Goal: Transaction & Acquisition: Purchase product/service

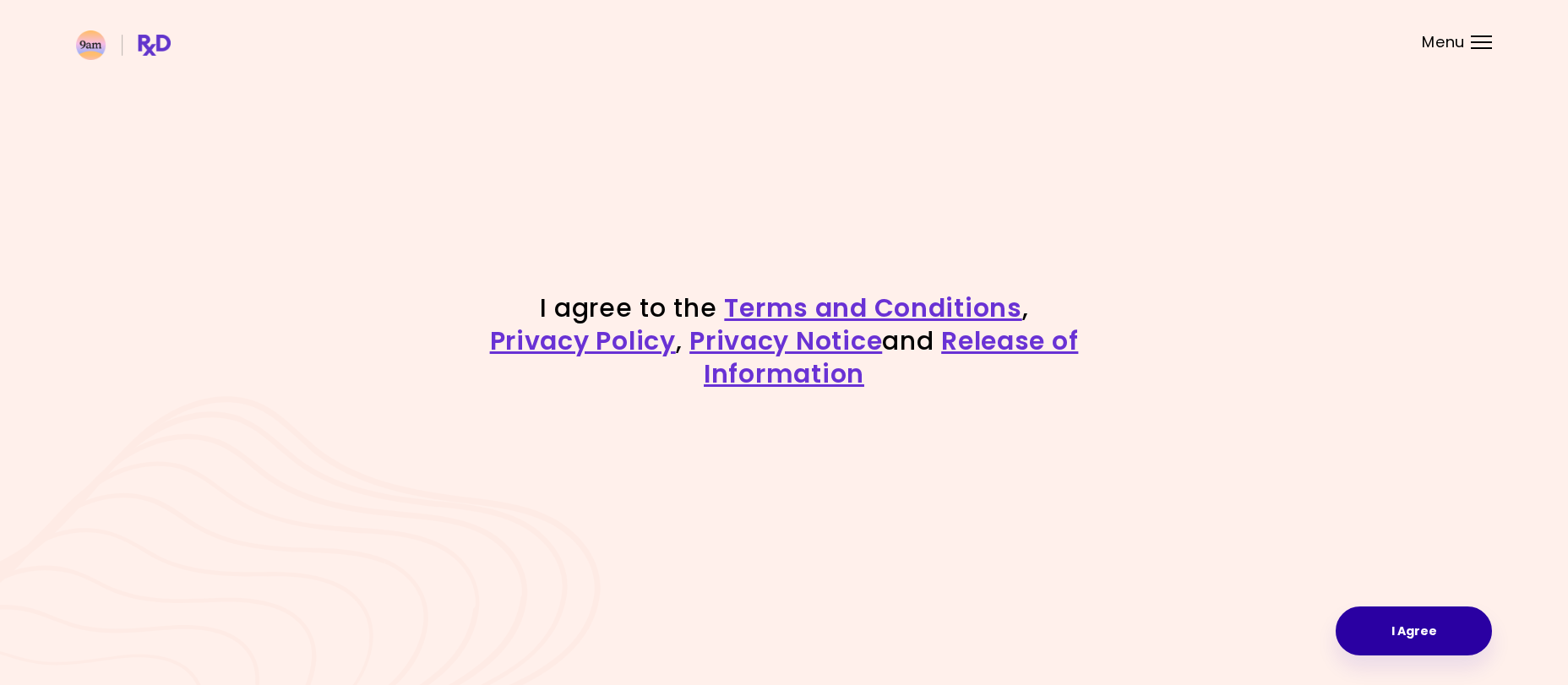
click at [1410, 628] on button "I Agree" at bounding box center [1414, 631] width 157 height 49
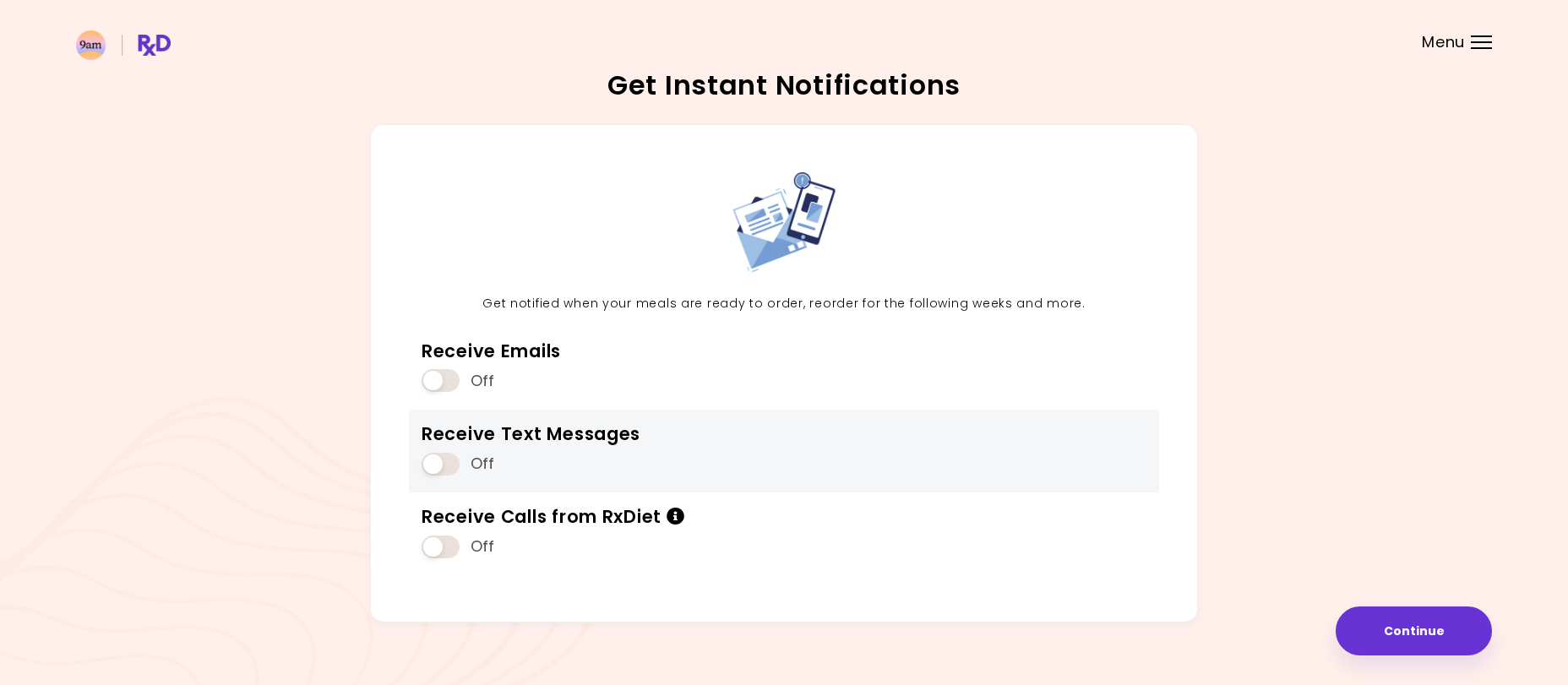
click at [443, 465] on span at bounding box center [440, 465] width 38 height 23
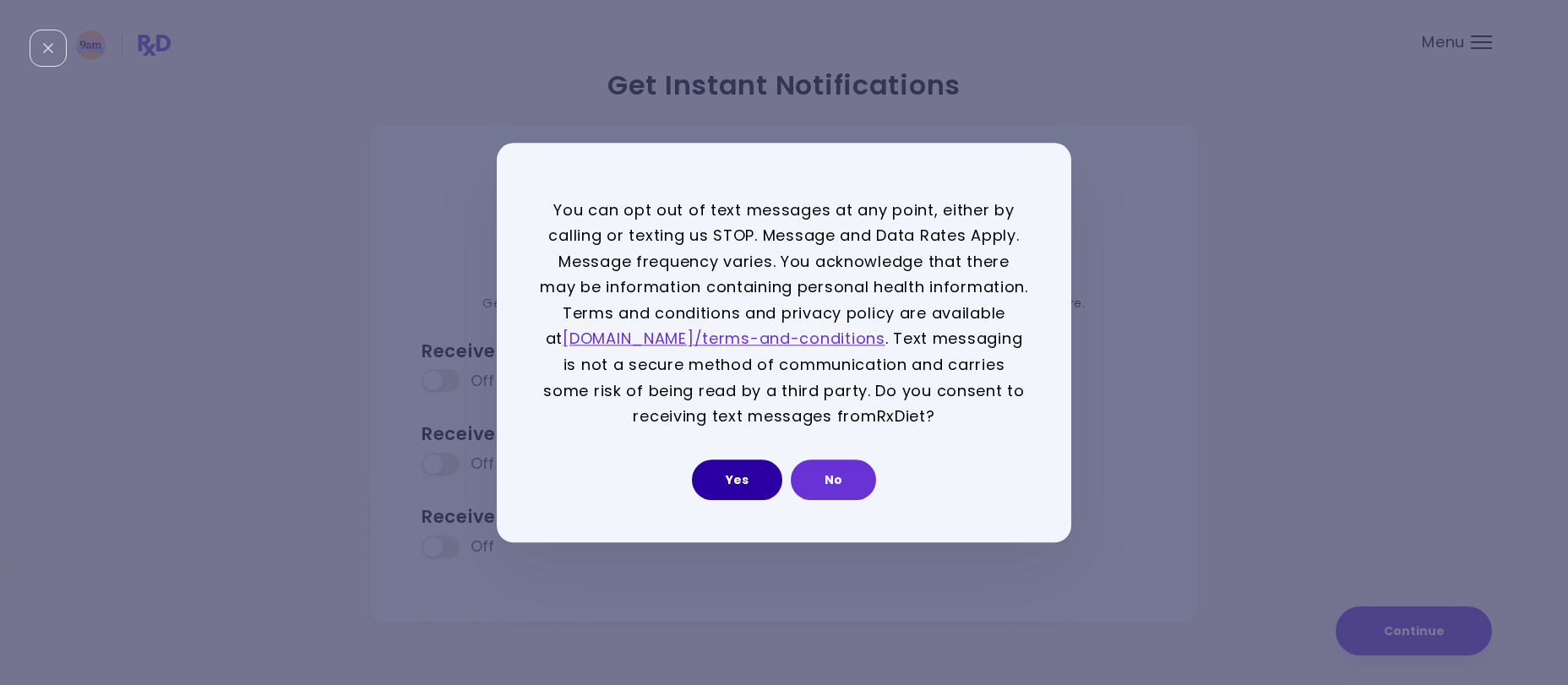
click at [738, 482] on button "Yes" at bounding box center [737, 480] width 91 height 41
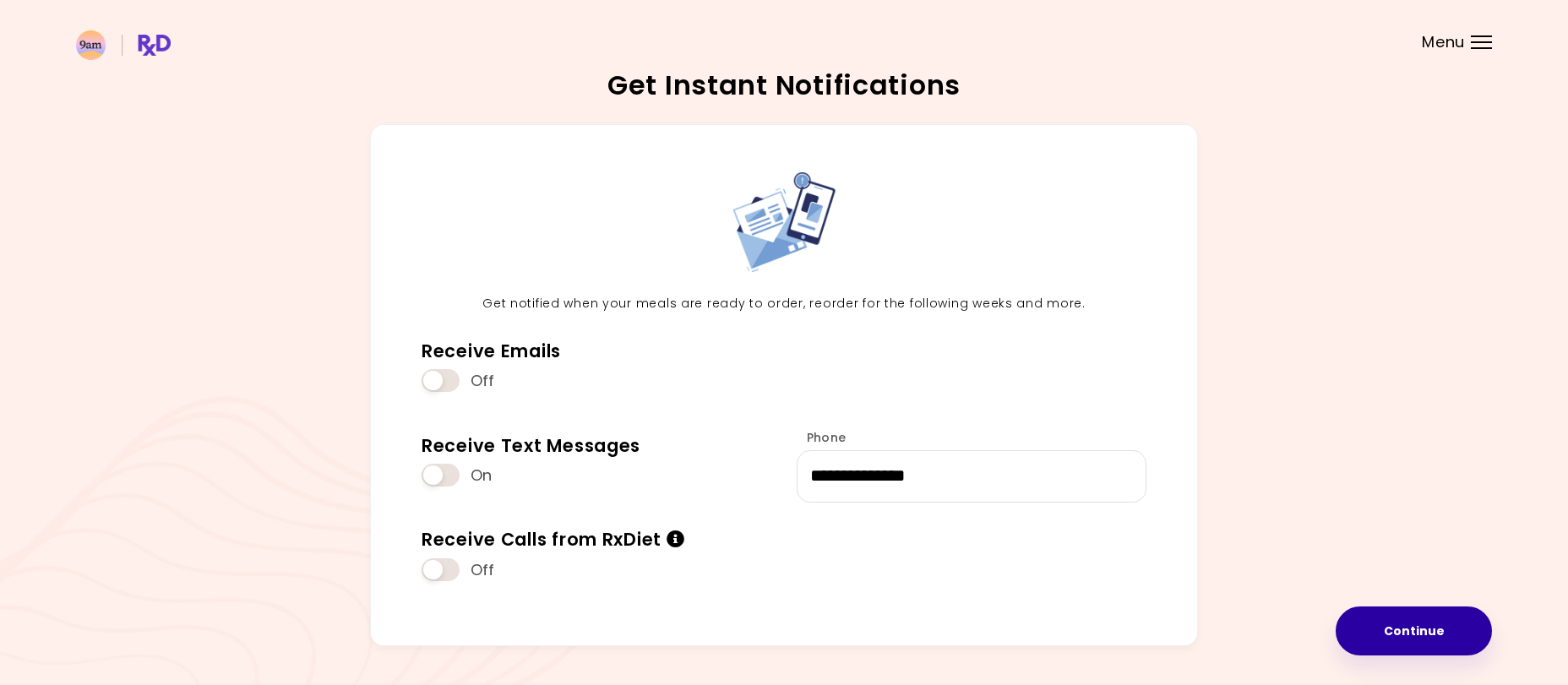
click at [1426, 621] on button "Continue" at bounding box center [1414, 631] width 157 height 49
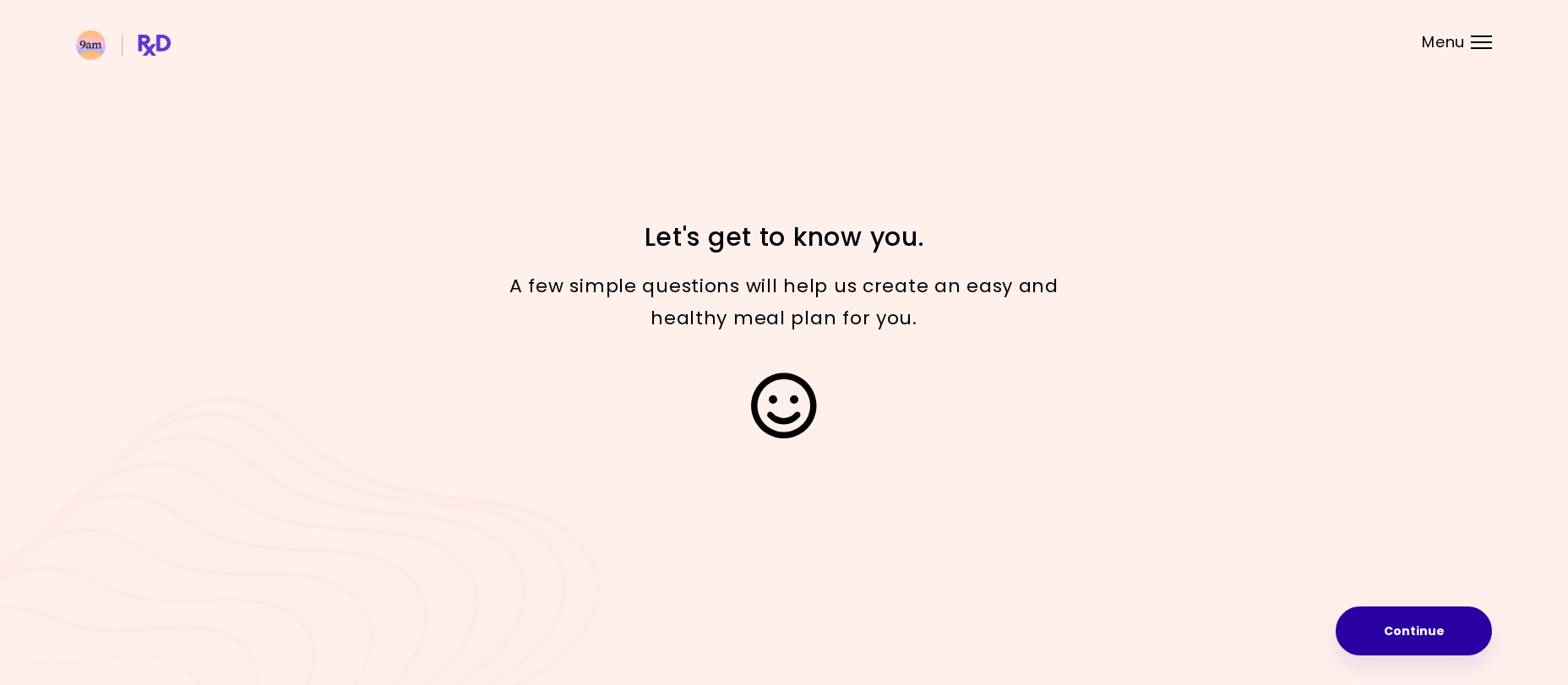
click at [1396, 634] on button "Continue" at bounding box center [1414, 631] width 157 height 49
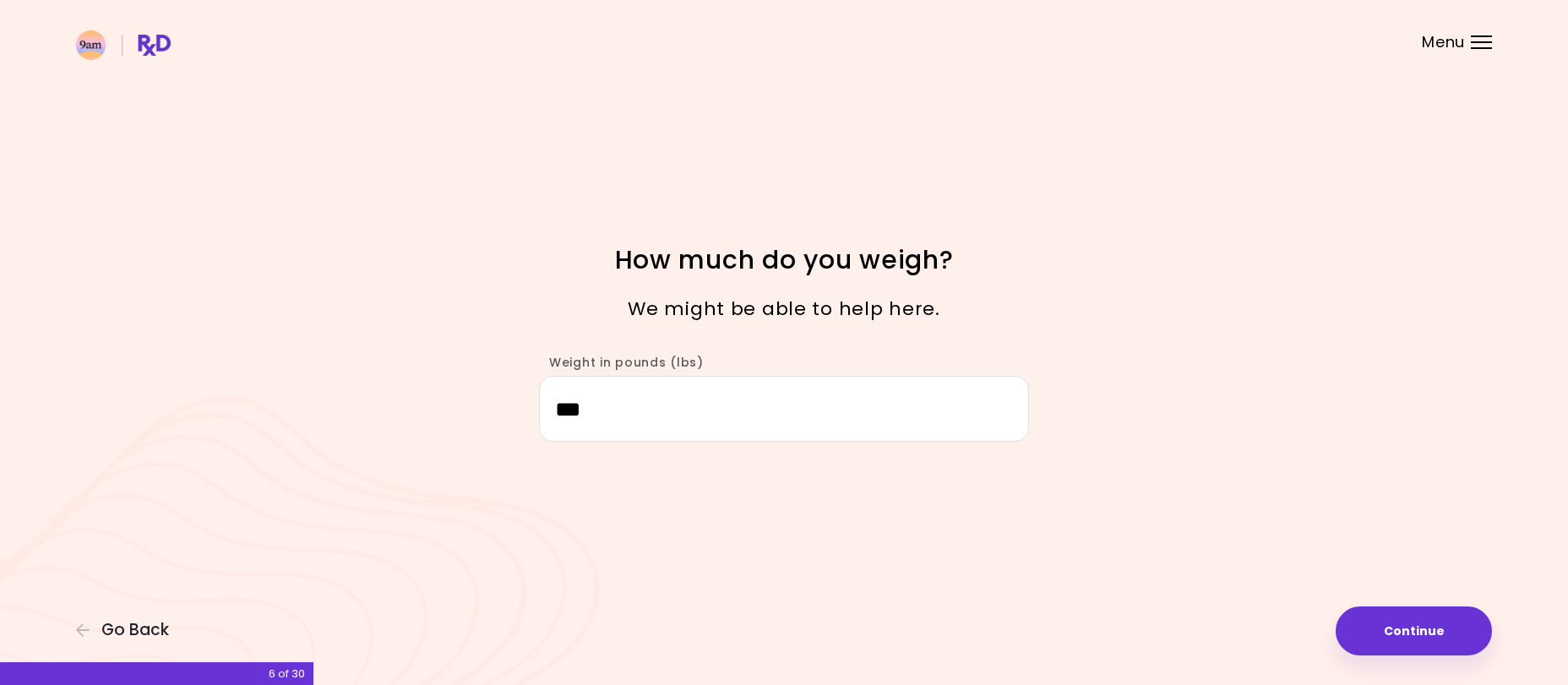
drag, startPoint x: 609, startPoint y: 410, endPoint x: 549, endPoint y: 423, distance: 61.4
click at [549, 423] on input "***" at bounding box center [784, 408] width 490 height 65
type input "***"
click at [1434, 632] on button "Continue" at bounding box center [1414, 631] width 157 height 49
select select "****"
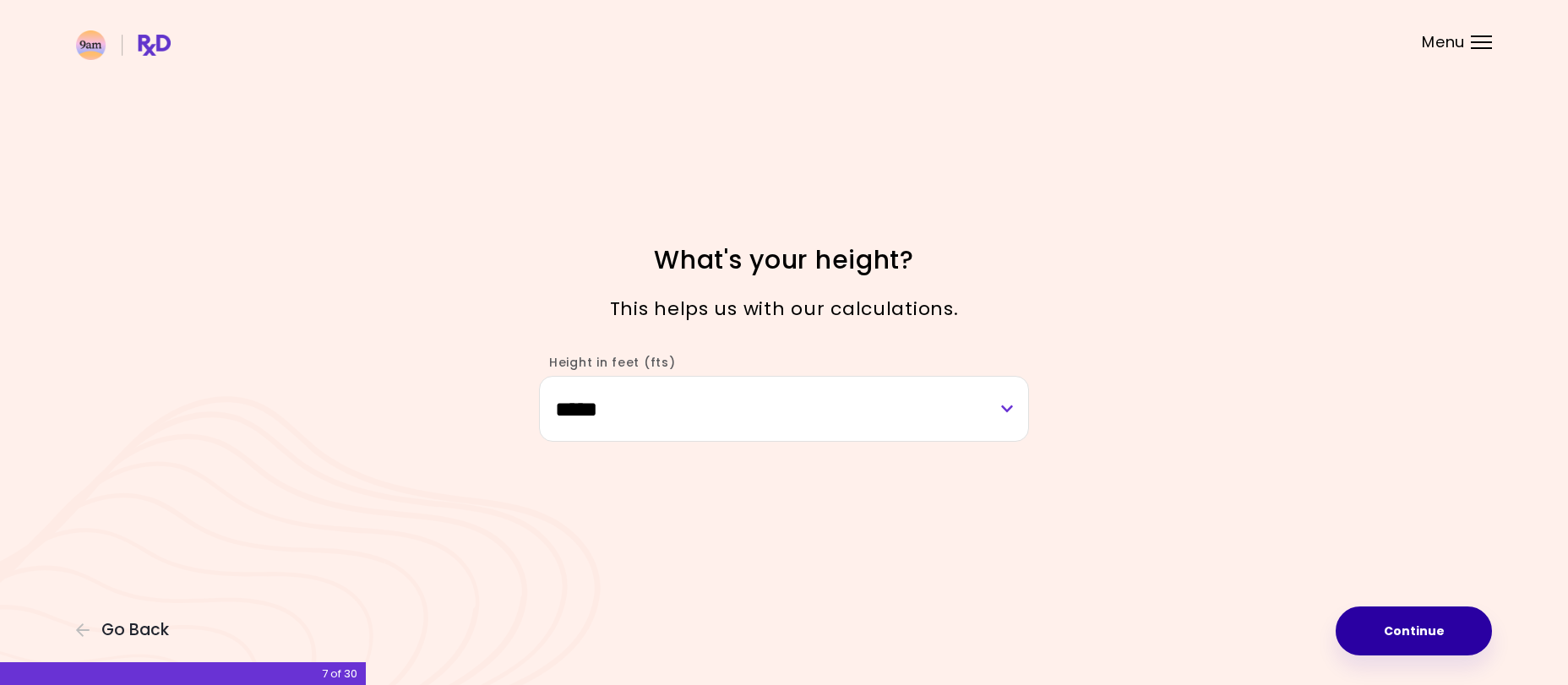
click at [1403, 630] on button "Continue" at bounding box center [1414, 631] width 157 height 49
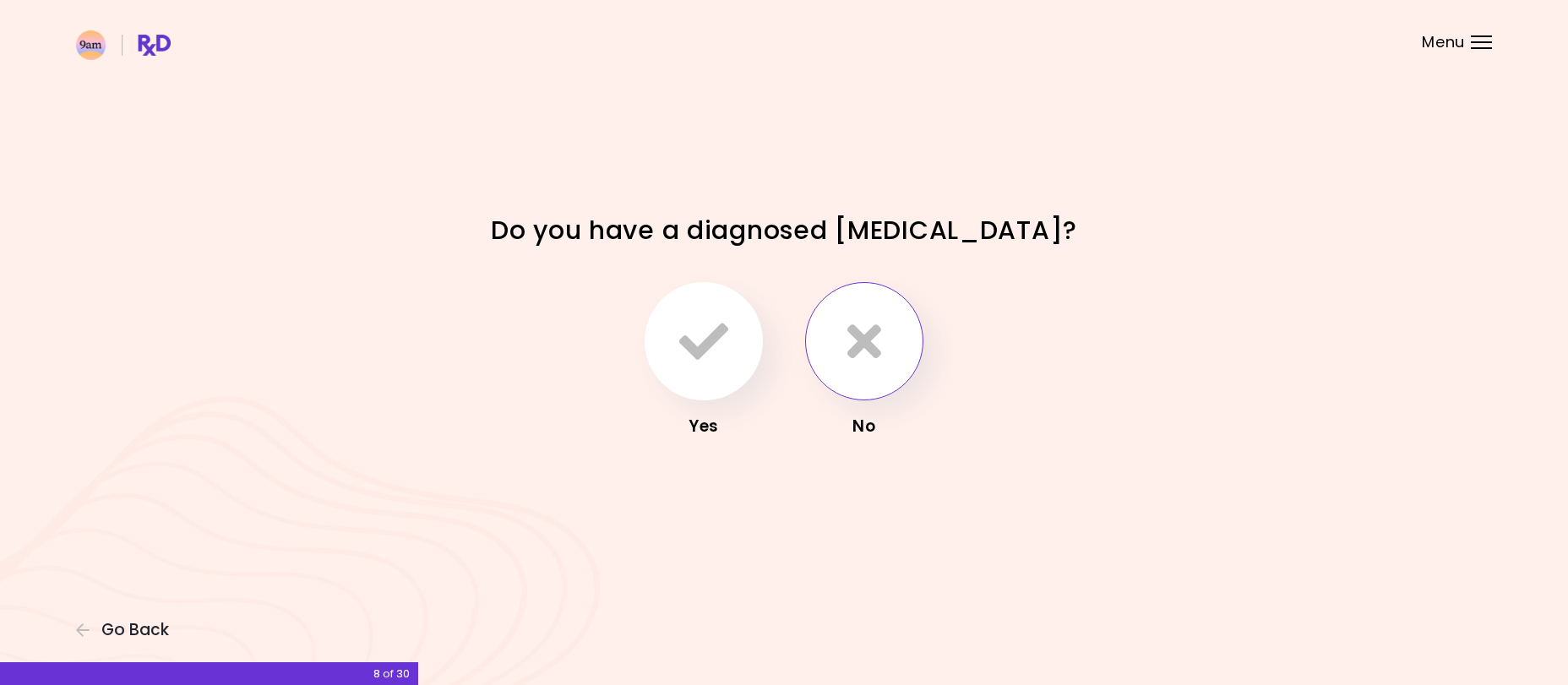
click at [870, 349] on icon "button" at bounding box center [864, 341] width 34 height 49
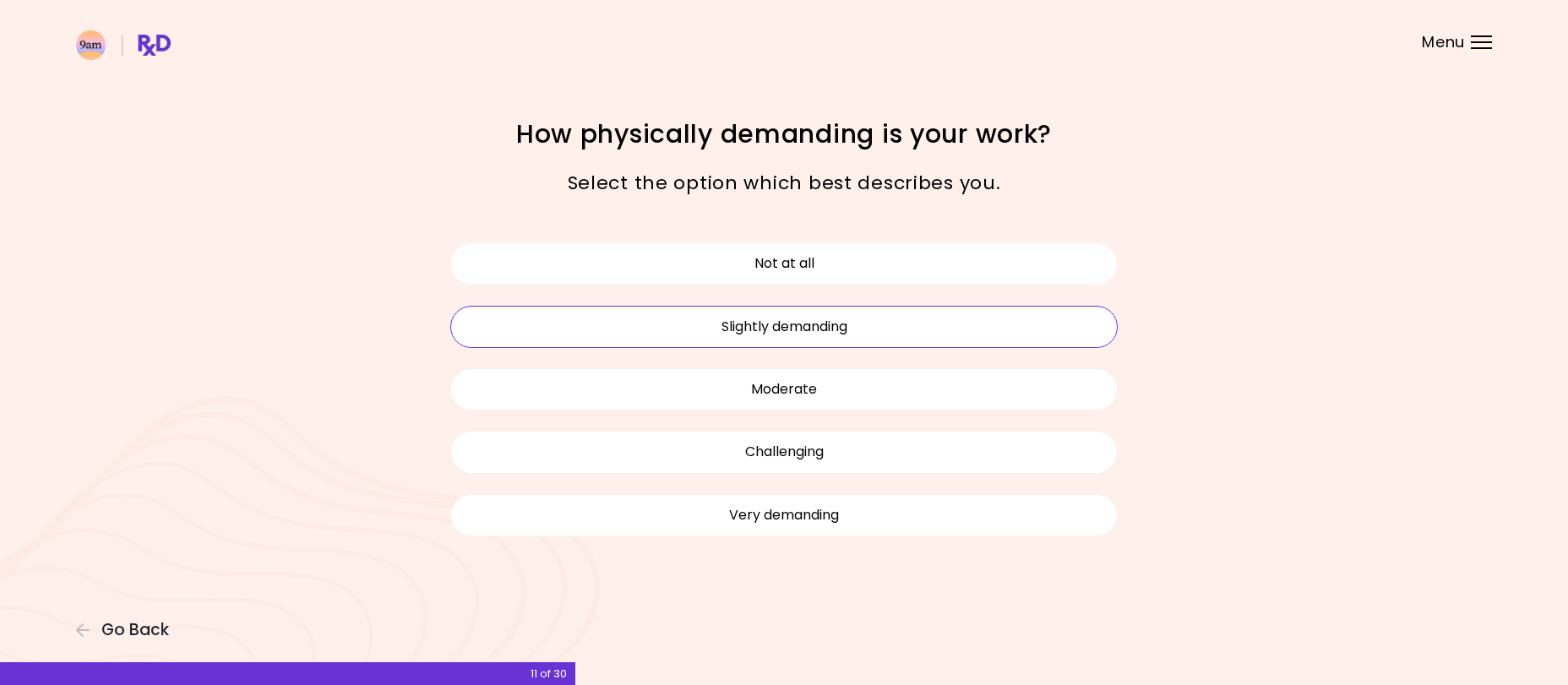
click at [814, 328] on button "Slightly demanding" at bounding box center [784, 328] width 668 height 43
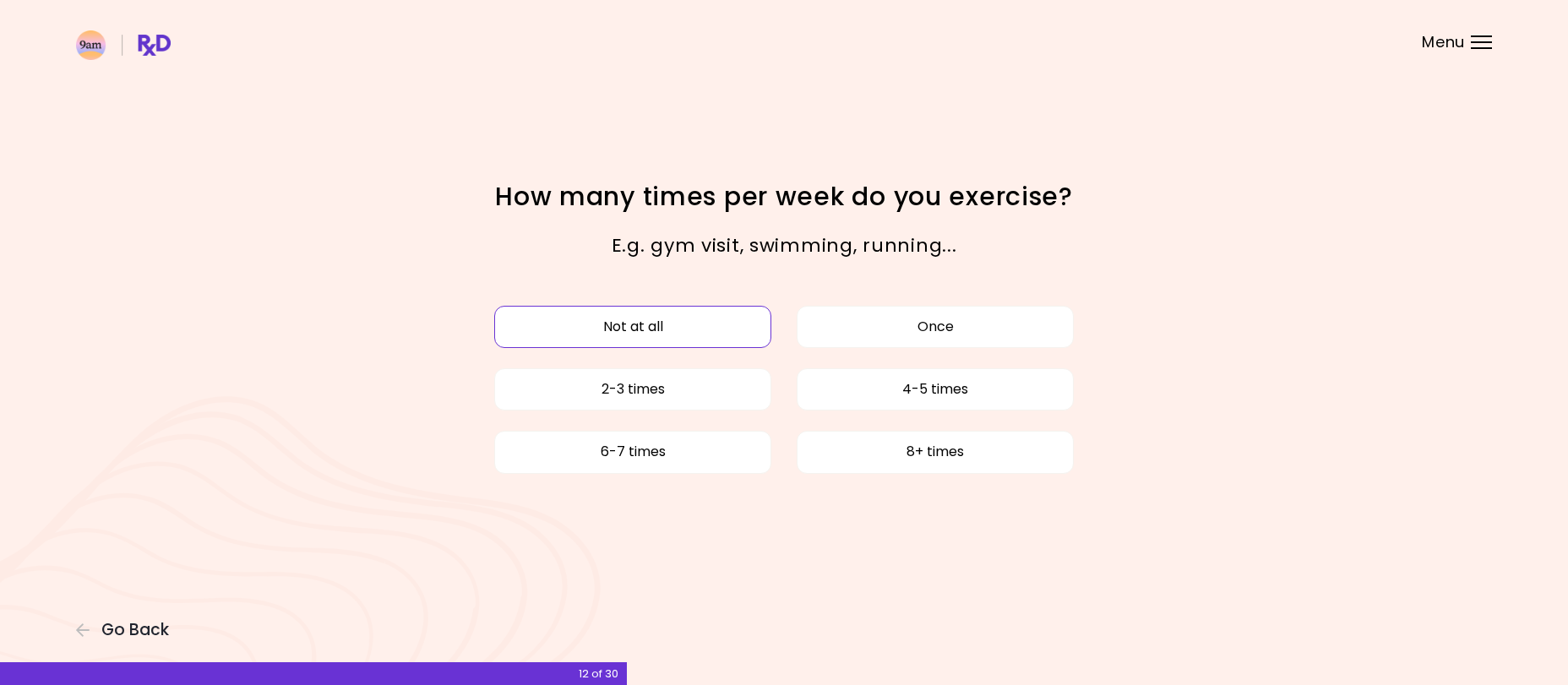
click at [659, 317] on button "Not at all" at bounding box center [633, 328] width 277 height 43
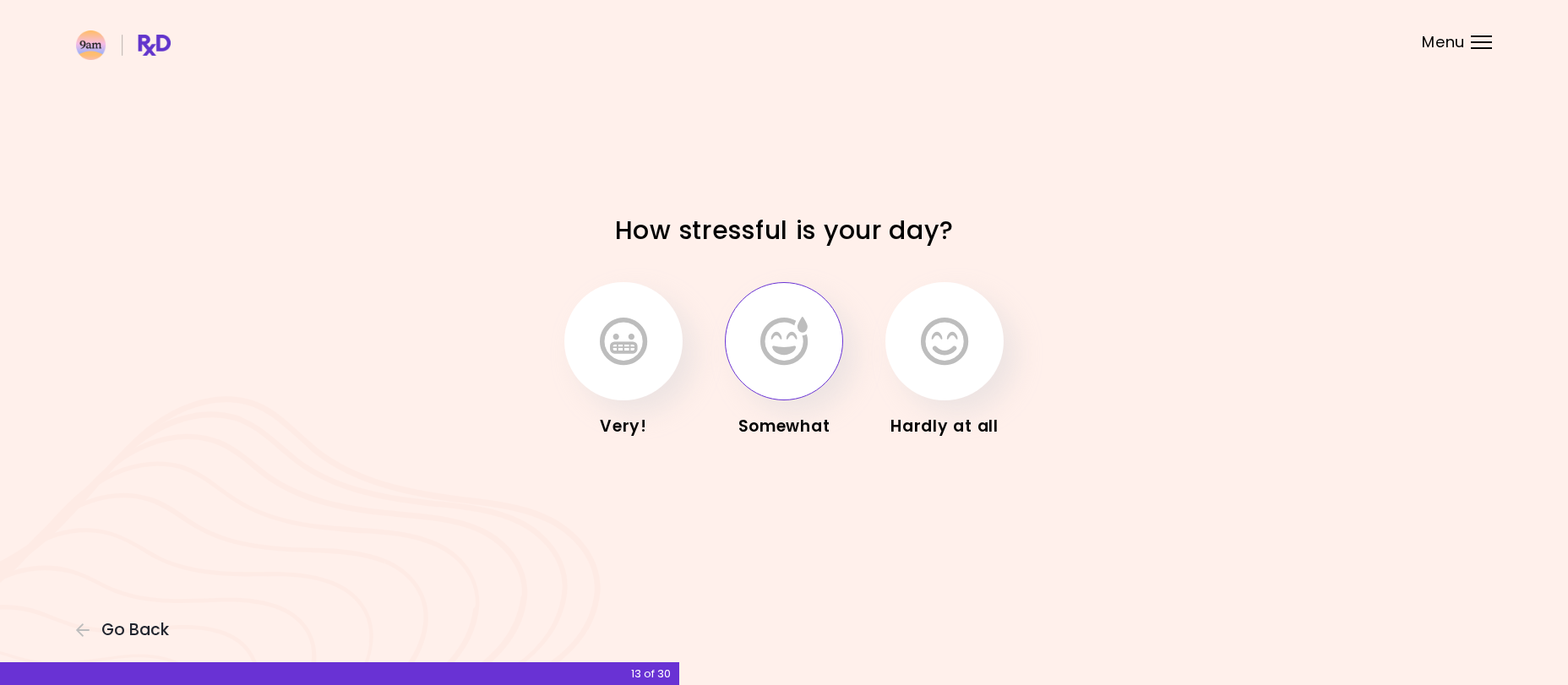
click at [799, 370] on button "button" at bounding box center [784, 341] width 118 height 118
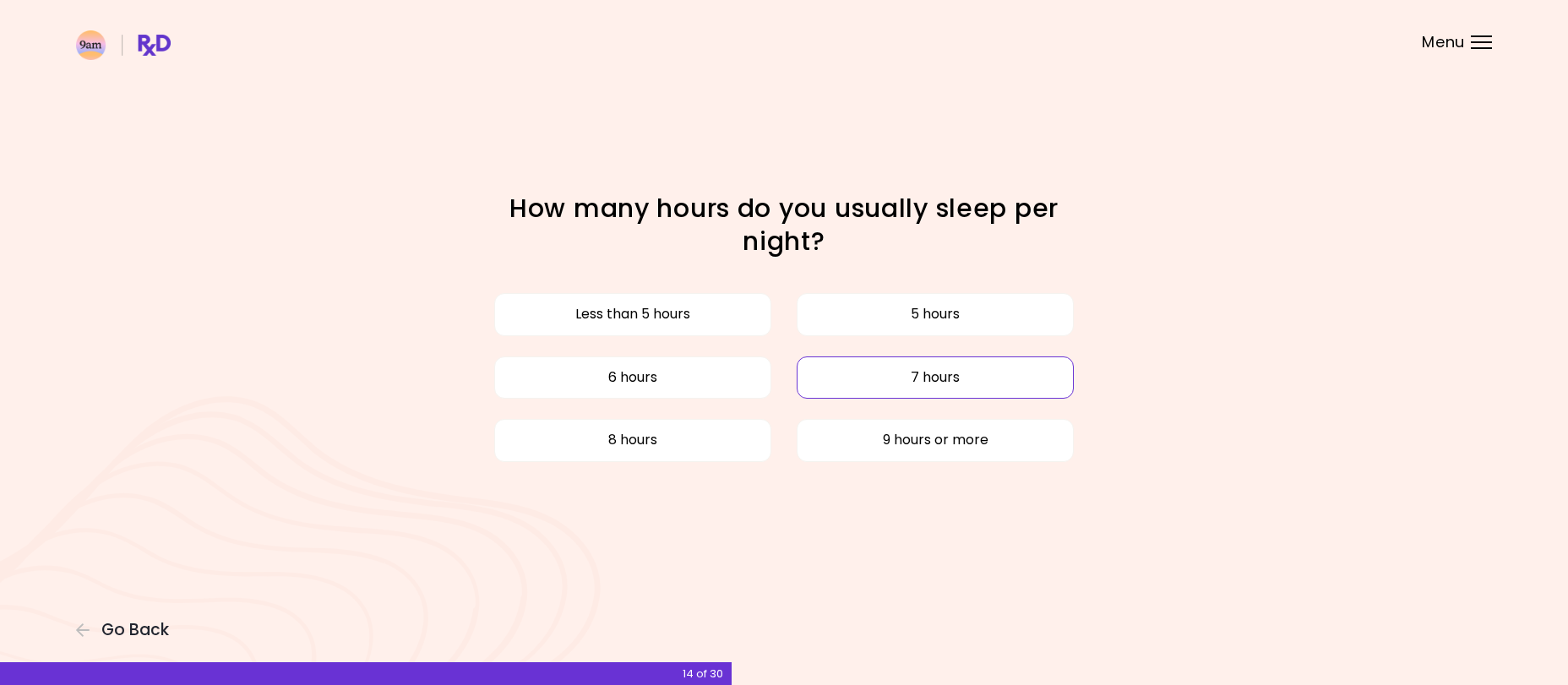
click at [907, 381] on button "7 hours" at bounding box center [935, 378] width 277 height 43
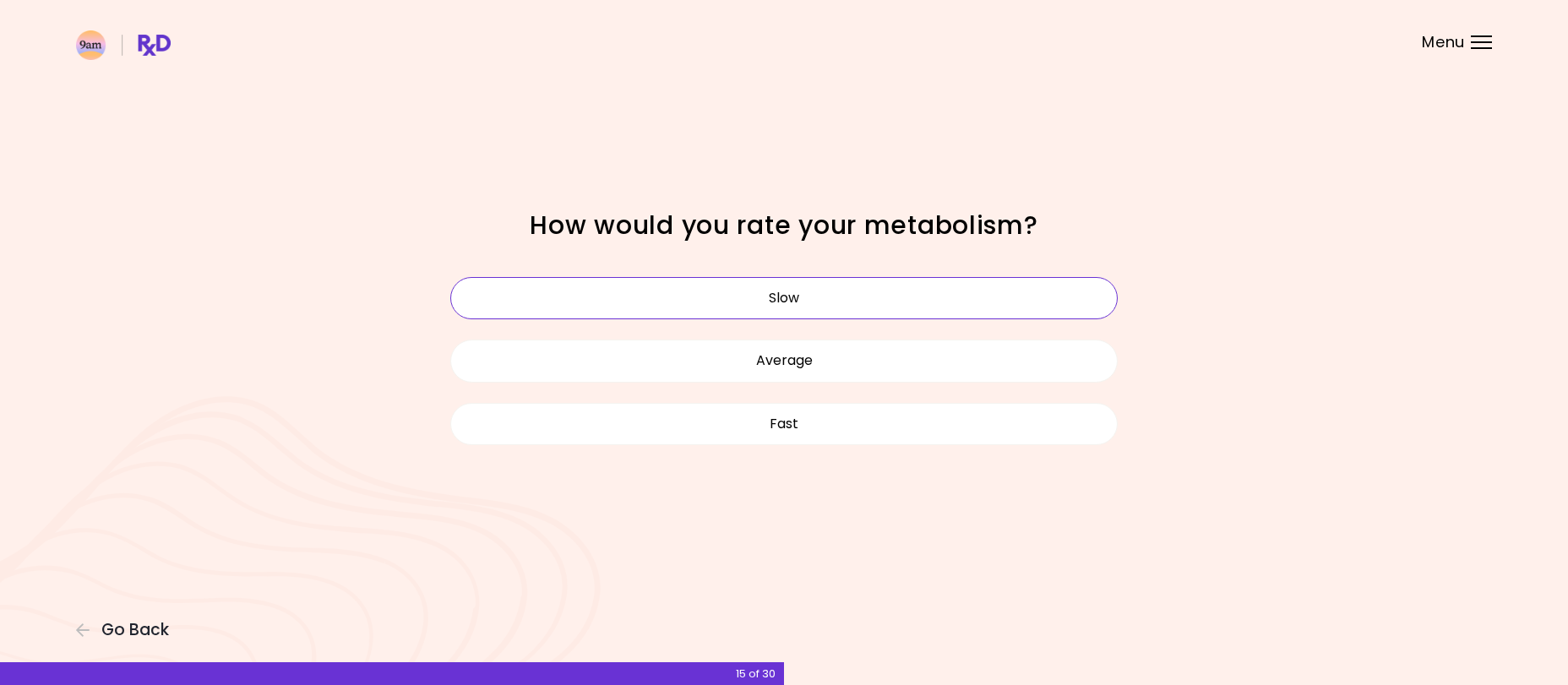
click at [788, 295] on button "Slow" at bounding box center [784, 299] width 668 height 43
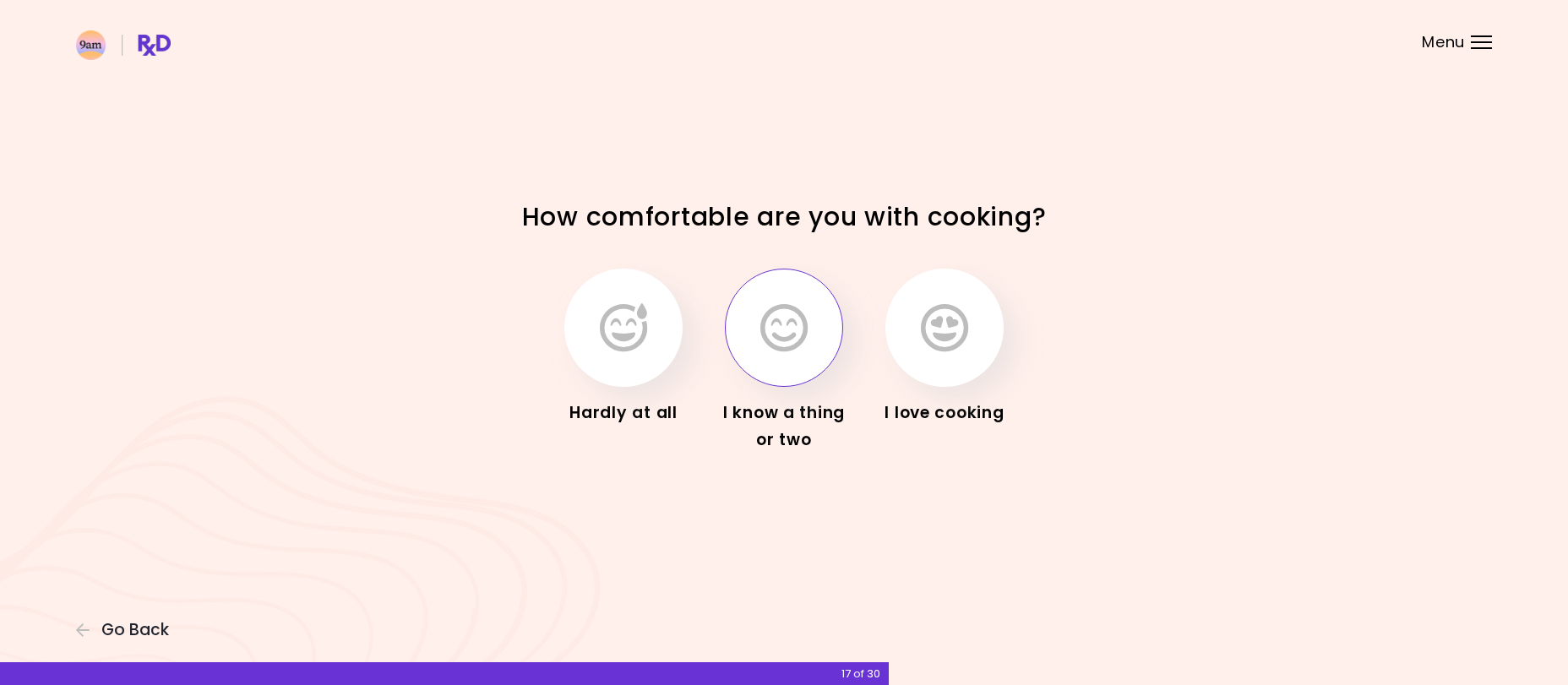
click at [774, 347] on icon "button" at bounding box center [784, 328] width 47 height 49
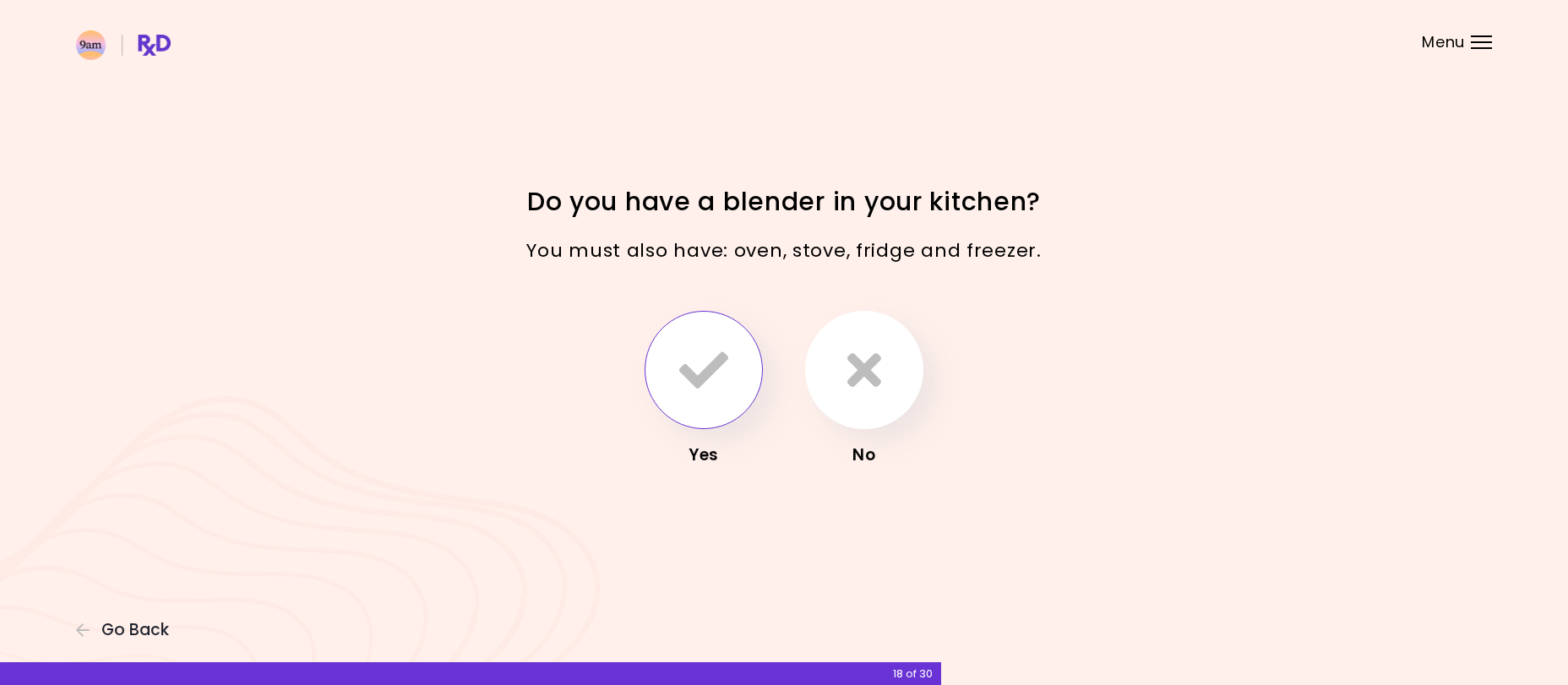
click at [698, 388] on icon "button" at bounding box center [703, 370] width 49 height 49
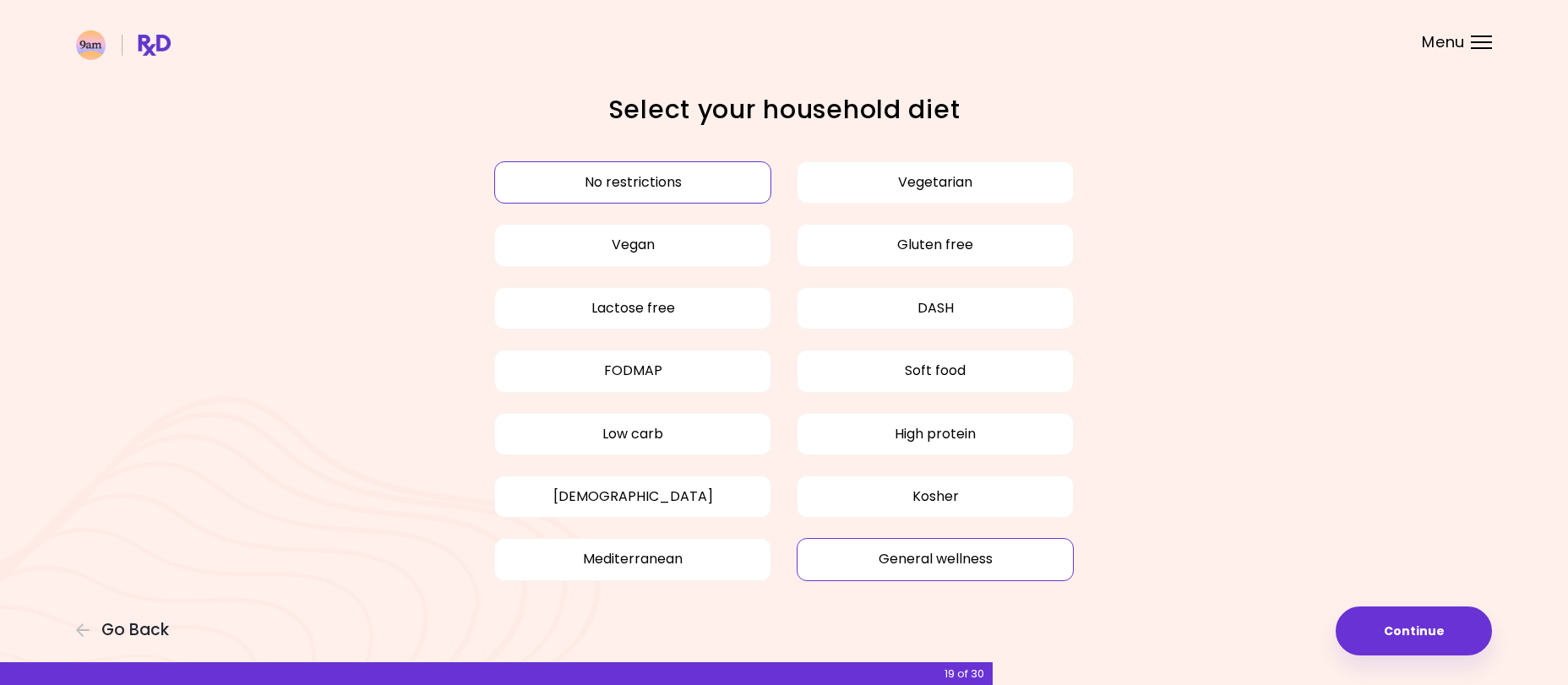
click at [873, 562] on button "General wellness" at bounding box center [935, 559] width 277 height 43
click at [1423, 630] on button "Continue" at bounding box center [1414, 631] width 157 height 49
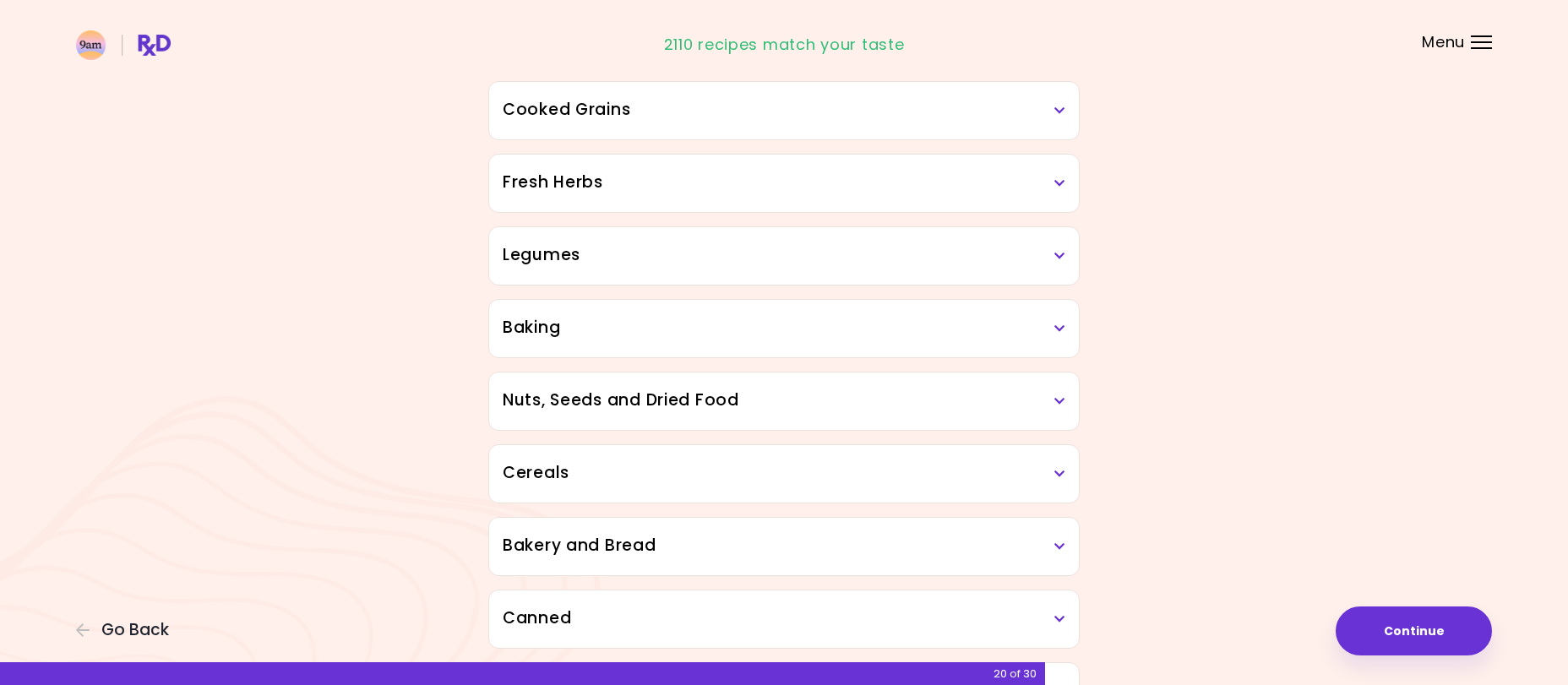
scroll to position [690, 0]
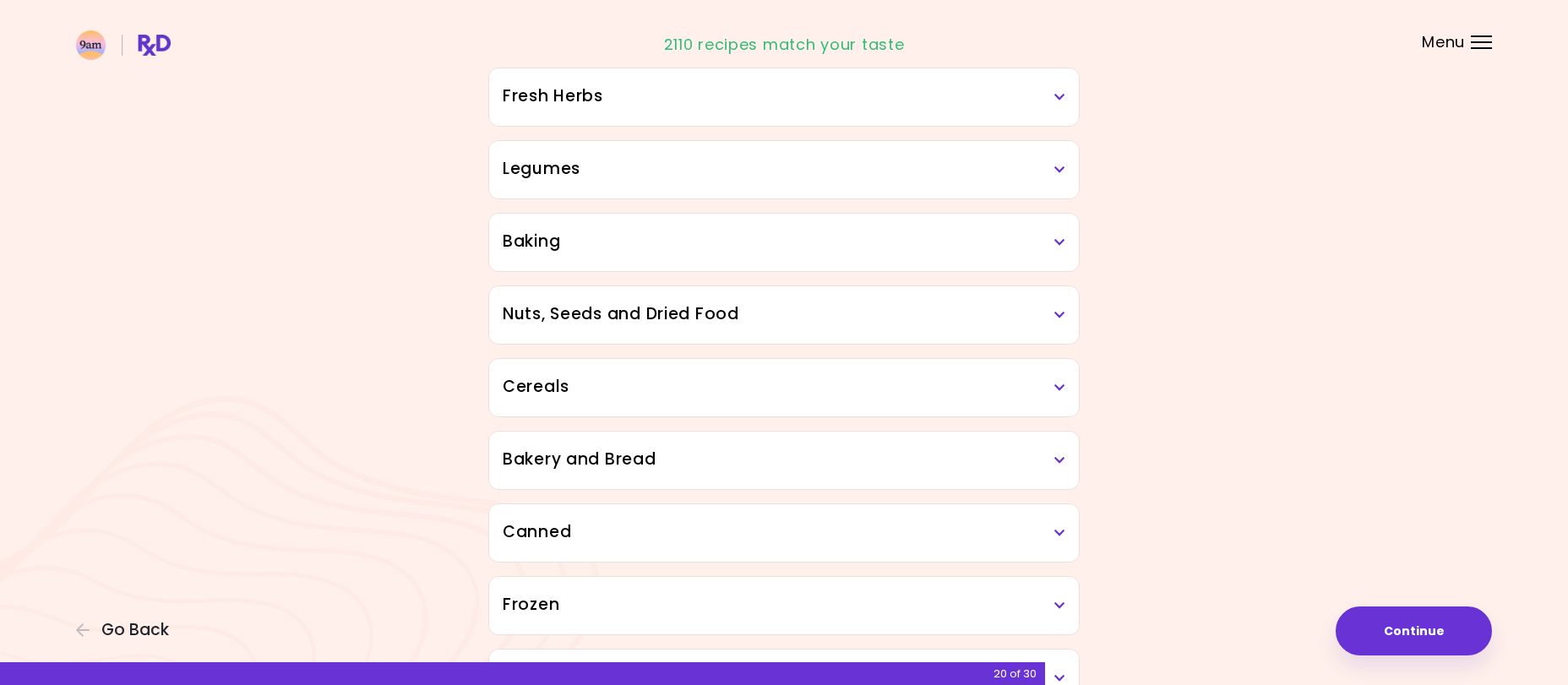
click at [1059, 389] on icon at bounding box center [1059, 387] width 11 height 12
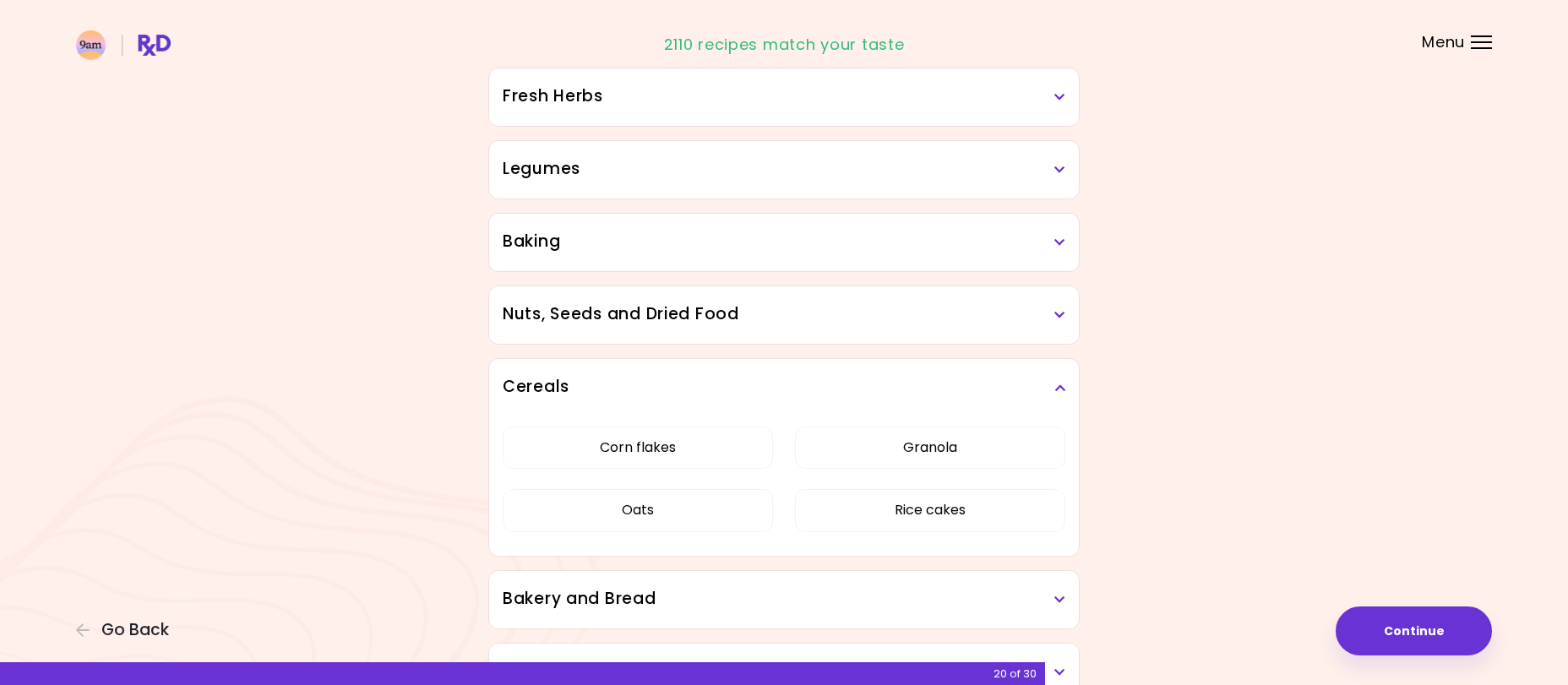
scroll to position [603, 0]
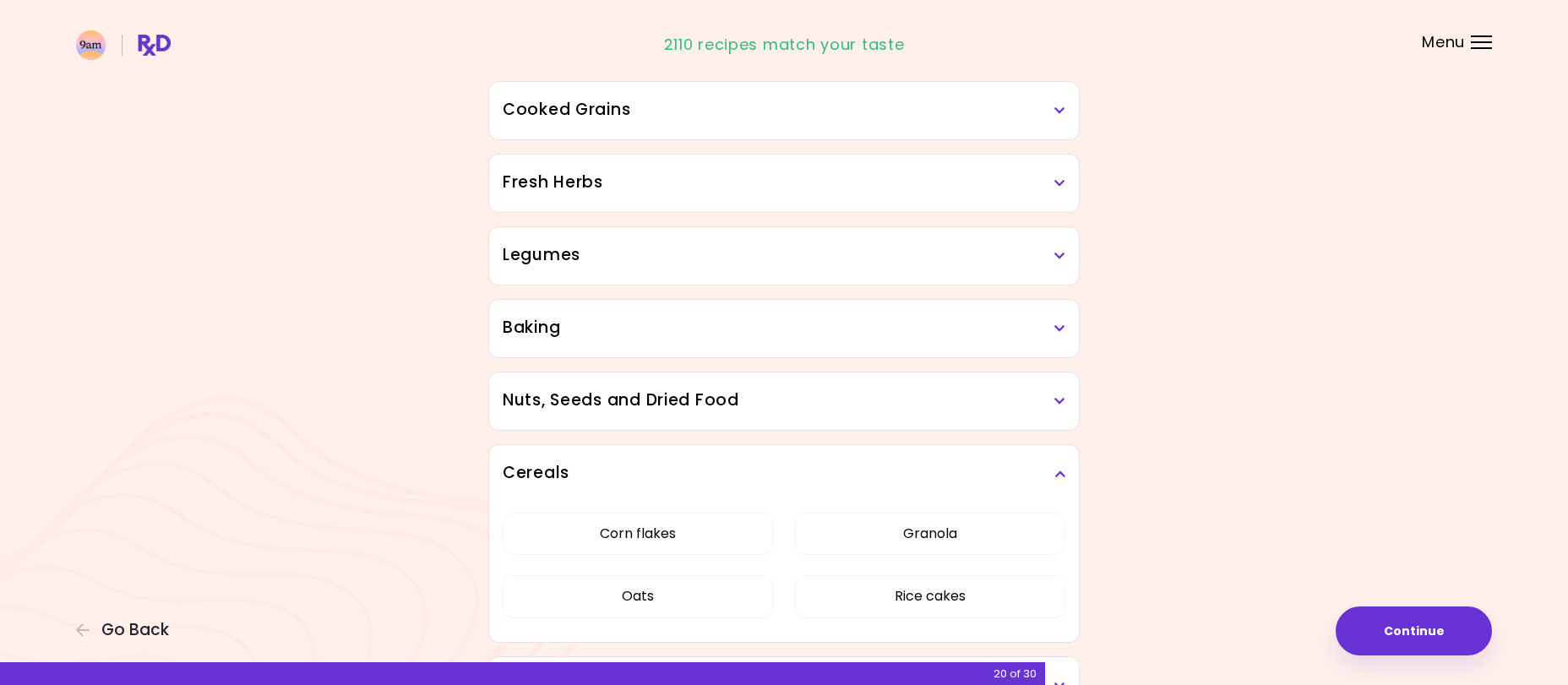
click at [1130, 381] on div "Dried Herbs and Spices Adobo Annatto seeds Chilli Cinnamon Cumin [PERSON_NAME] …" at bounding box center [784, 270] width 812 height 1327
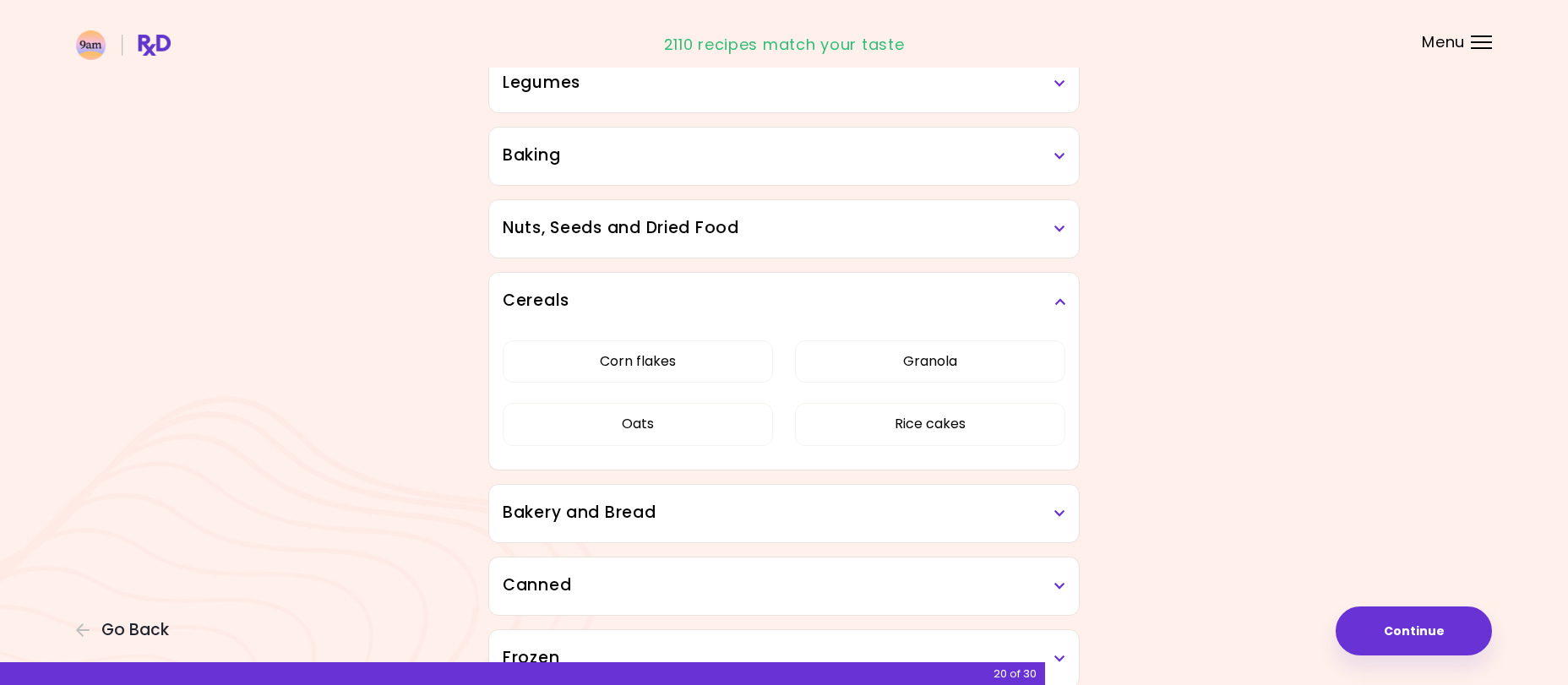
scroll to position [945, 0]
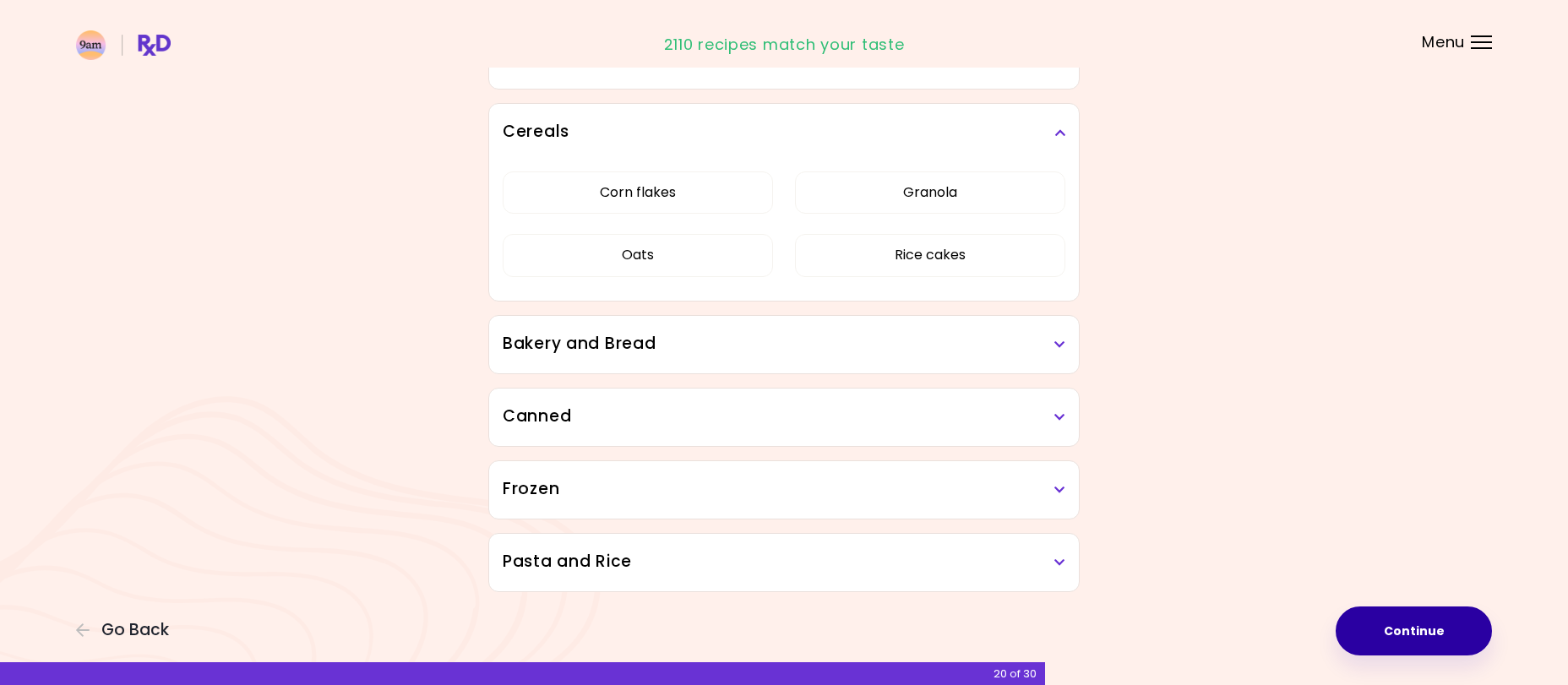
click at [1431, 630] on button "Continue" at bounding box center [1414, 631] width 157 height 49
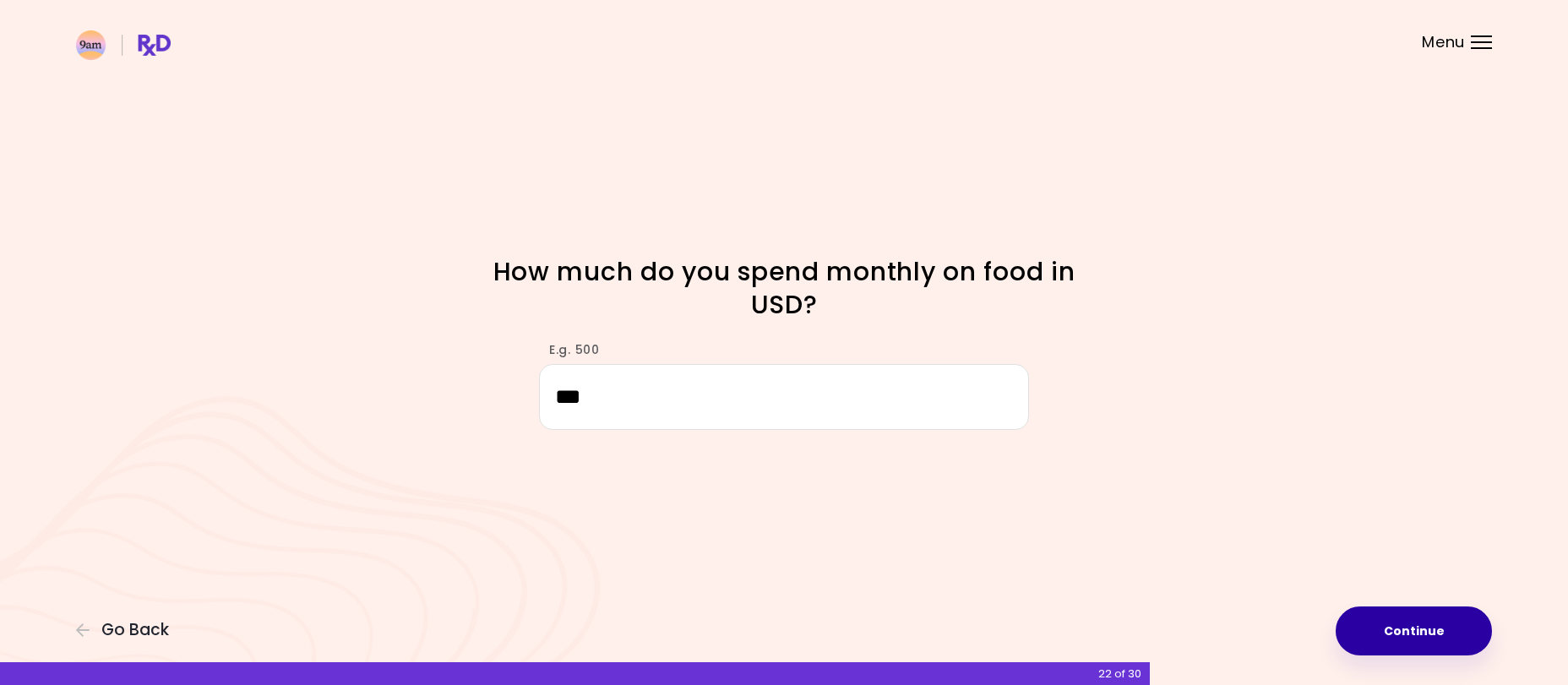
type input "***"
click at [1416, 615] on button "Continue" at bounding box center [1414, 631] width 157 height 49
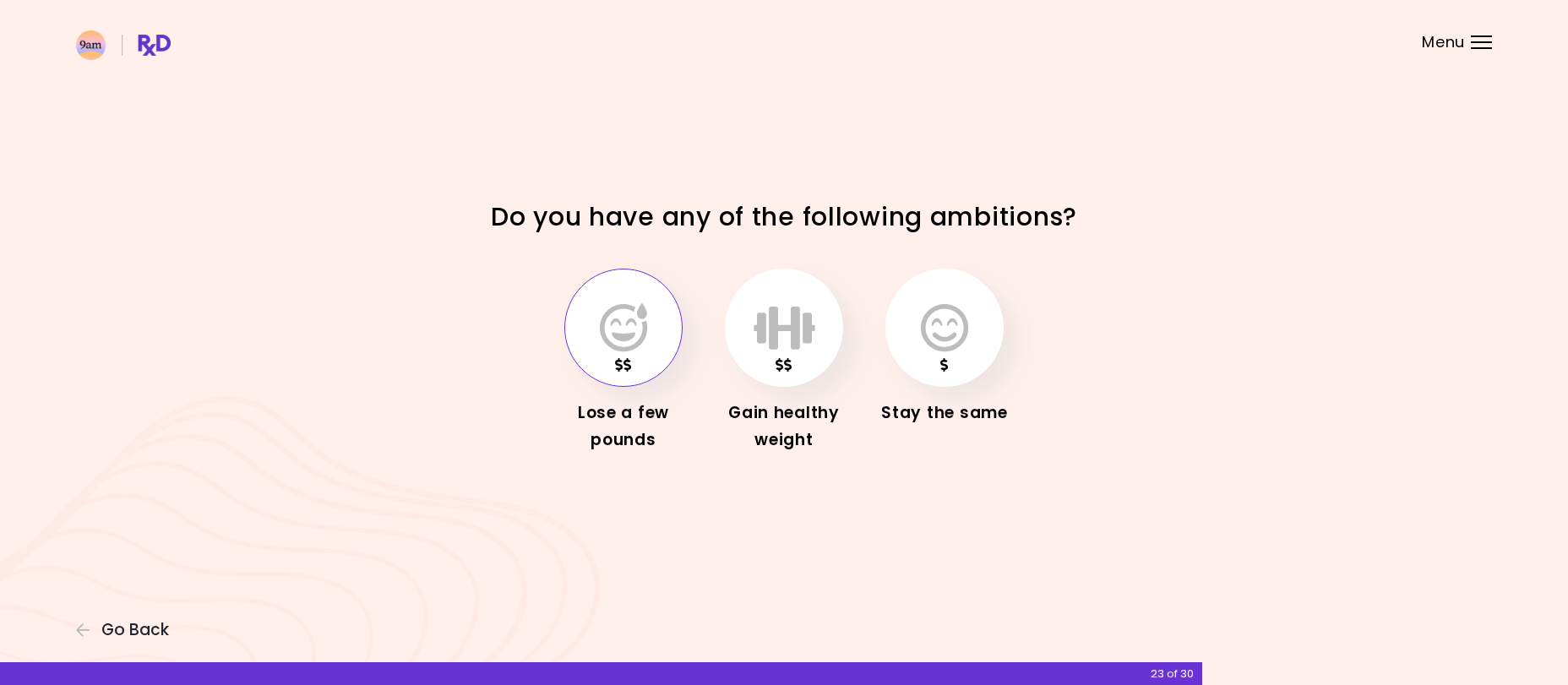
click at [661, 335] on button "button" at bounding box center [623, 328] width 118 height 118
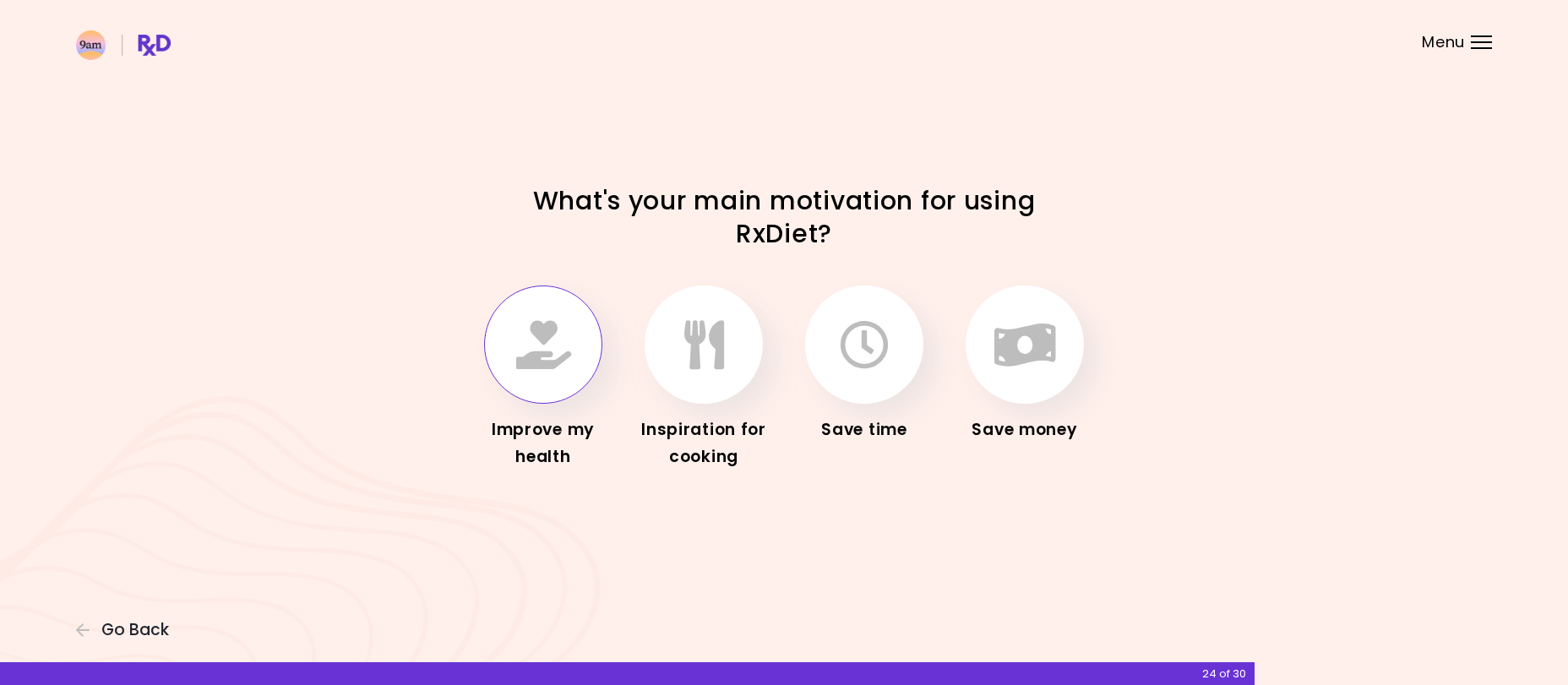
click at [544, 370] on button "button" at bounding box center [543, 345] width 118 height 118
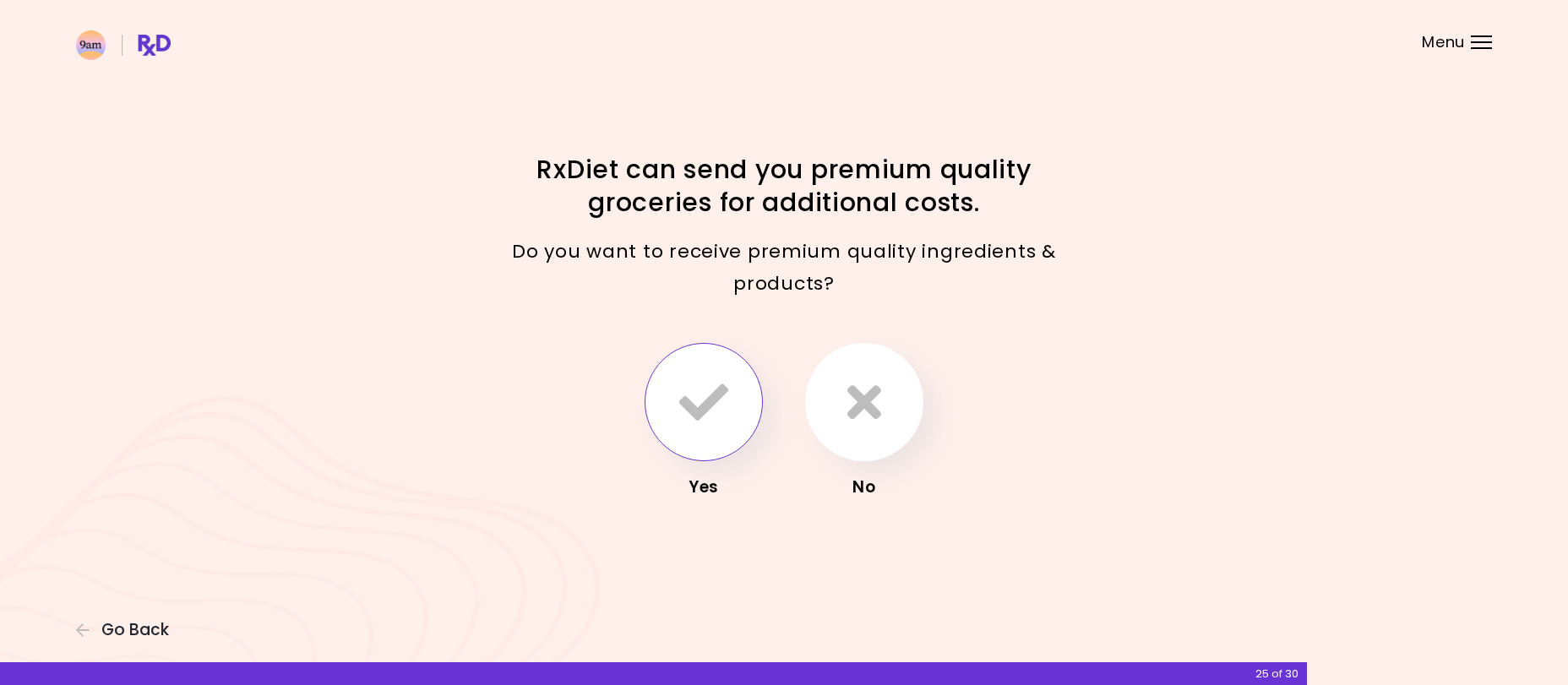
click at [714, 406] on icon "button" at bounding box center [703, 402] width 49 height 49
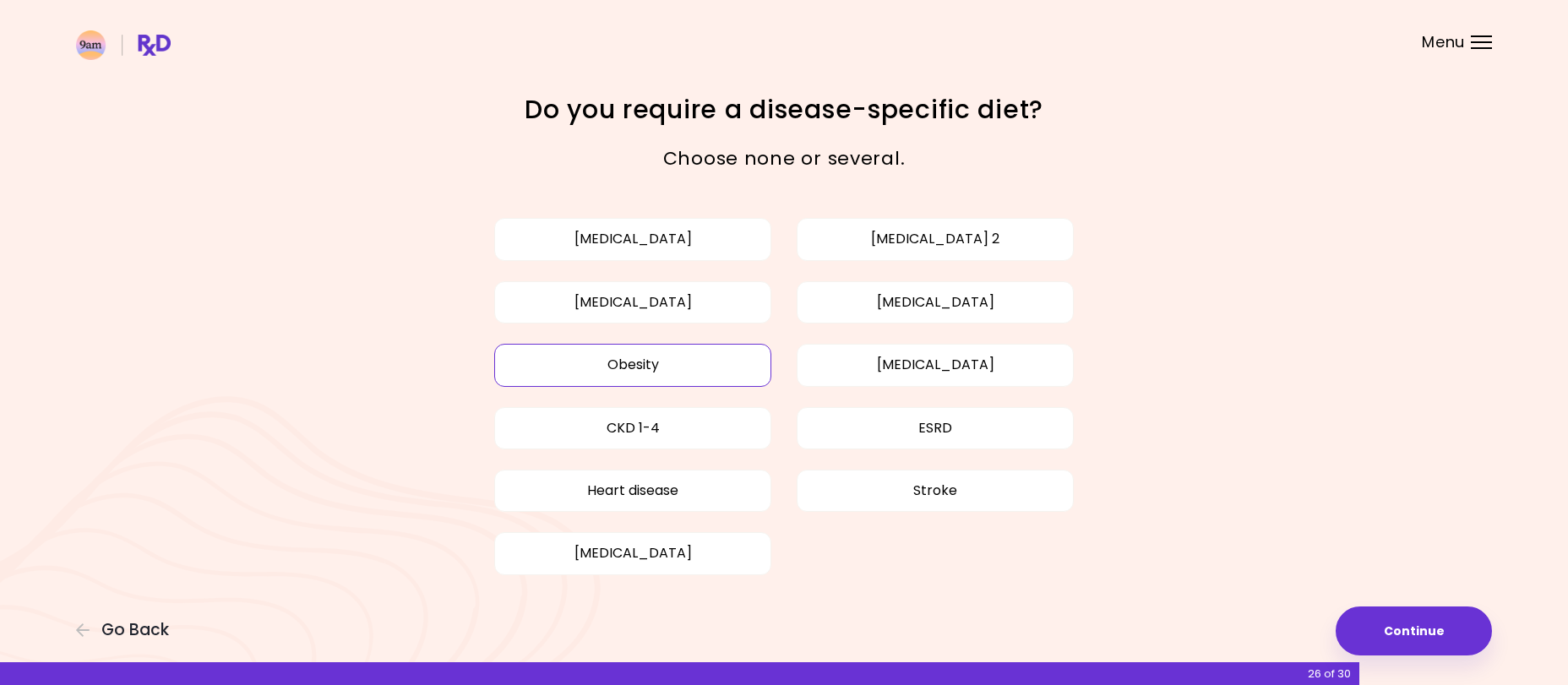
click at [660, 374] on button "Obesity" at bounding box center [633, 365] width 277 height 43
click at [1417, 634] on button "Continue" at bounding box center [1414, 631] width 157 height 49
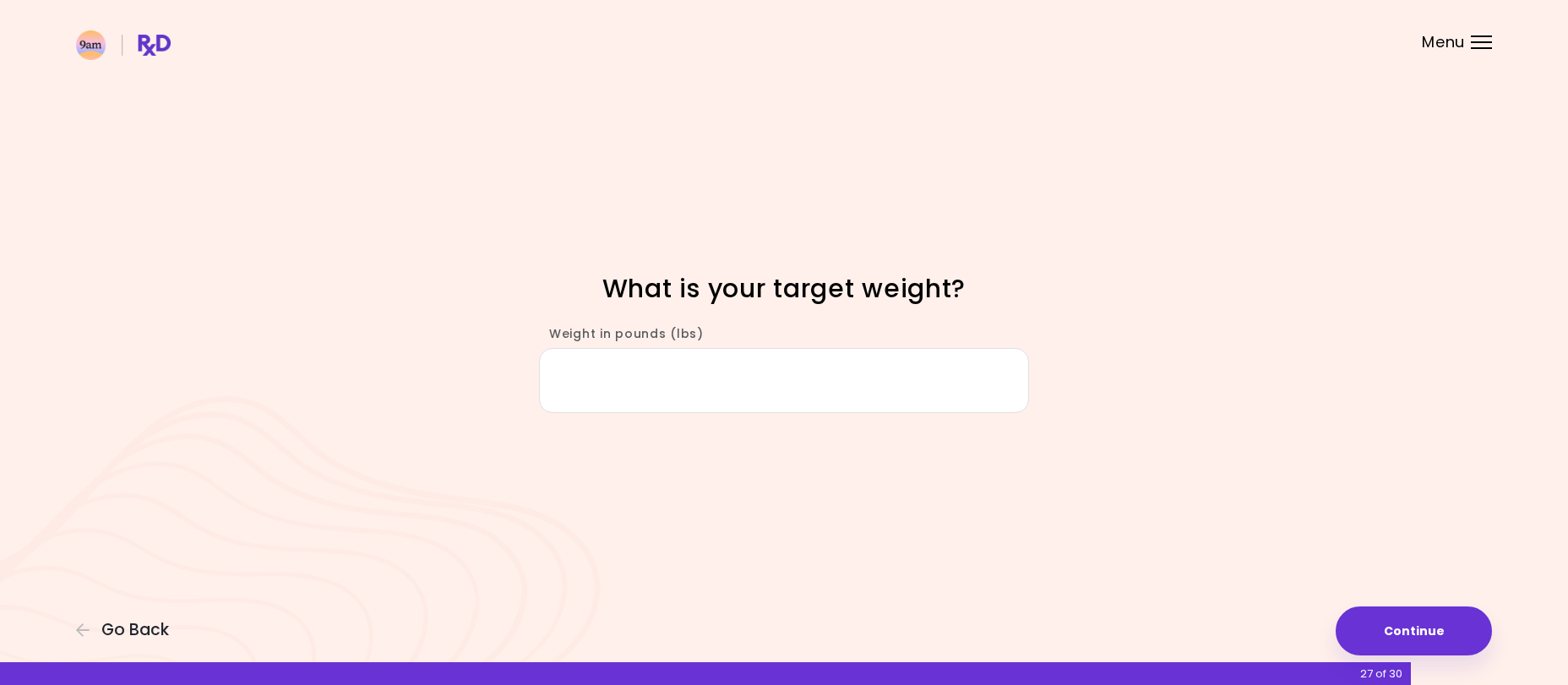
click at [781, 383] on input "Weight in pounds (lbs)" at bounding box center [784, 380] width 490 height 65
type input "***"
click at [1436, 635] on button "Continue" at bounding box center [1414, 631] width 157 height 49
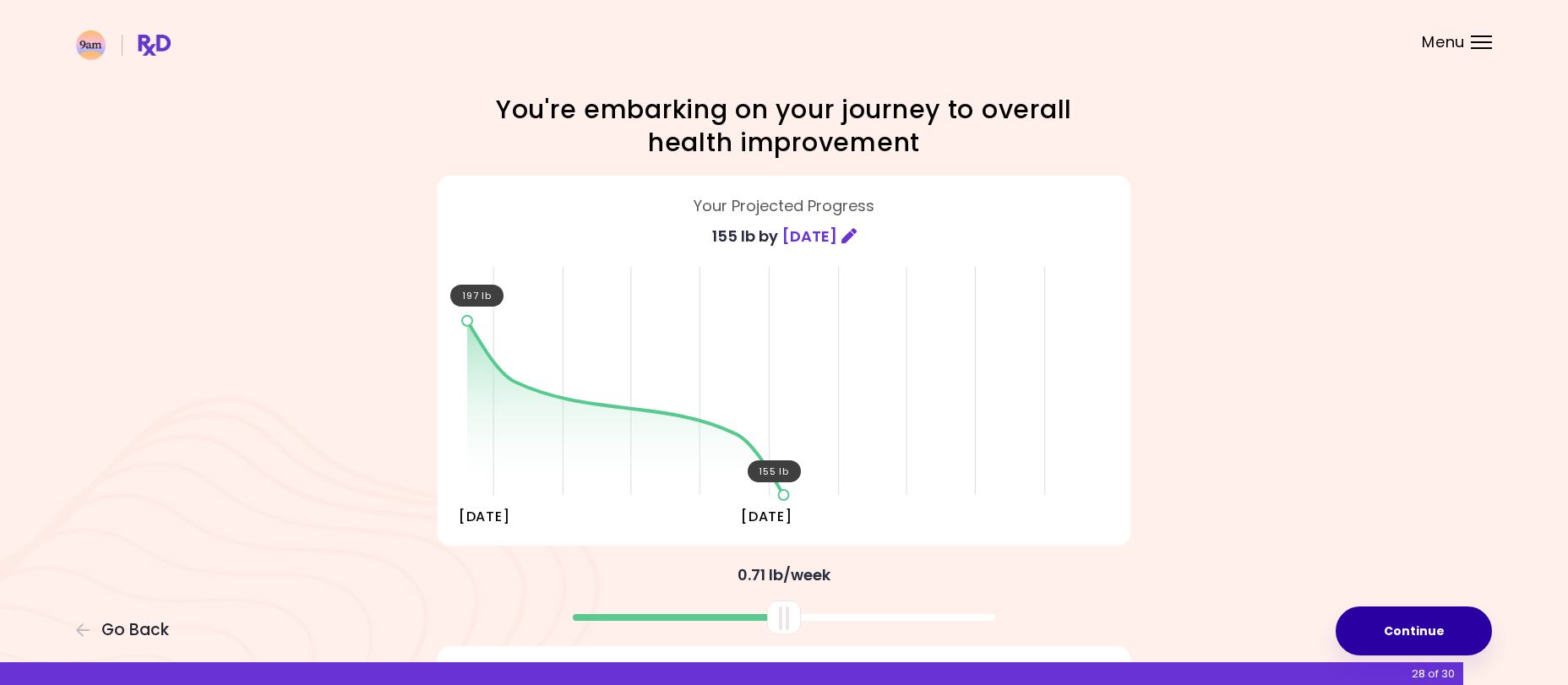
click at [1417, 628] on button "Continue" at bounding box center [1414, 631] width 157 height 49
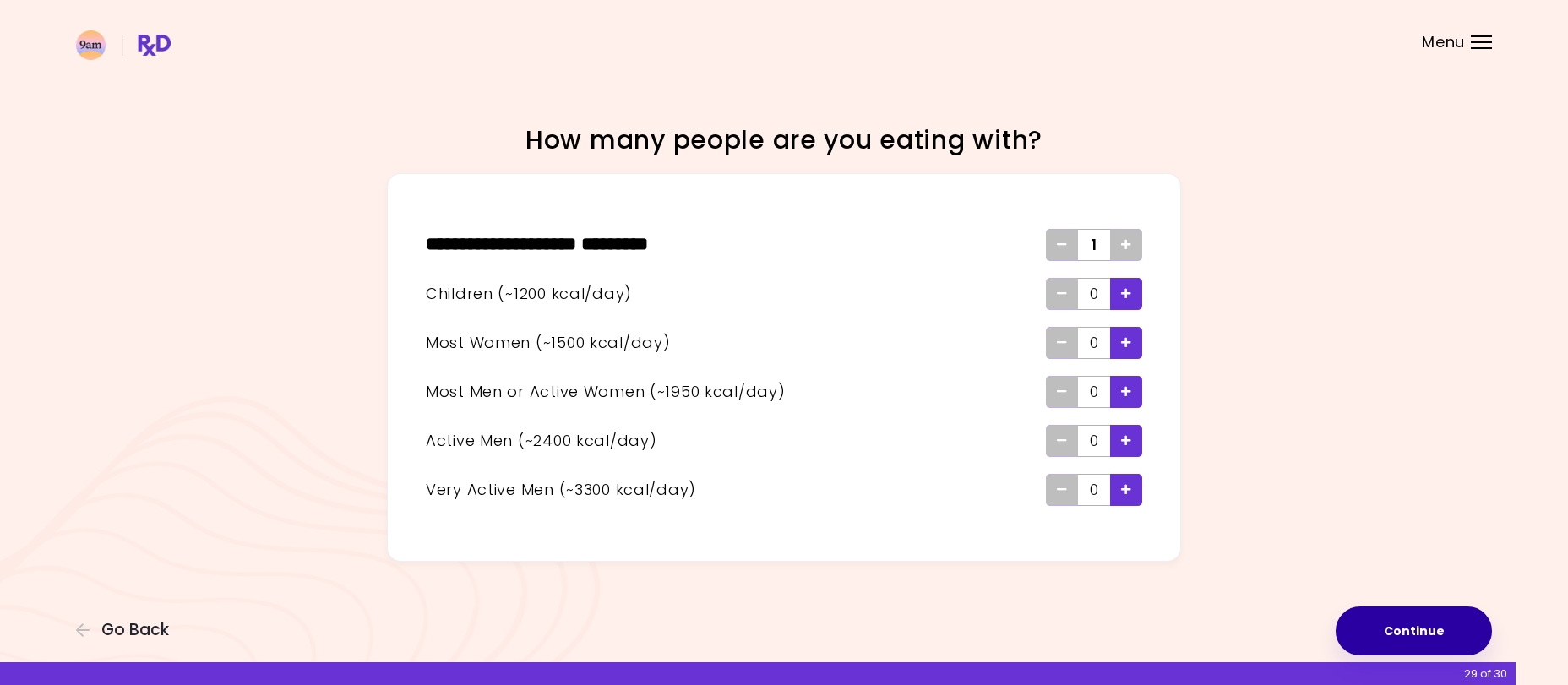
click at [1428, 628] on button "Continue" at bounding box center [1414, 631] width 157 height 49
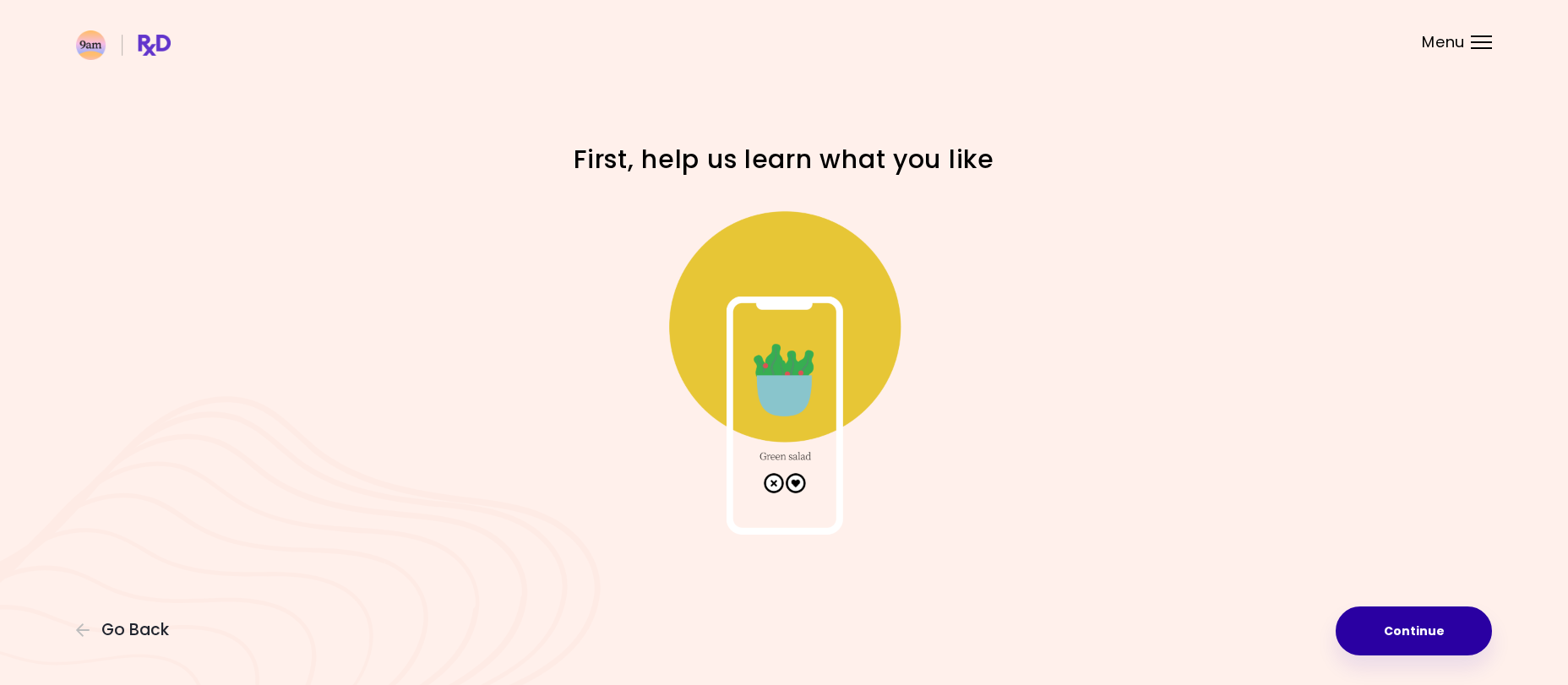
click at [1383, 623] on button "Continue" at bounding box center [1414, 631] width 157 height 49
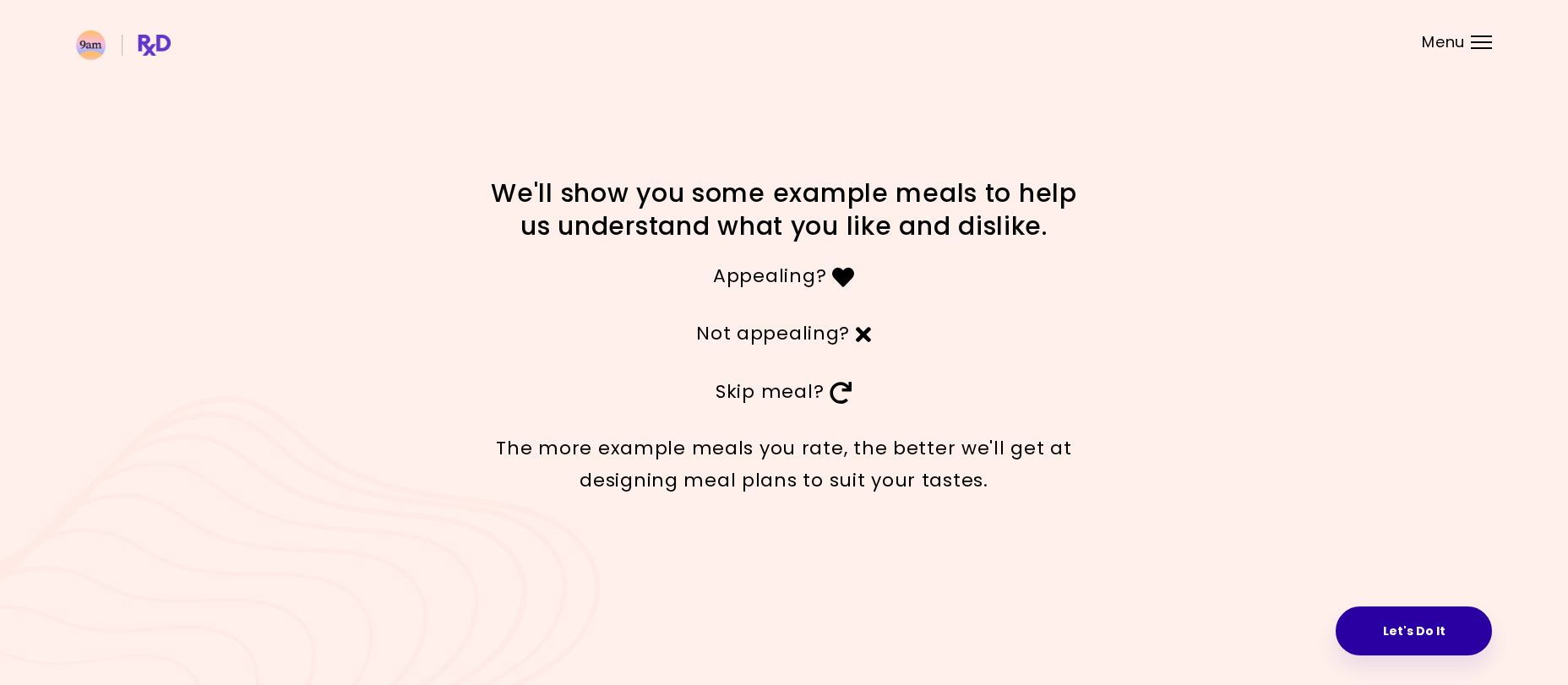
click at [1411, 626] on button "Let's Do It" at bounding box center [1414, 631] width 157 height 49
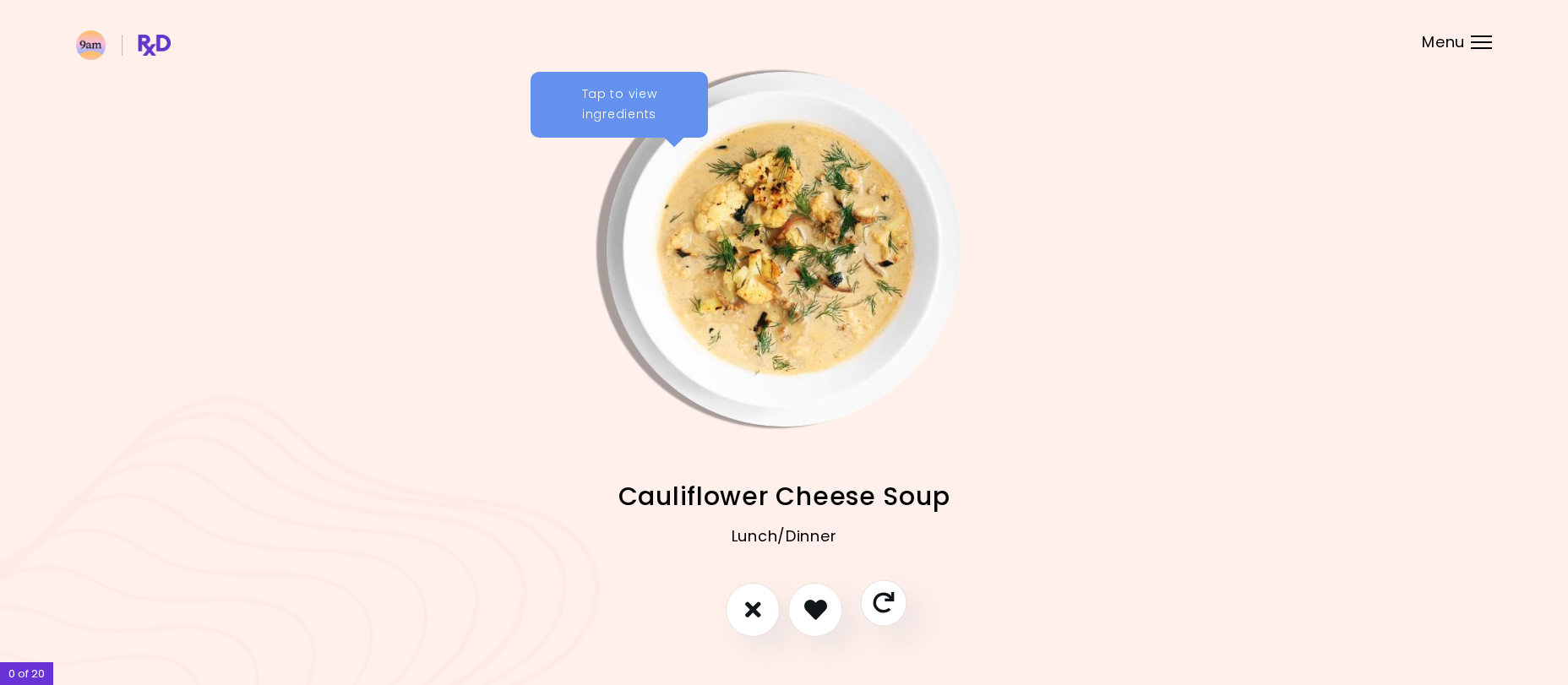
click at [879, 614] on icon "Skip" at bounding box center [883, 603] width 21 height 21
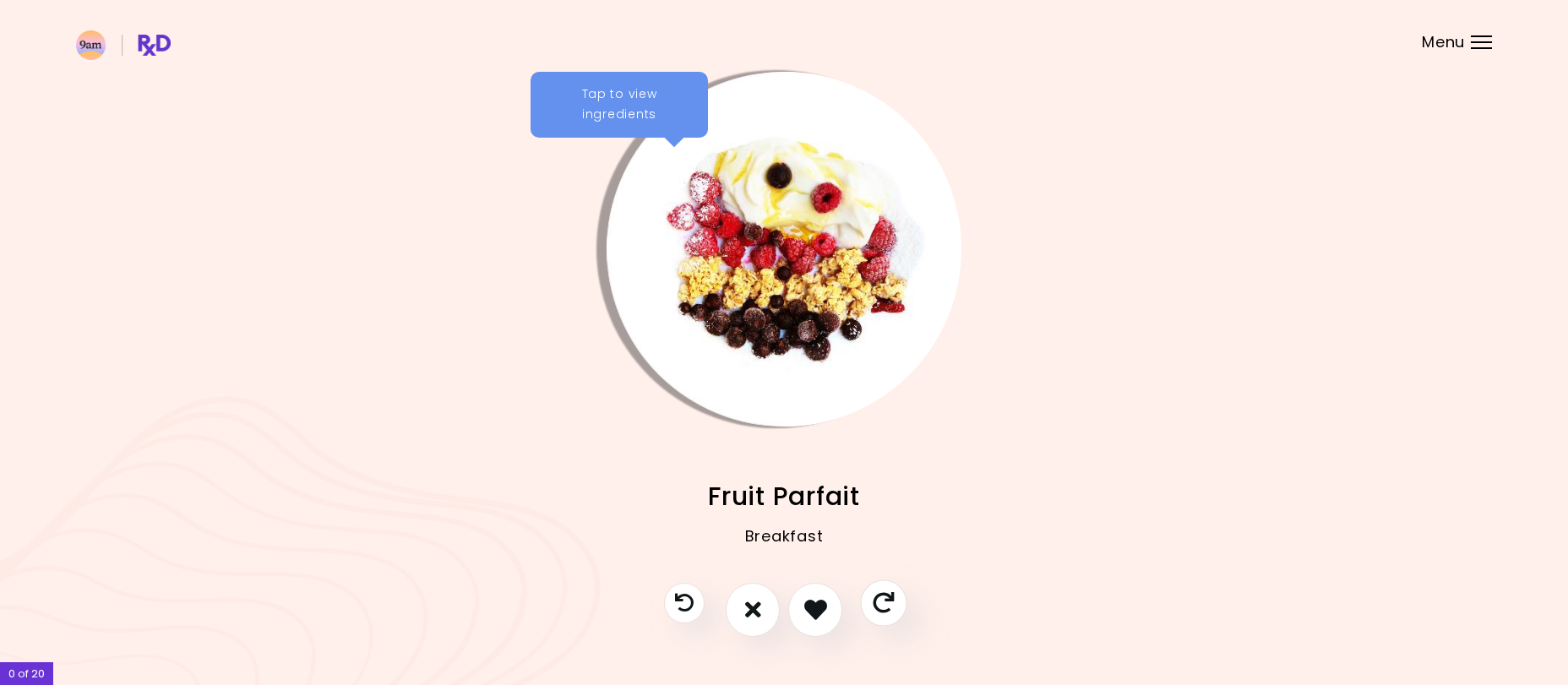
click at [880, 604] on icon "Skip" at bounding box center [883, 603] width 21 height 21
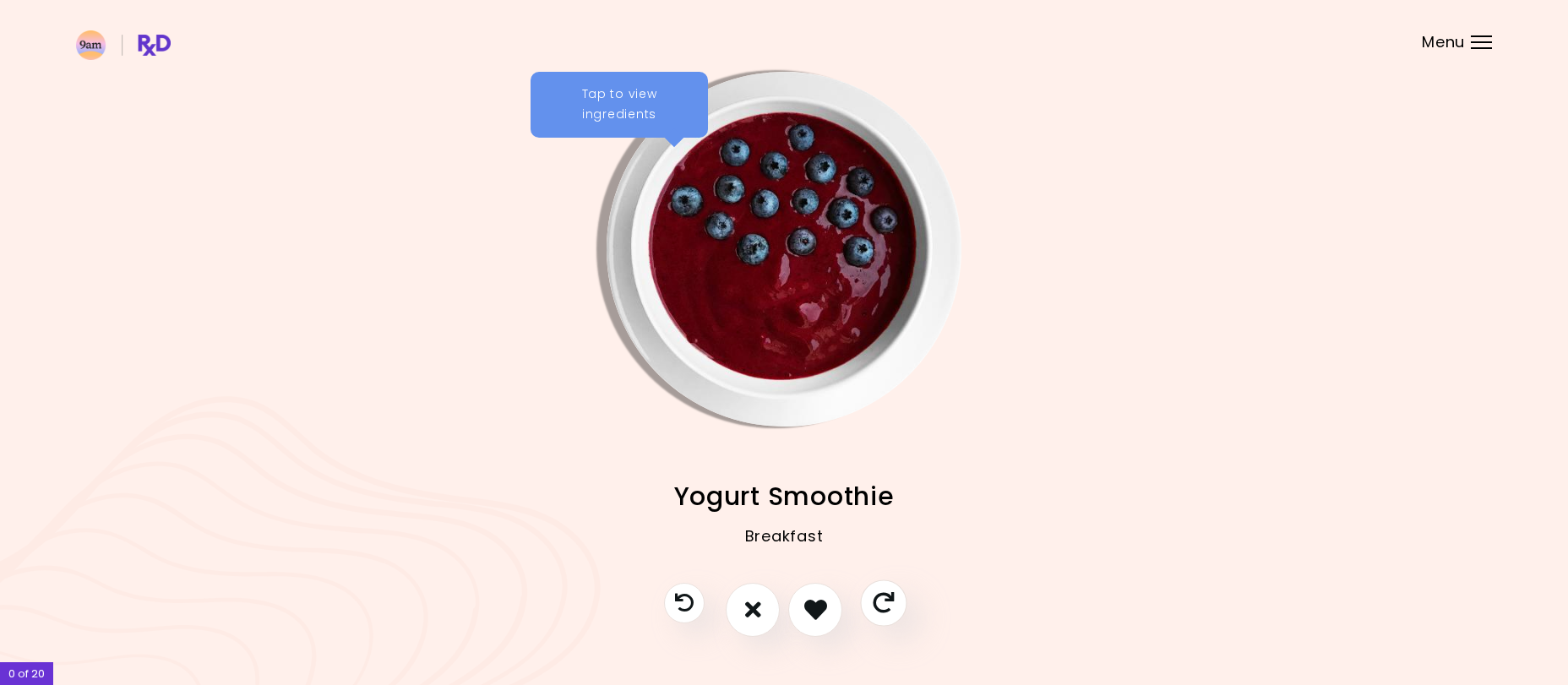
click at [882, 603] on icon "Skip" at bounding box center [883, 603] width 21 height 21
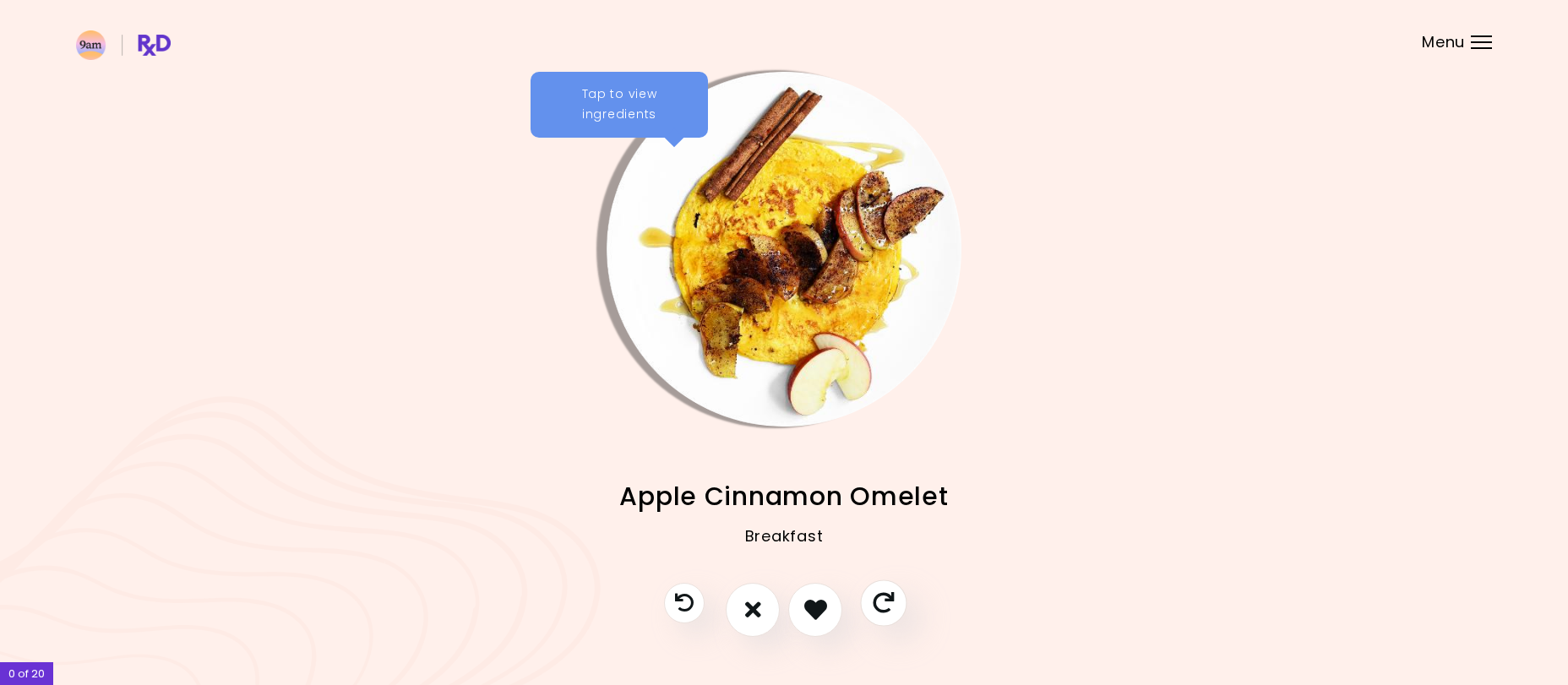
click at [882, 603] on icon "Skip" at bounding box center [883, 603] width 21 height 21
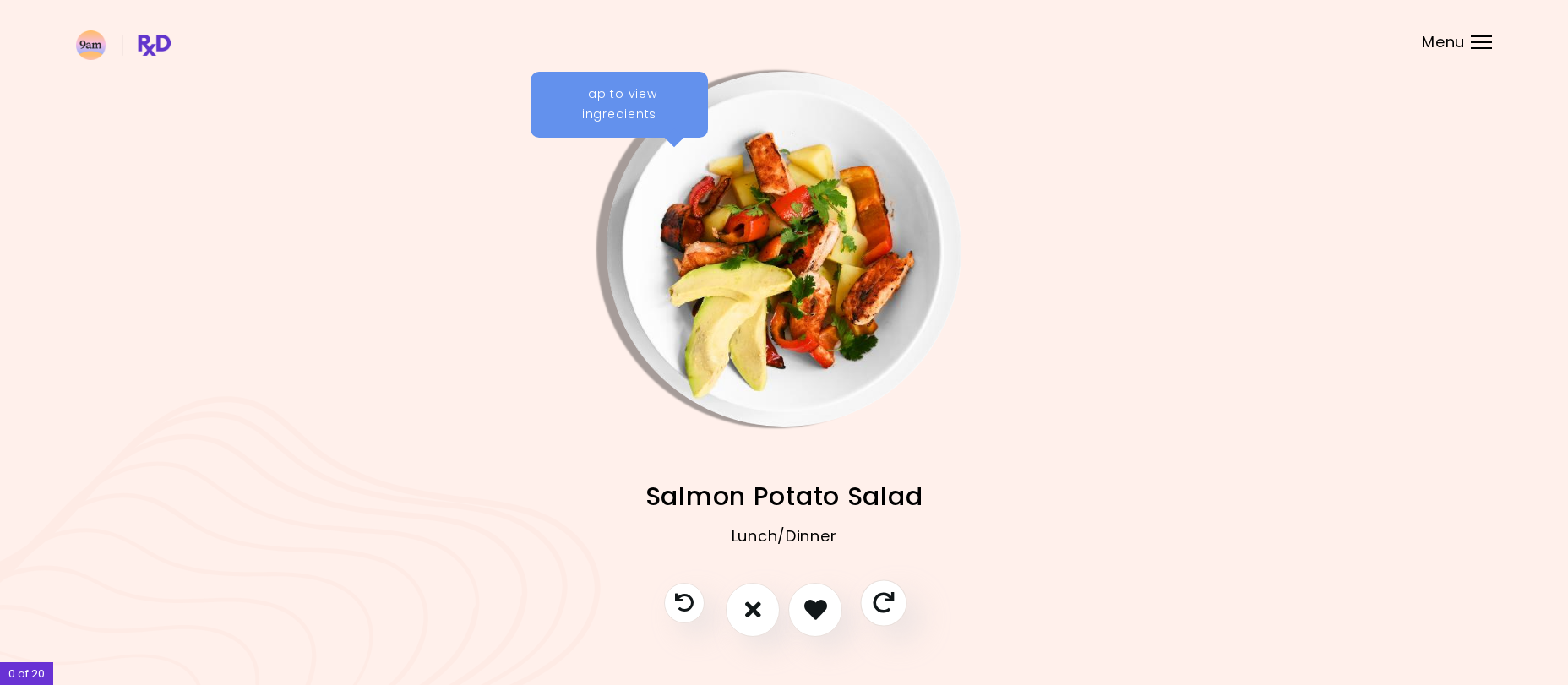
click at [882, 603] on icon "Skip" at bounding box center [883, 603] width 21 height 21
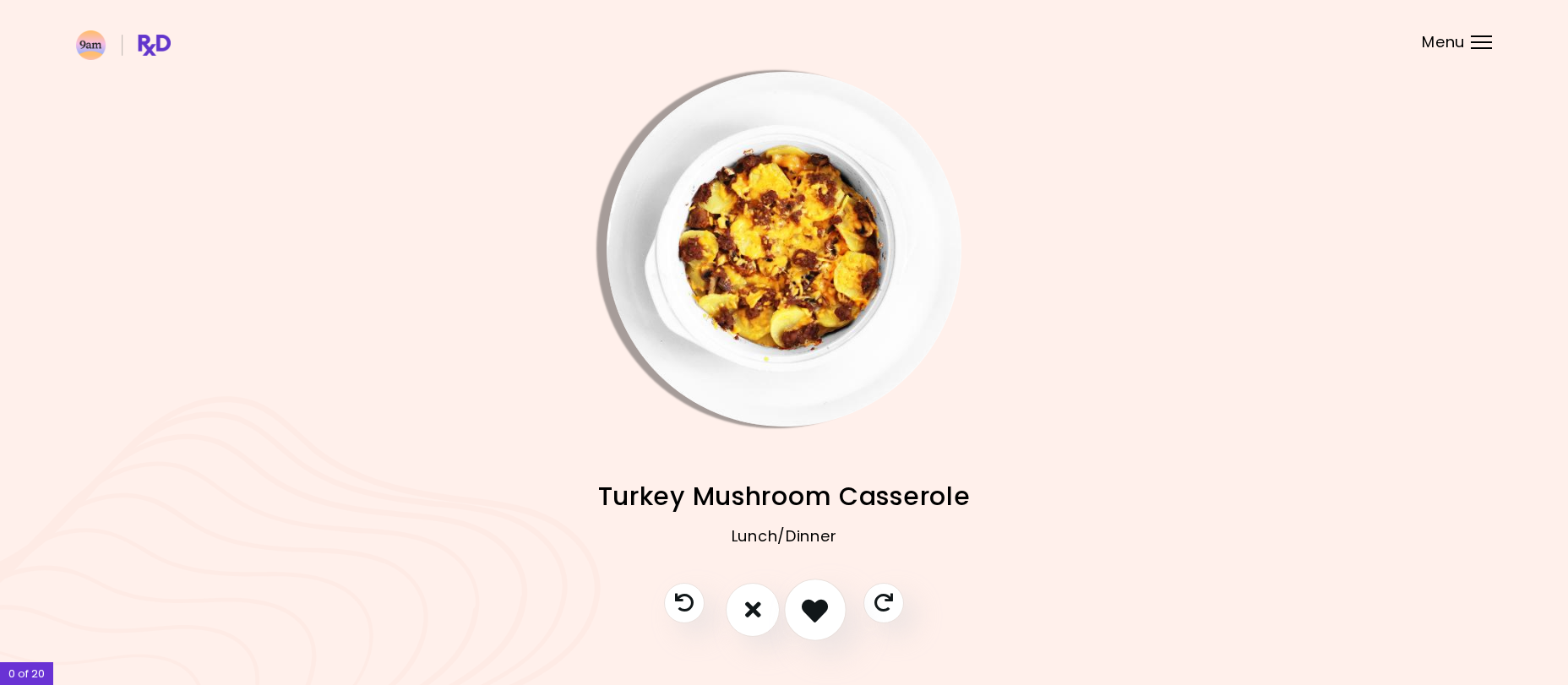
click at [822, 608] on icon "I like this recipe" at bounding box center [814, 609] width 26 height 26
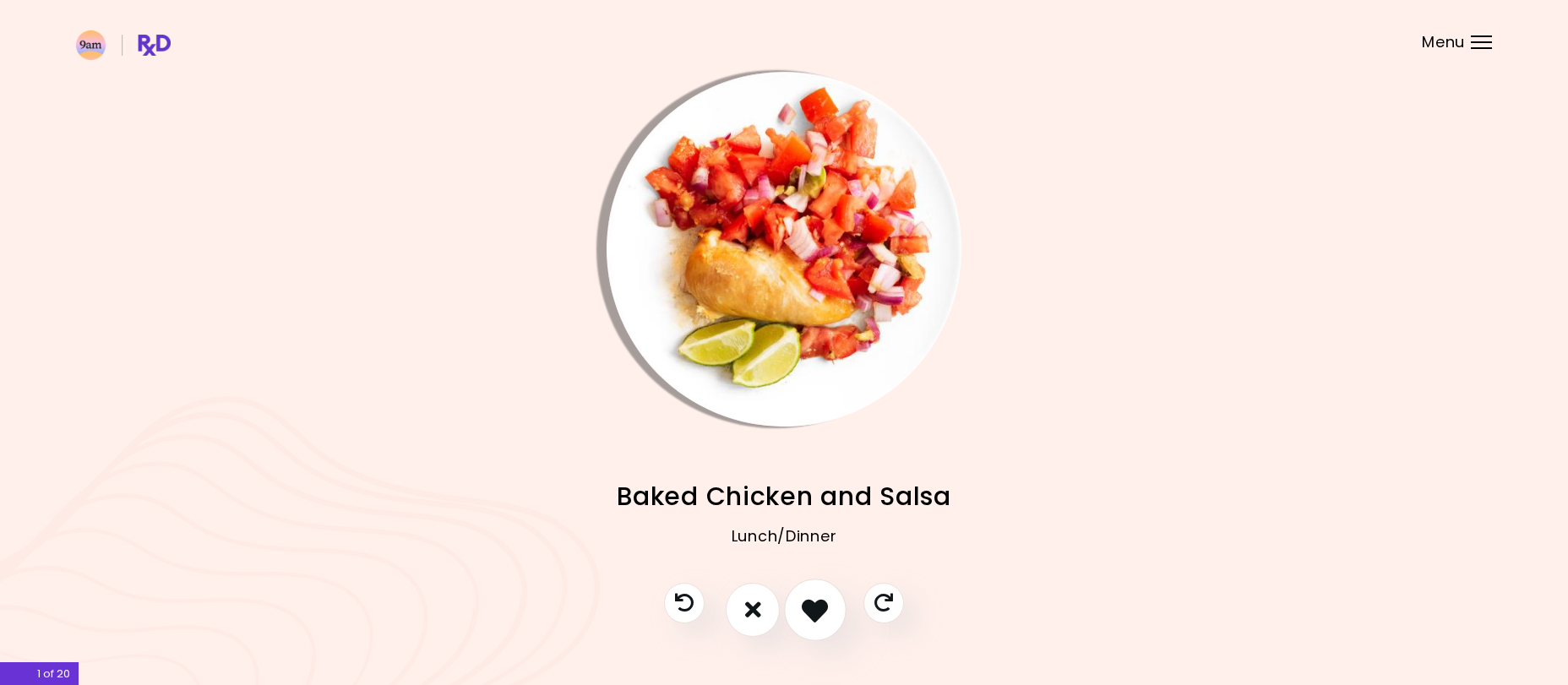
click at [817, 615] on icon "I like this recipe" at bounding box center [814, 609] width 26 height 26
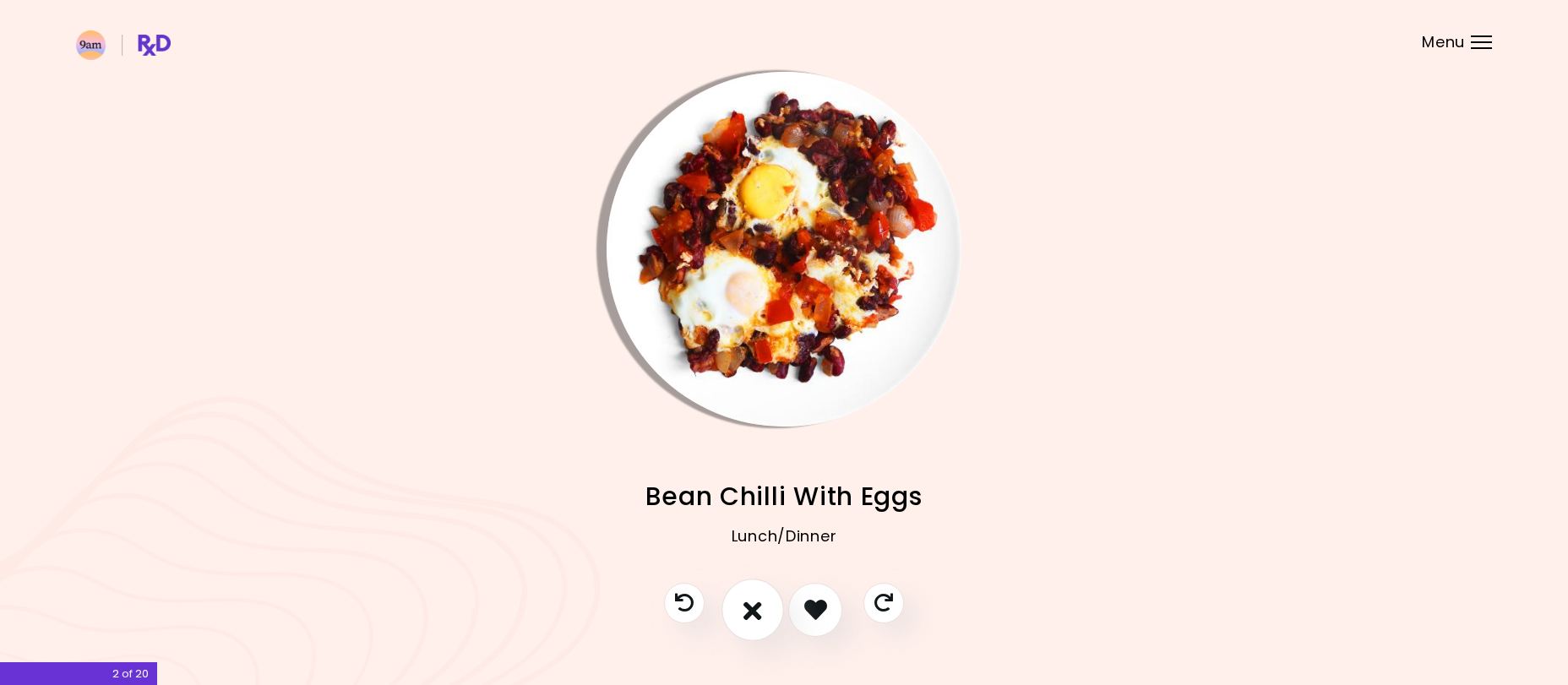
click at [749, 608] on icon "I don't like this recipe" at bounding box center [753, 609] width 18 height 26
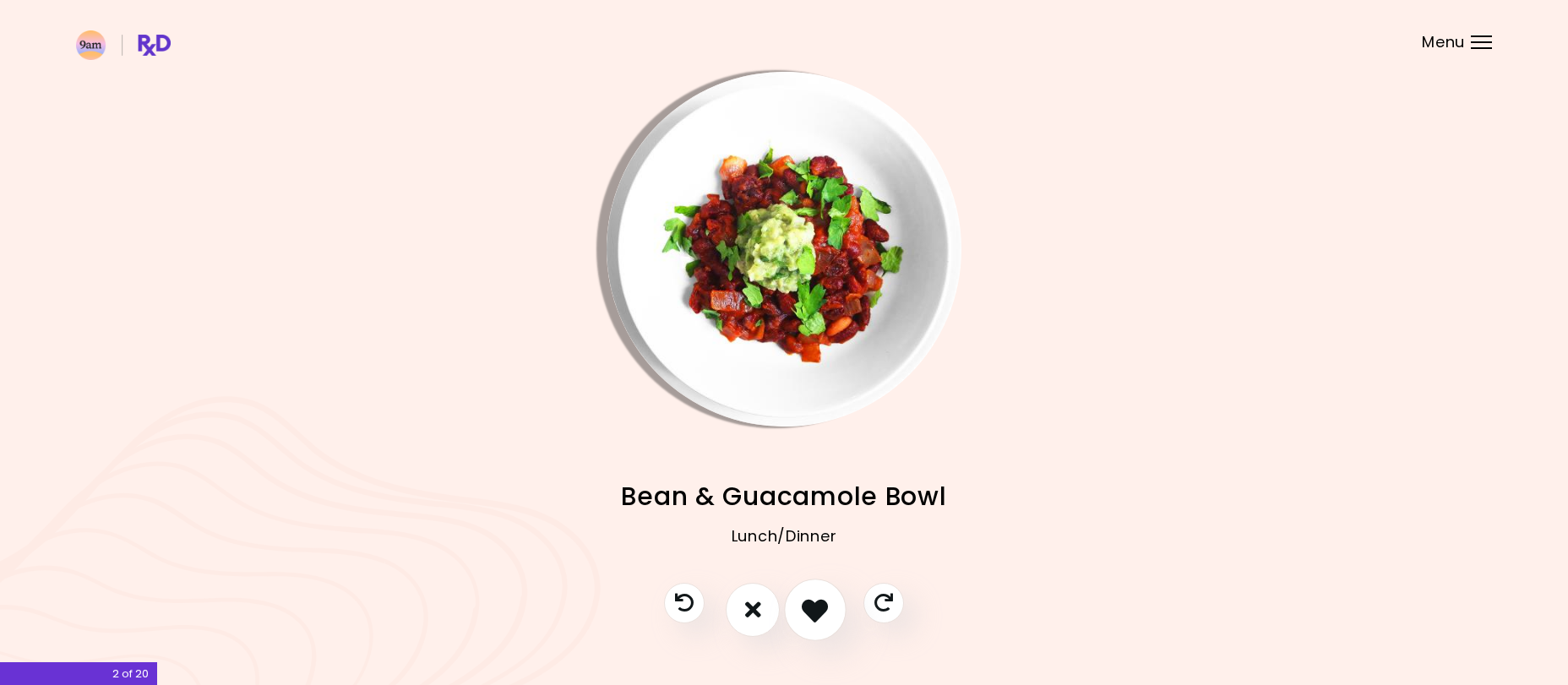
click at [821, 610] on icon "I like this recipe" at bounding box center [814, 609] width 26 height 26
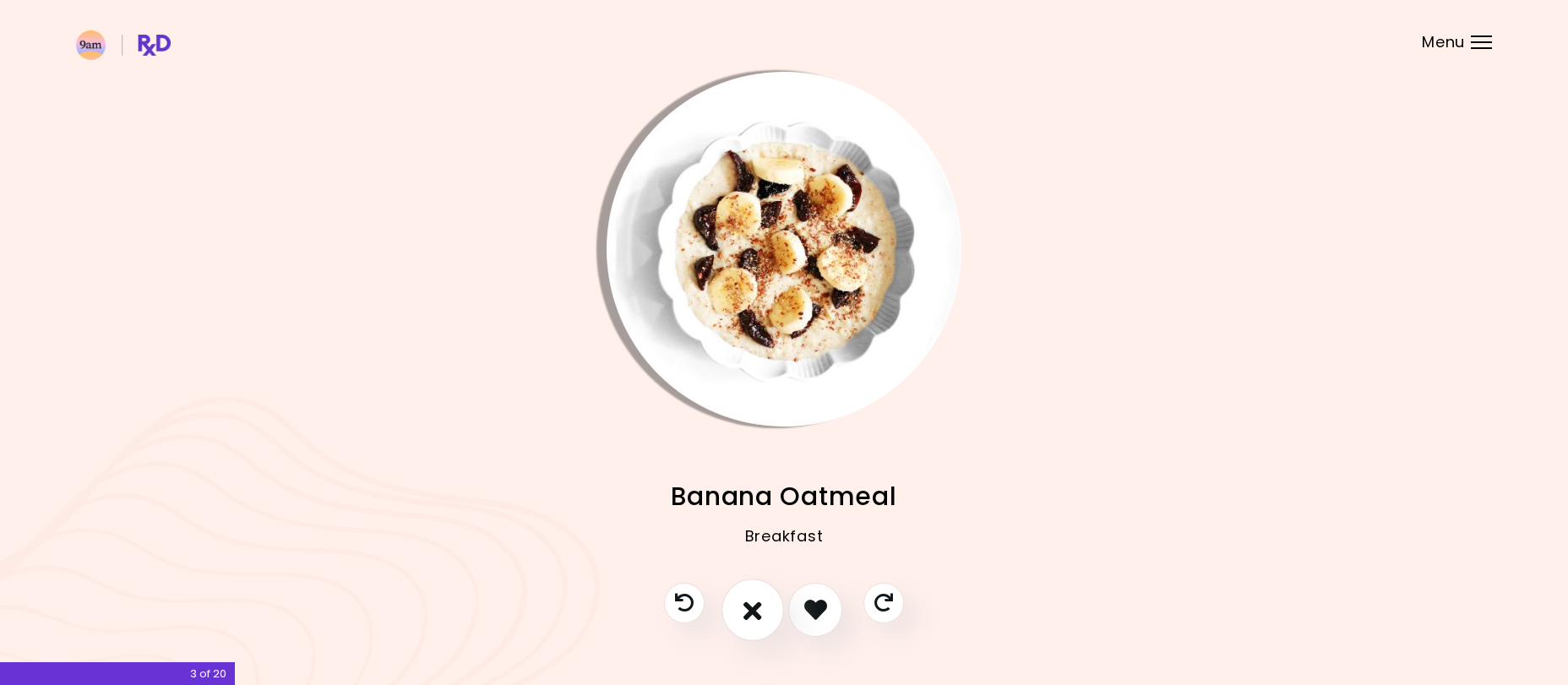
click at [752, 614] on icon "I don't like this recipe" at bounding box center [753, 609] width 18 height 26
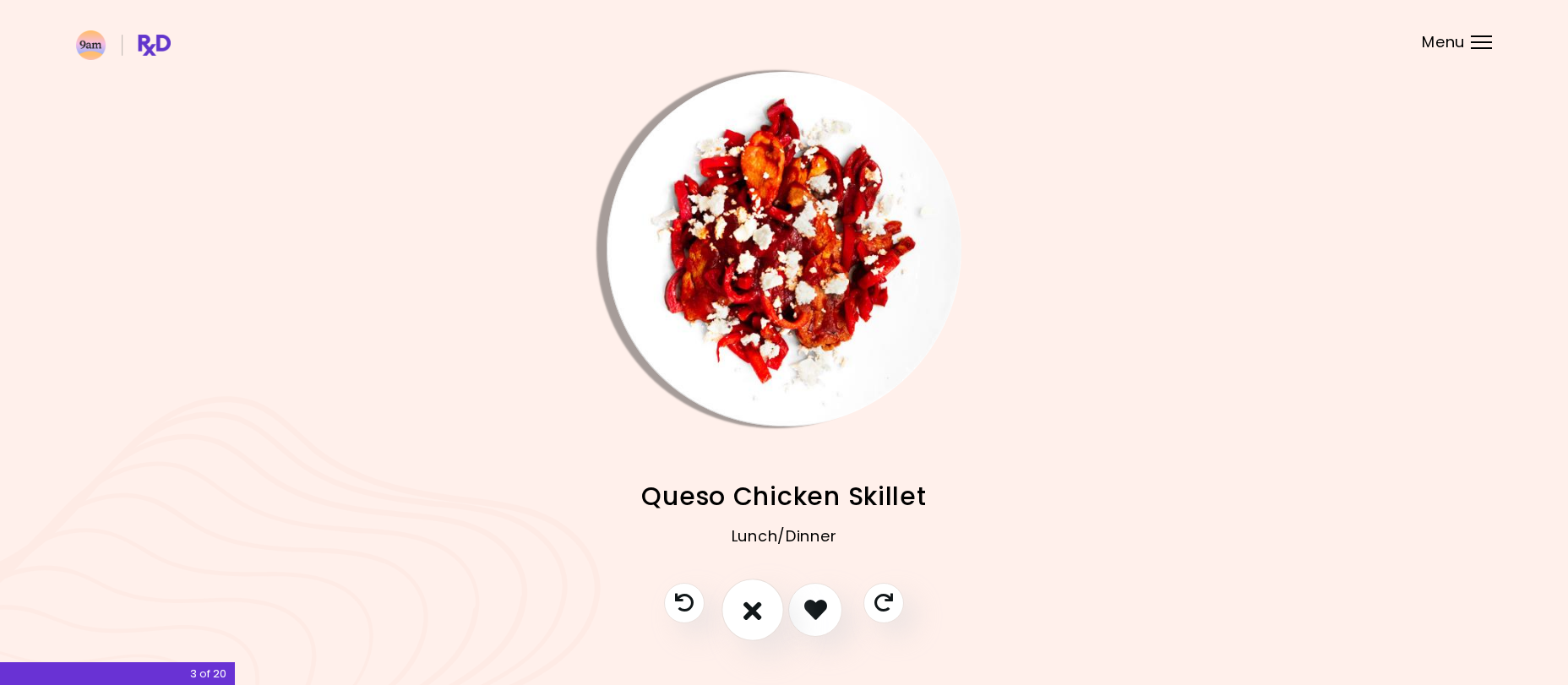
click at [757, 602] on icon "I don't like this recipe" at bounding box center [753, 609] width 18 height 26
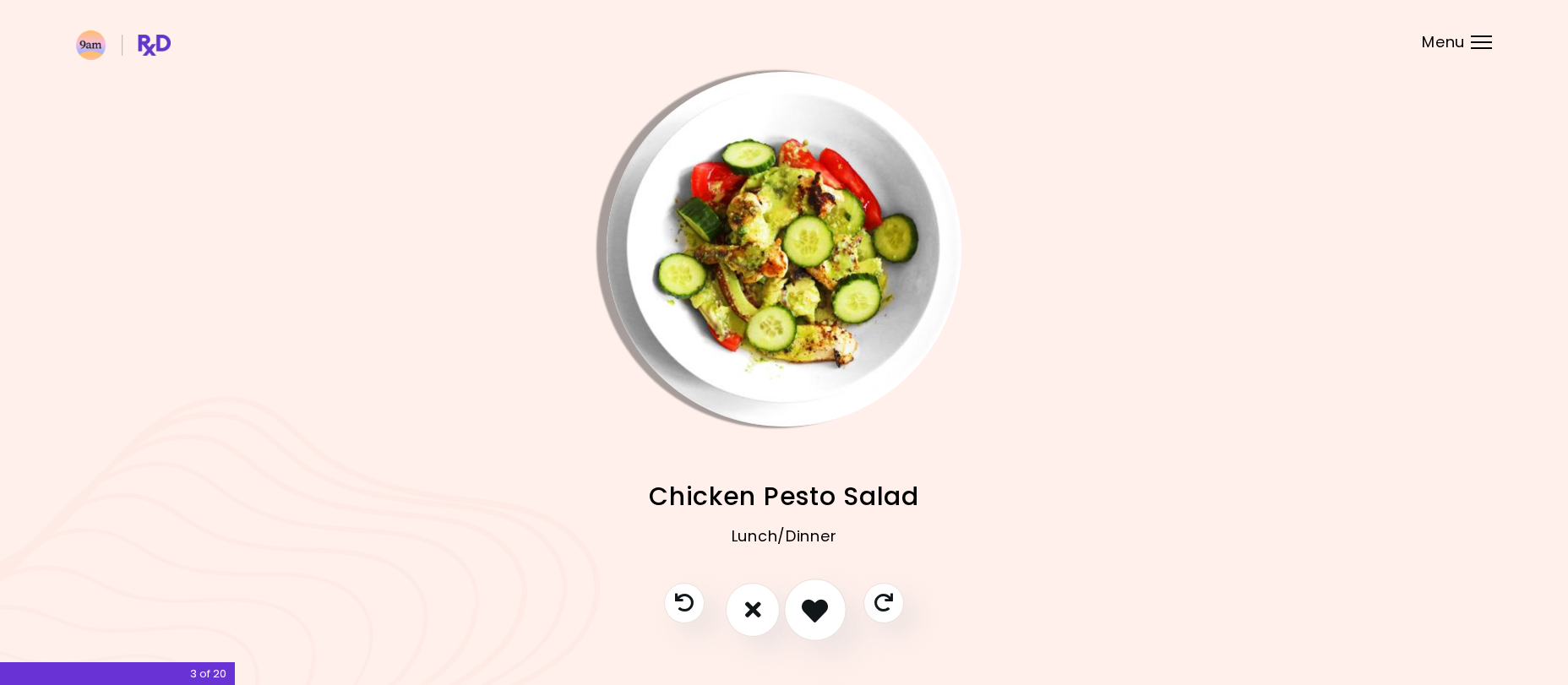
click at [820, 608] on icon "I like this recipe" at bounding box center [814, 609] width 26 height 26
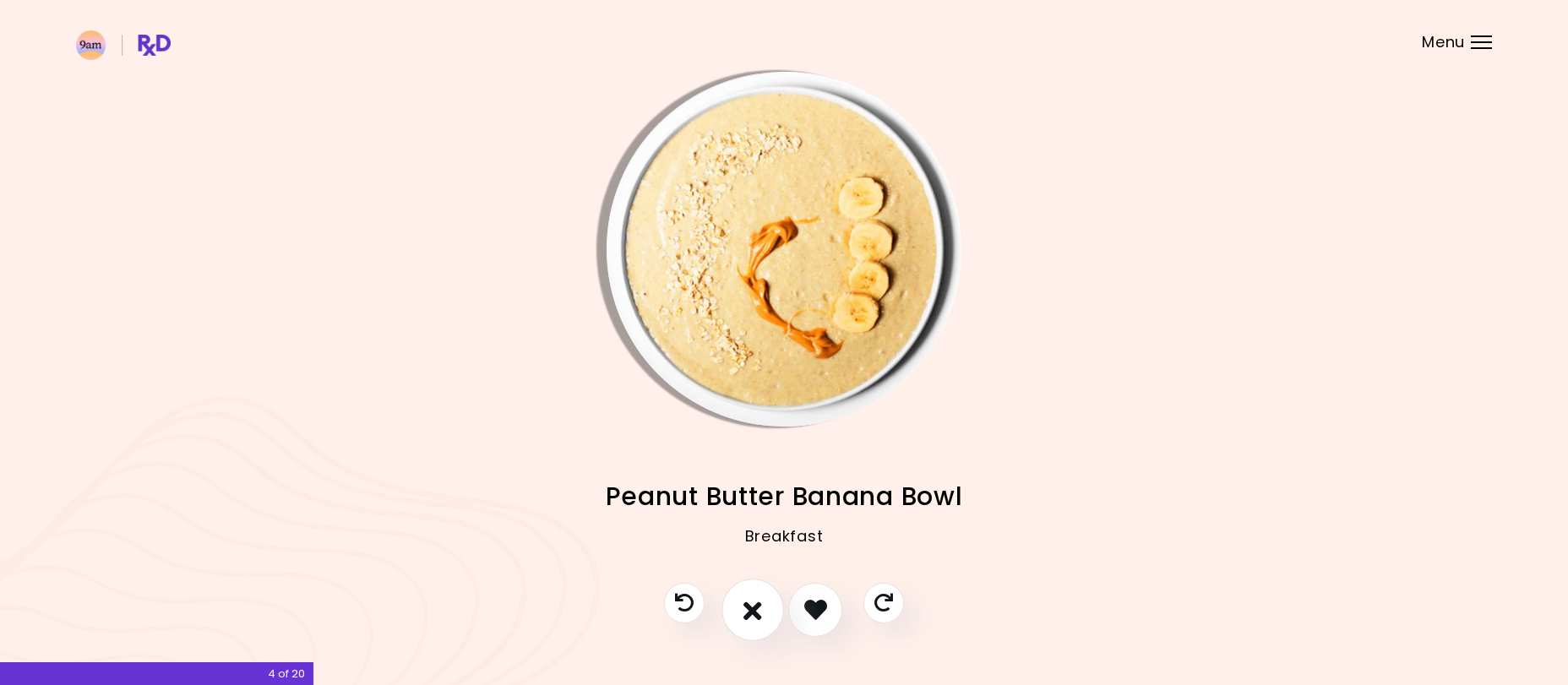
click at [746, 604] on icon "I don't like this recipe" at bounding box center [753, 609] width 18 height 26
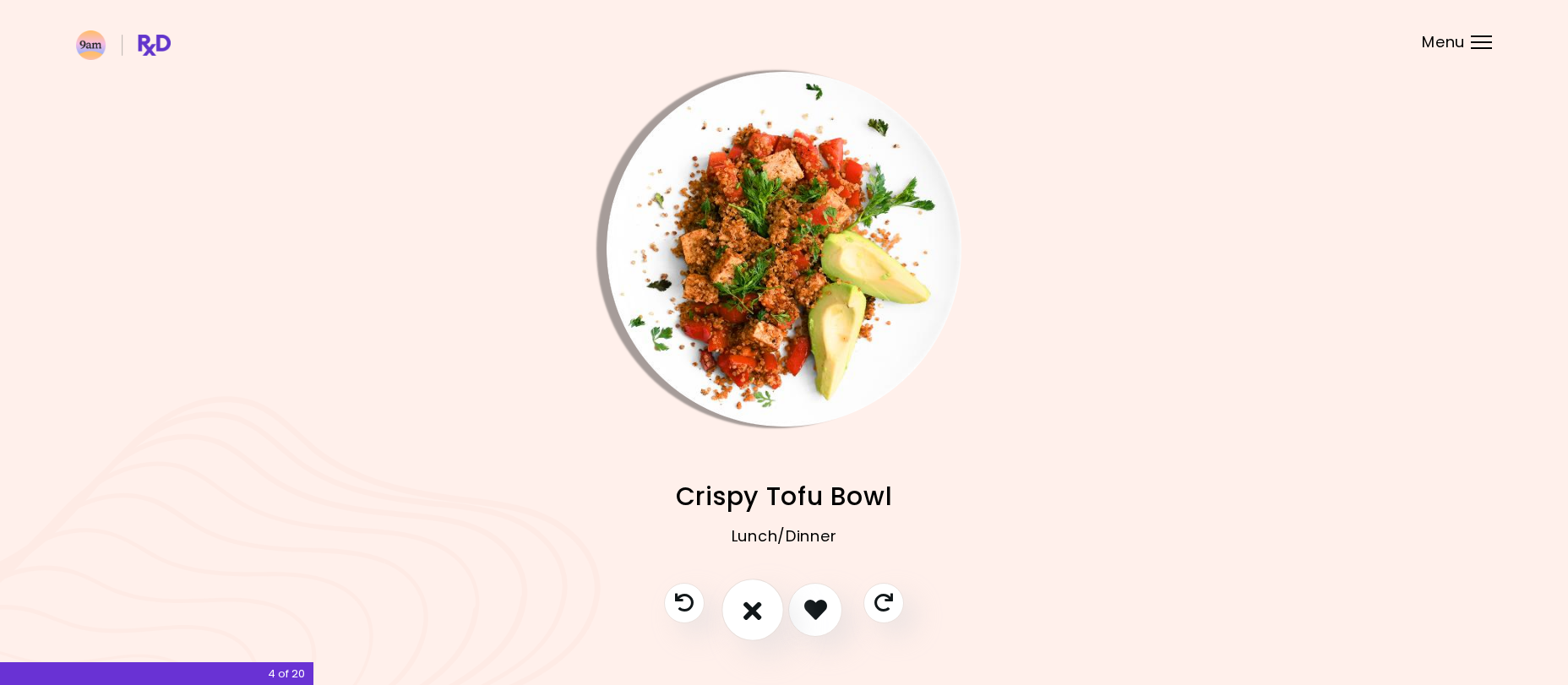
click at [755, 603] on icon "I don't like this recipe" at bounding box center [753, 609] width 18 height 26
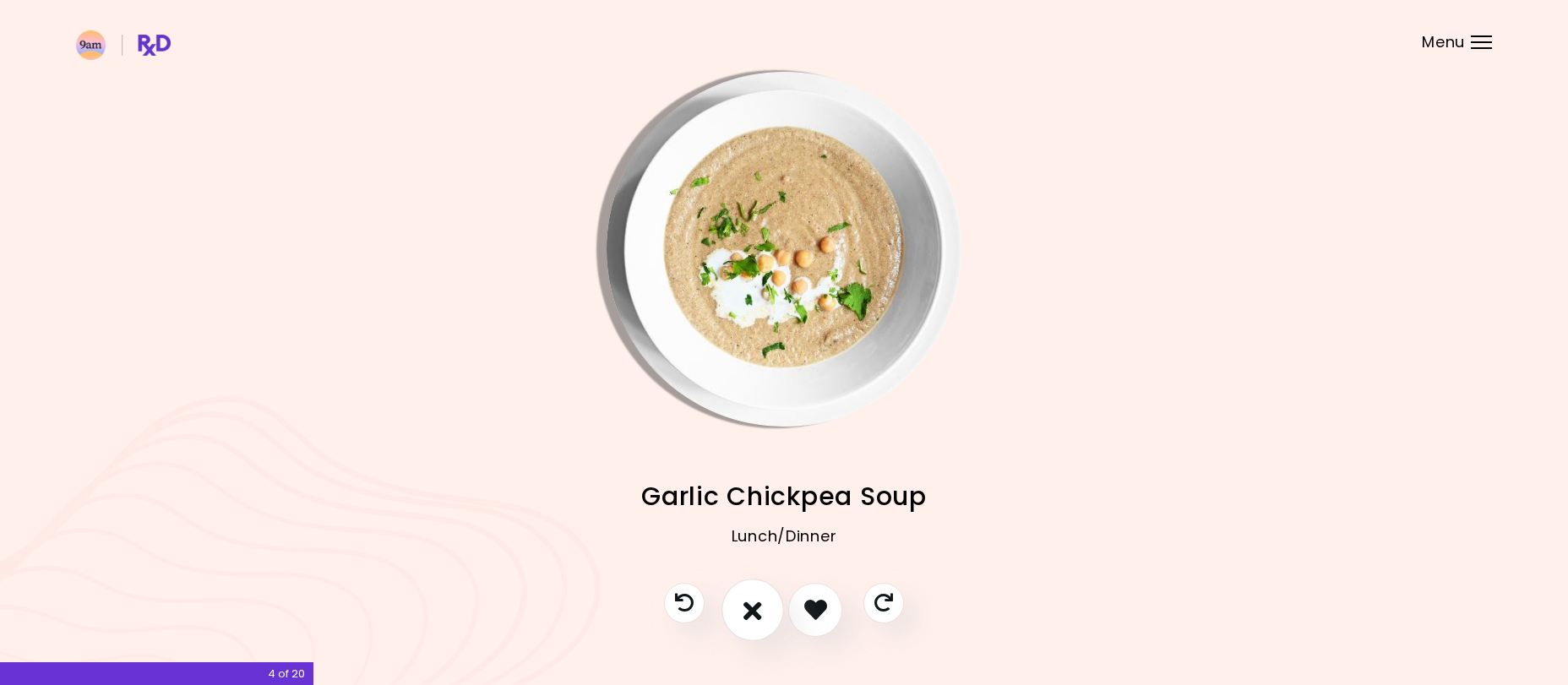
click at [755, 603] on icon "I don't like this recipe" at bounding box center [753, 609] width 18 height 26
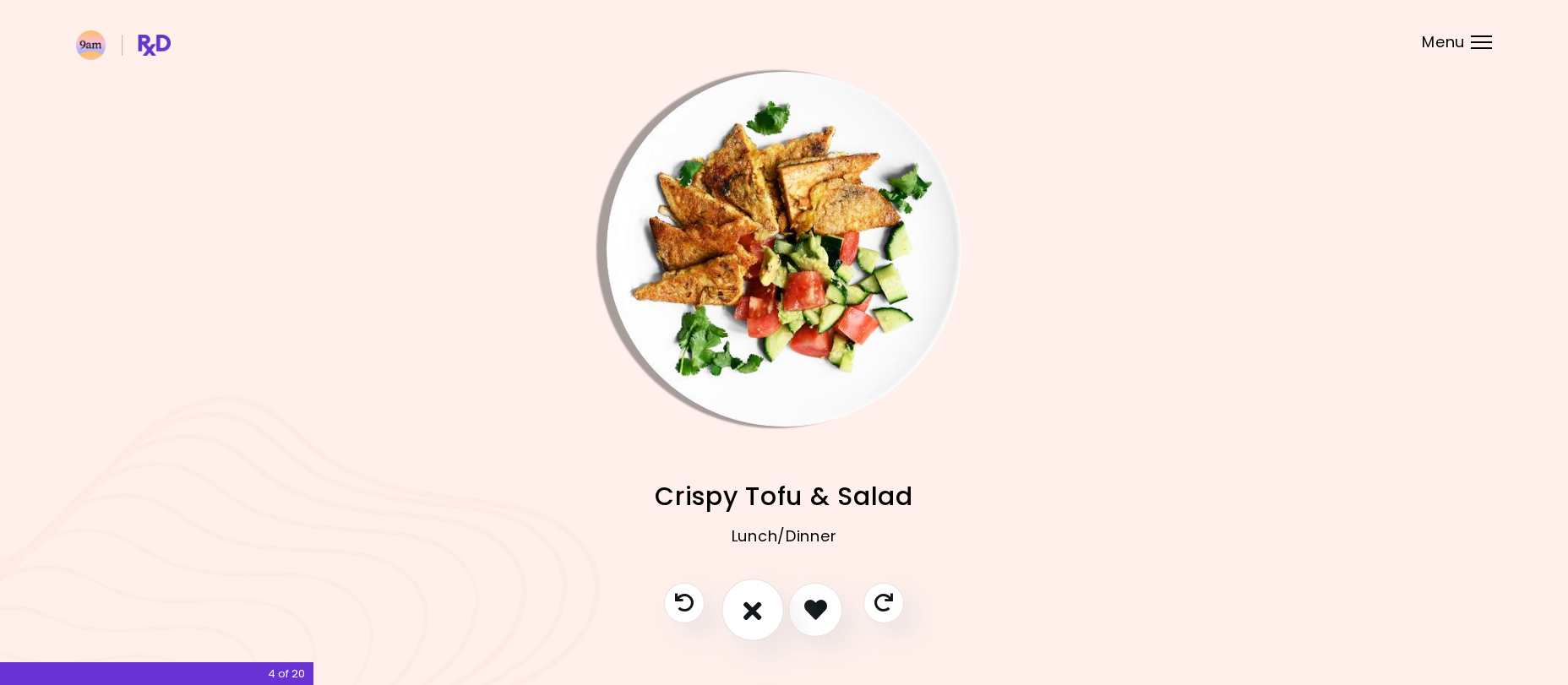
click at [760, 604] on icon "I don't like this recipe" at bounding box center [753, 609] width 18 height 26
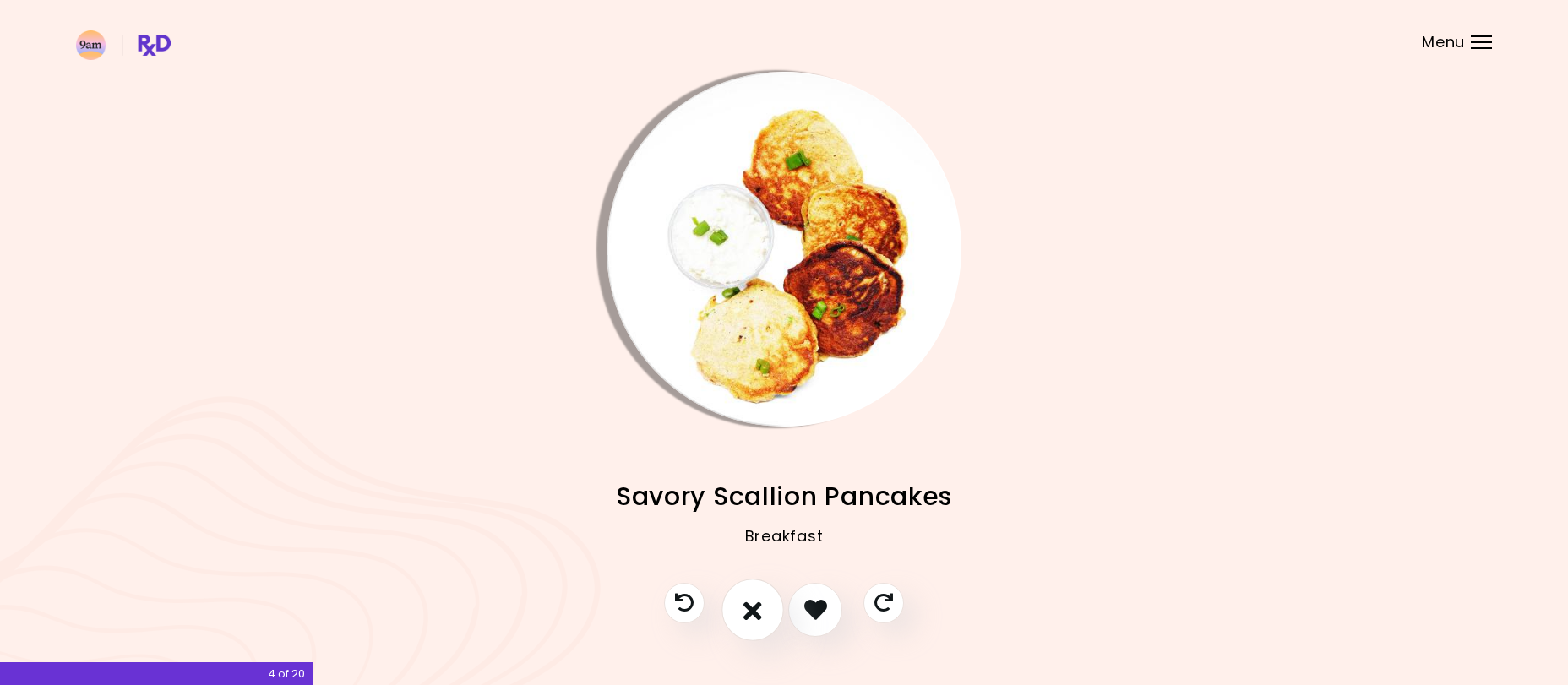
click at [760, 604] on icon "I don't like this recipe" at bounding box center [753, 609] width 18 height 26
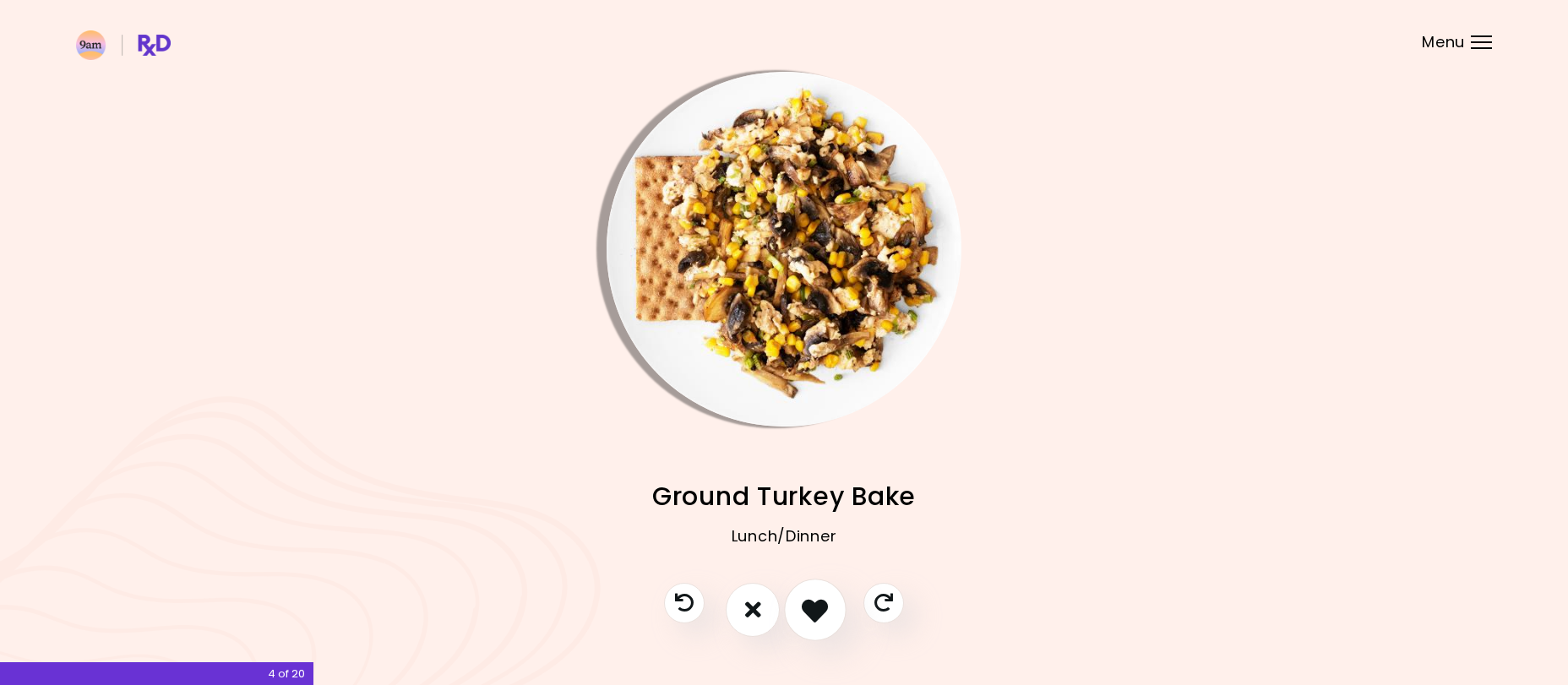
click at [805, 606] on icon "I like this recipe" at bounding box center [814, 609] width 26 height 26
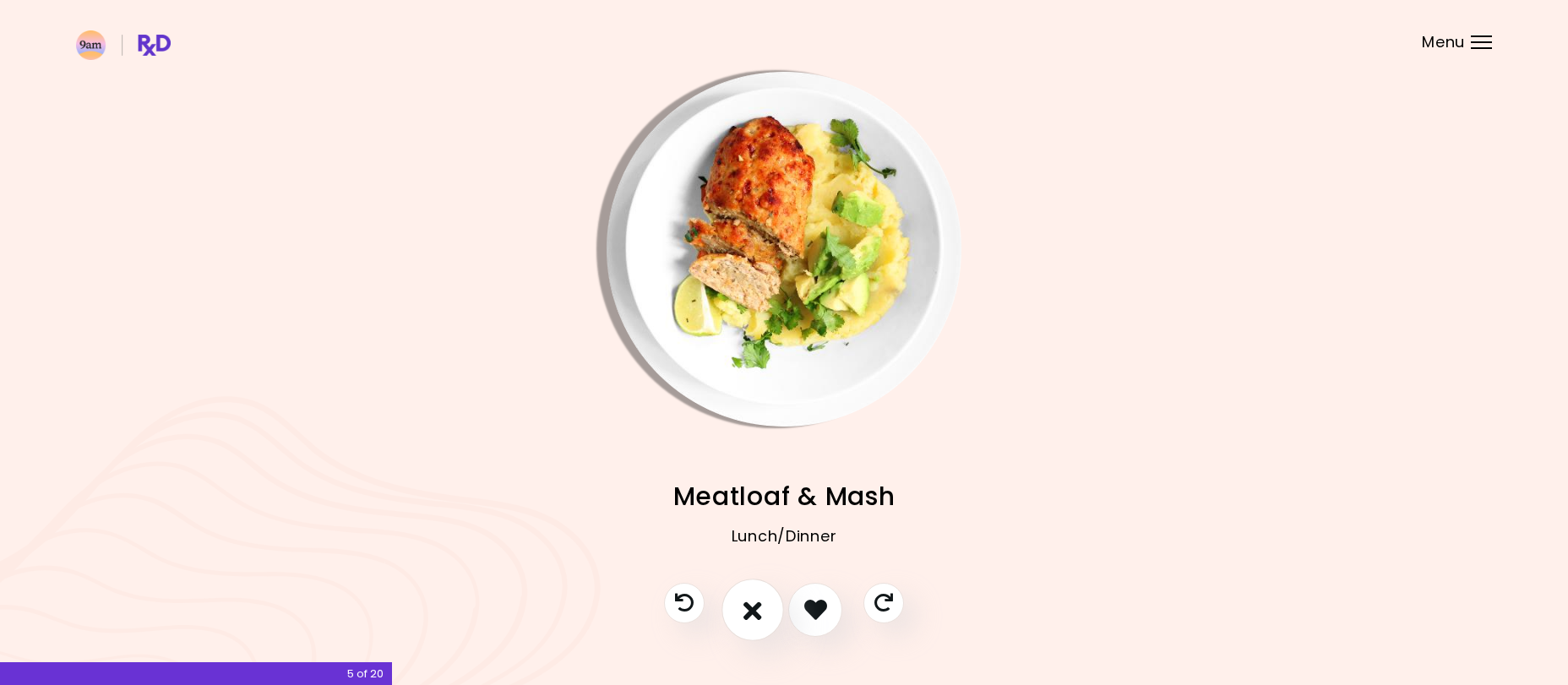
click at [756, 614] on icon "I don't like this recipe" at bounding box center [753, 609] width 18 height 26
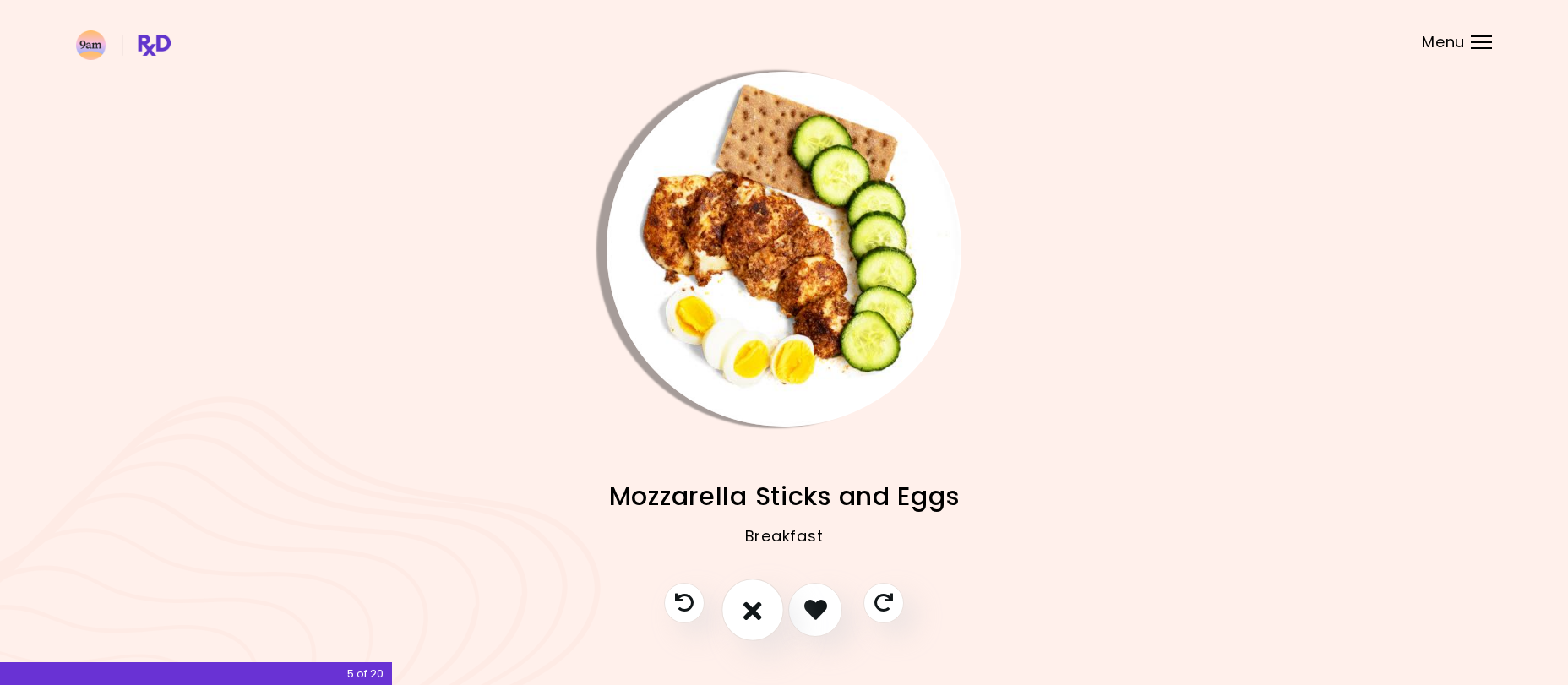
click at [758, 615] on icon "I don't like this recipe" at bounding box center [753, 609] width 18 height 26
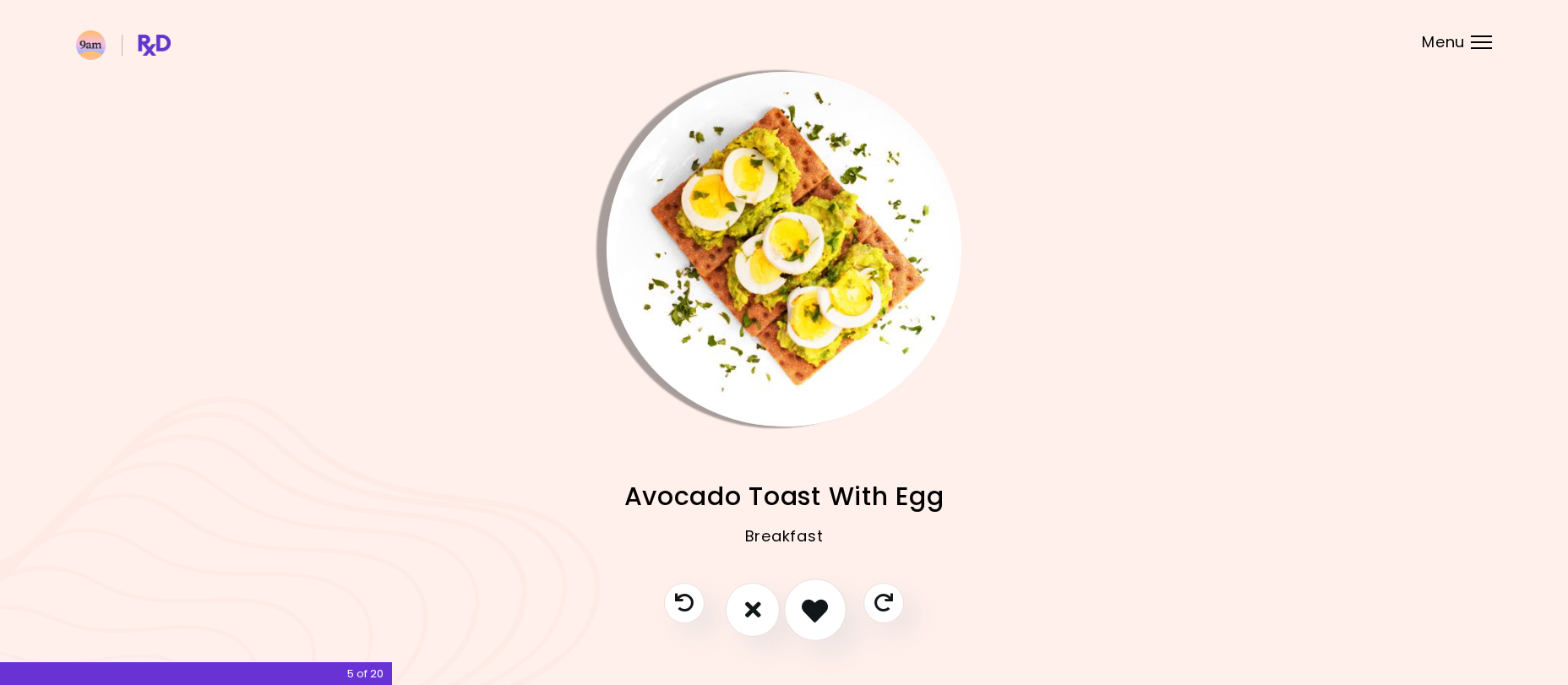
click at [806, 607] on icon "I like this recipe" at bounding box center [814, 609] width 26 height 26
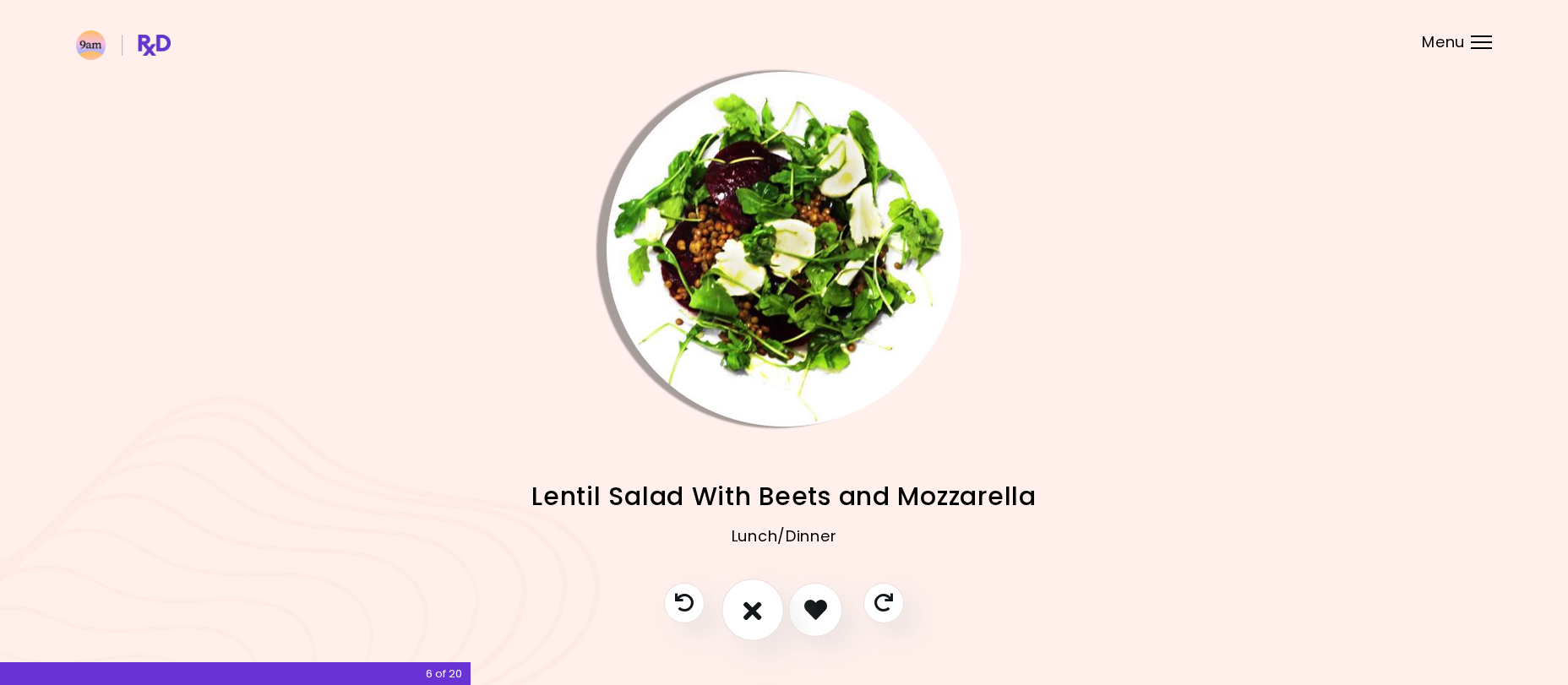
click at [760, 616] on icon "I don't like this recipe" at bounding box center [753, 609] width 18 height 26
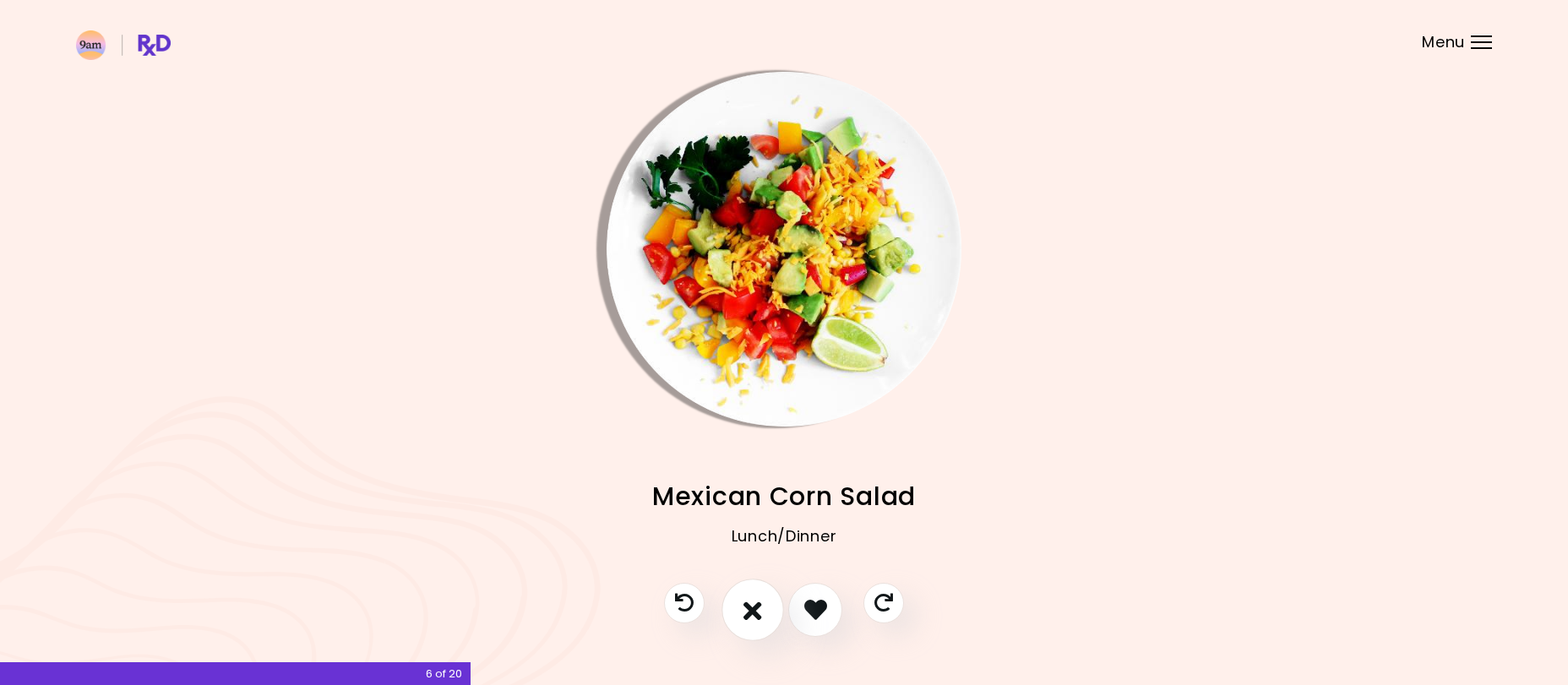
click at [759, 616] on icon "I don't like this recipe" at bounding box center [753, 609] width 18 height 26
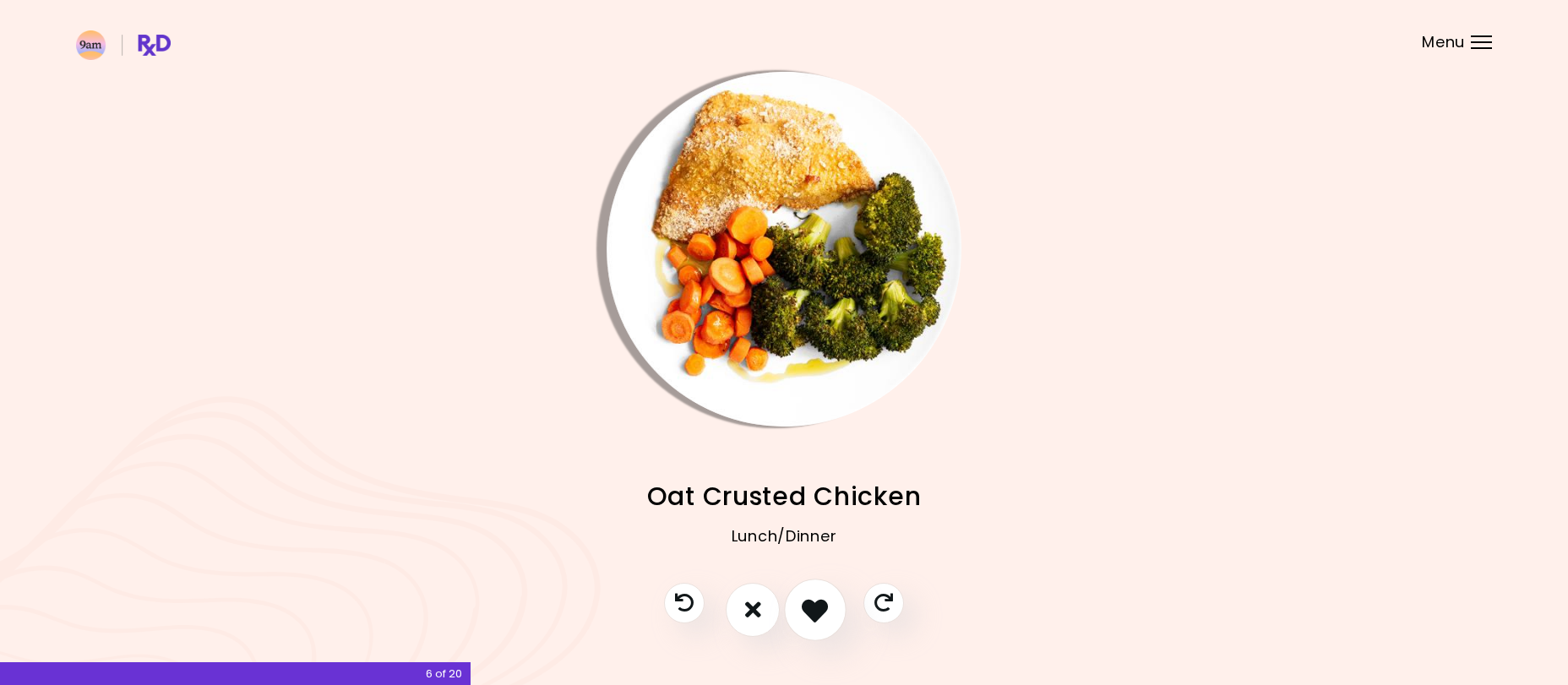
click at [809, 602] on icon "I like this recipe" at bounding box center [814, 609] width 26 height 26
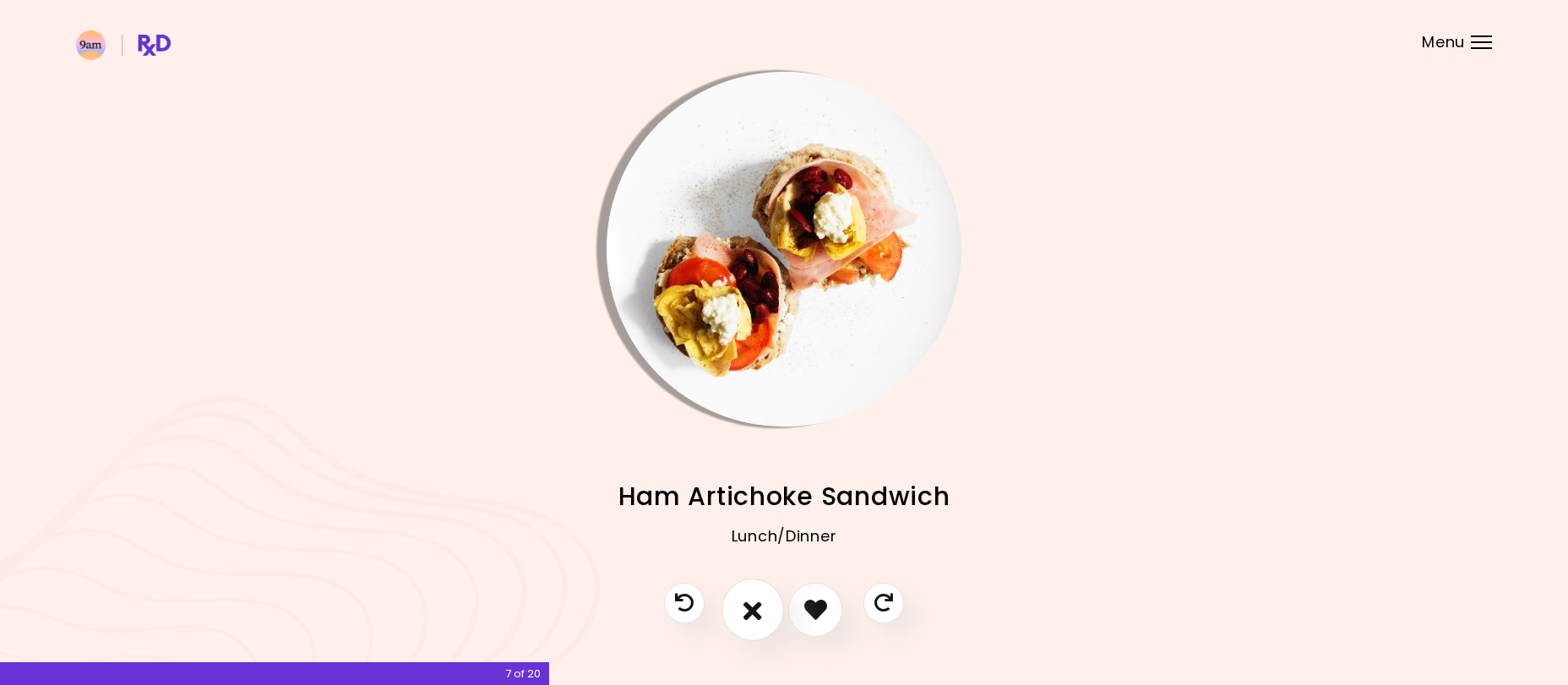
click at [759, 603] on icon "I don't like this recipe" at bounding box center [753, 609] width 18 height 26
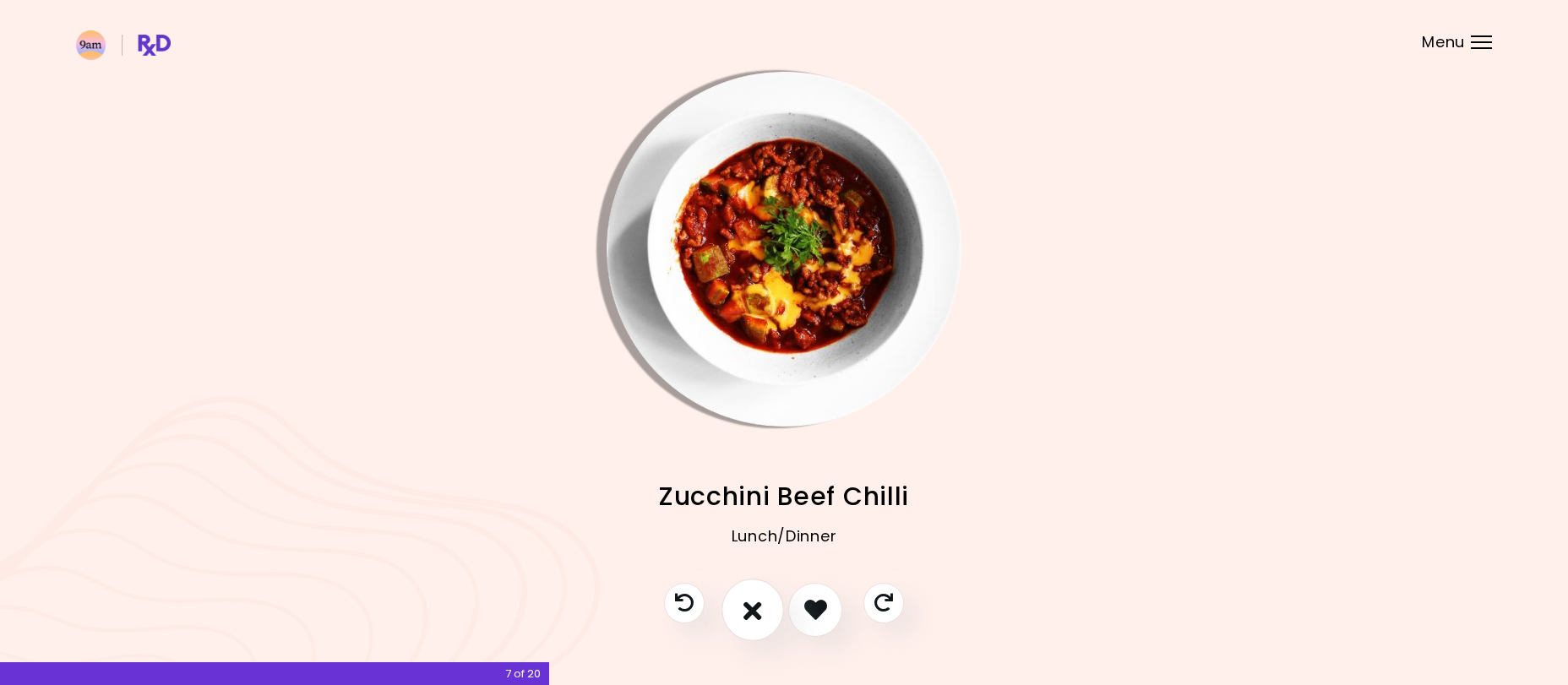
click at [744, 602] on button "I don't like this recipe" at bounding box center [753, 610] width 63 height 63
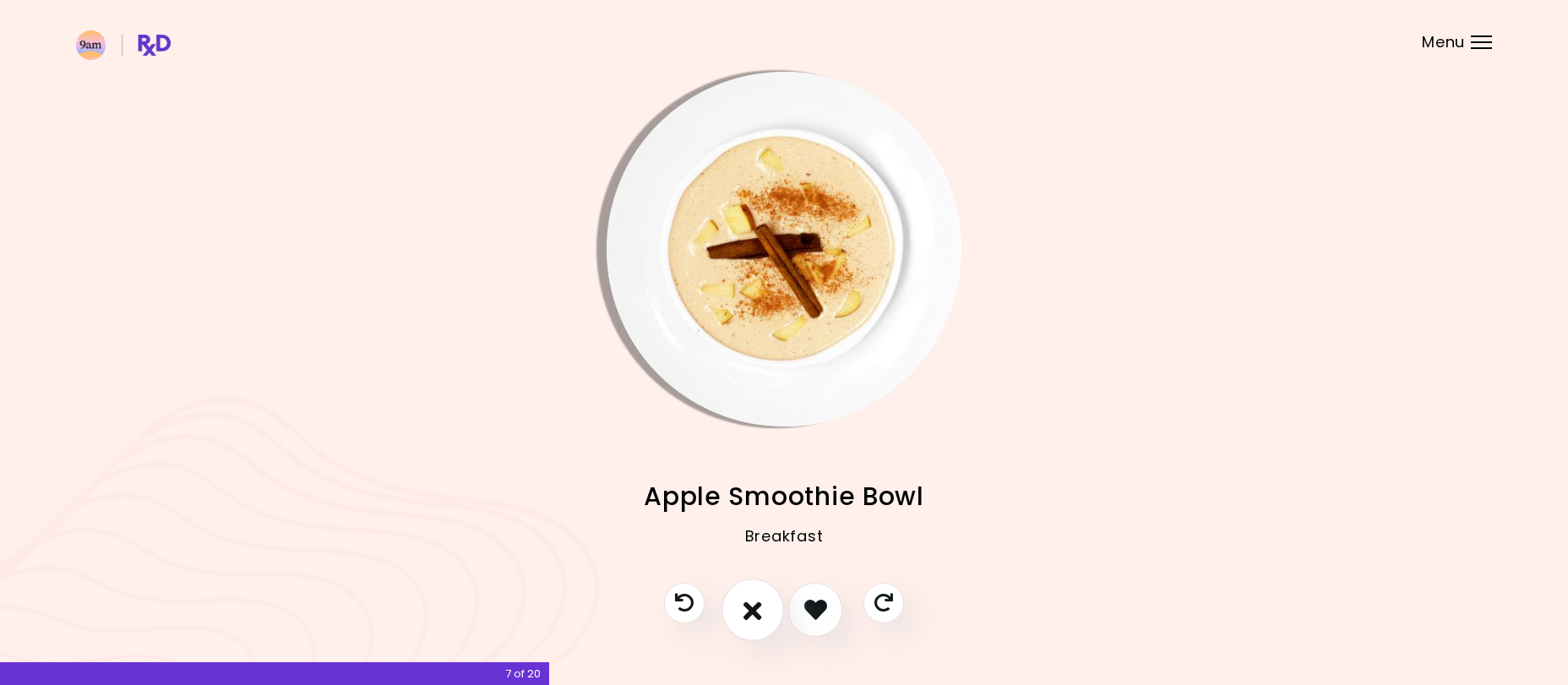
click at [746, 604] on icon "I don't like this recipe" at bounding box center [753, 609] width 18 height 26
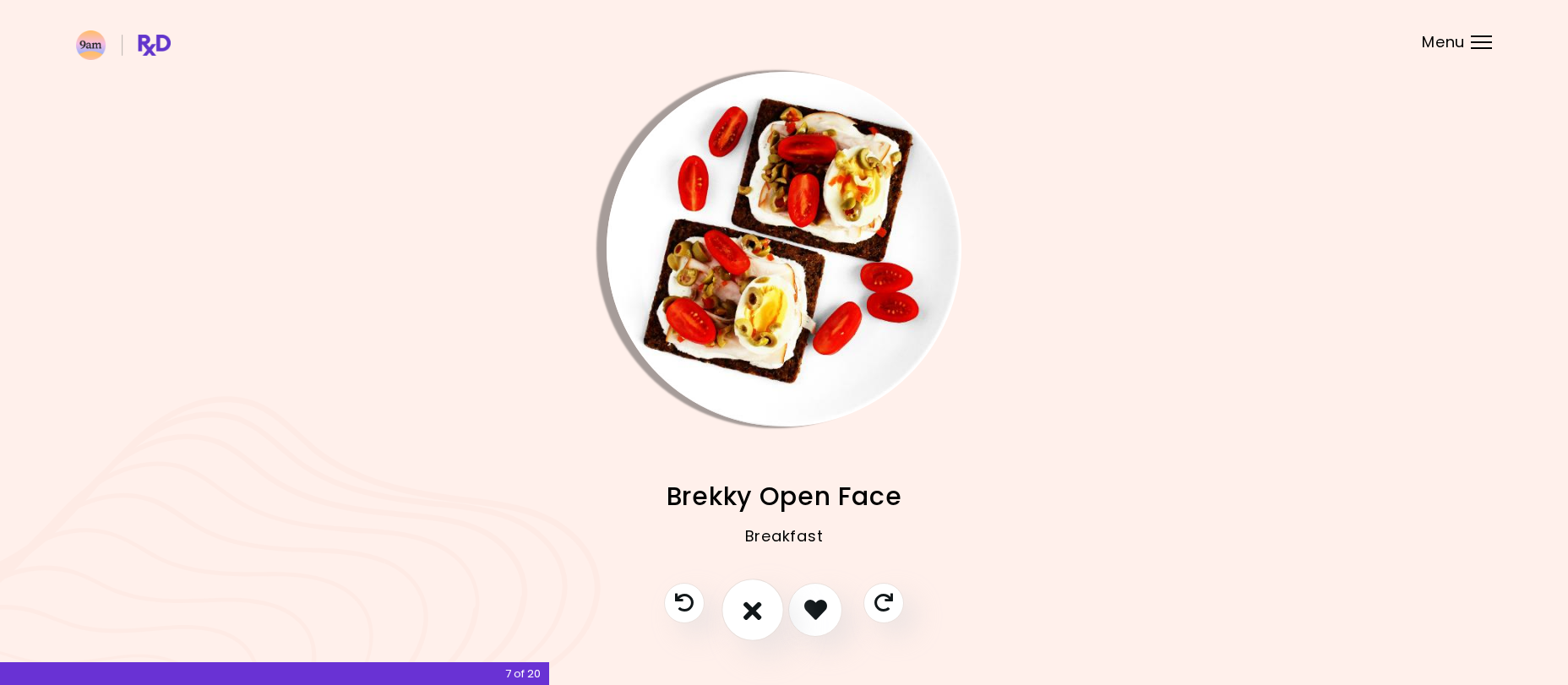
click at [744, 606] on button "I don't like this recipe" at bounding box center [753, 610] width 63 height 63
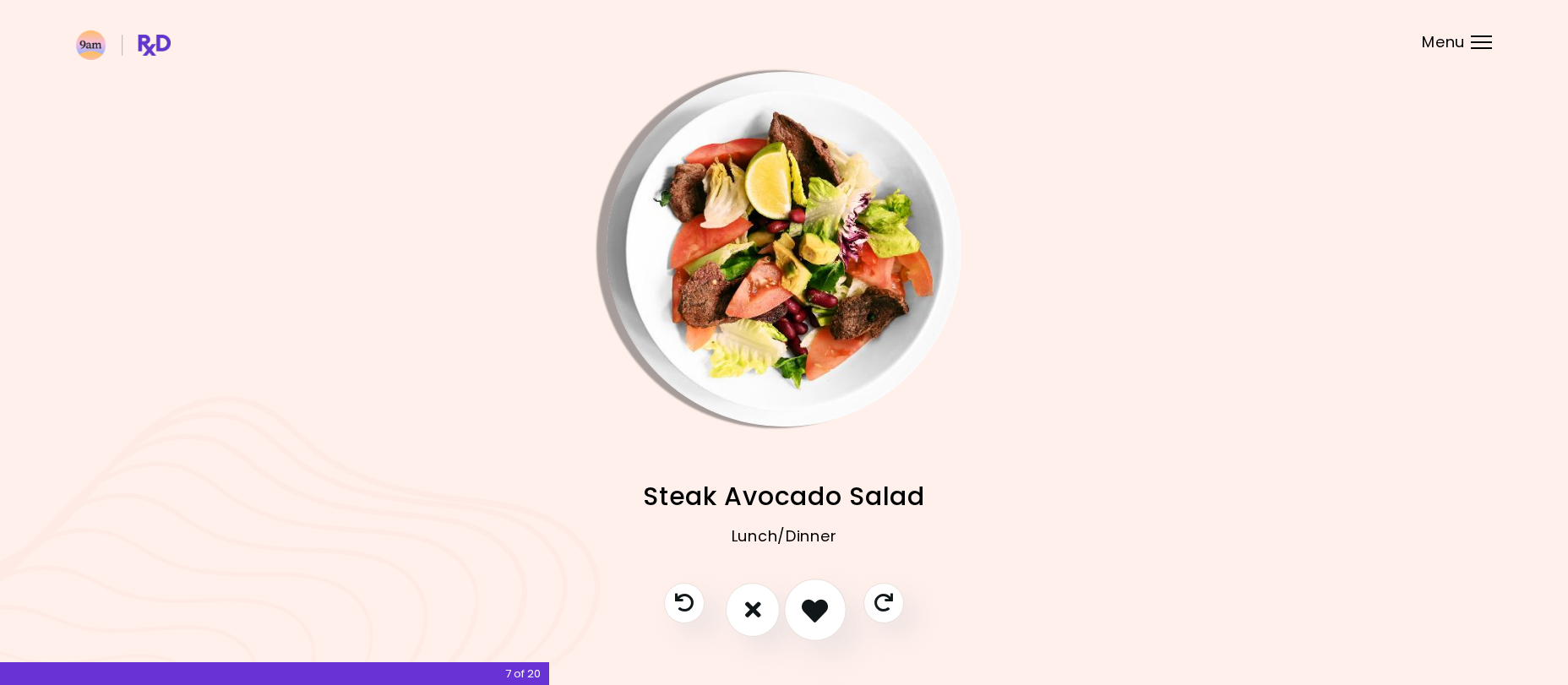
click at [820, 605] on icon "I like this recipe" at bounding box center [814, 609] width 26 height 26
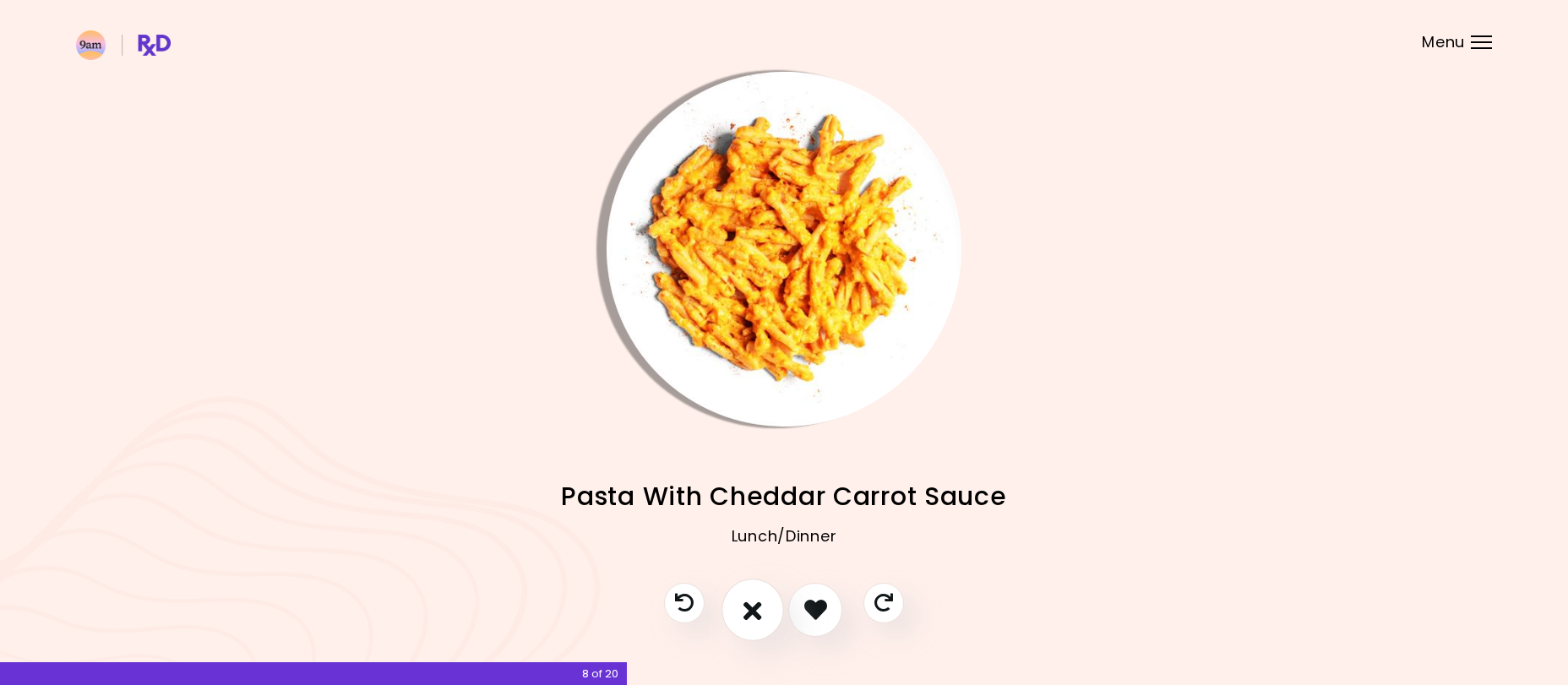
click at [746, 614] on icon "I don't like this recipe" at bounding box center [753, 609] width 18 height 26
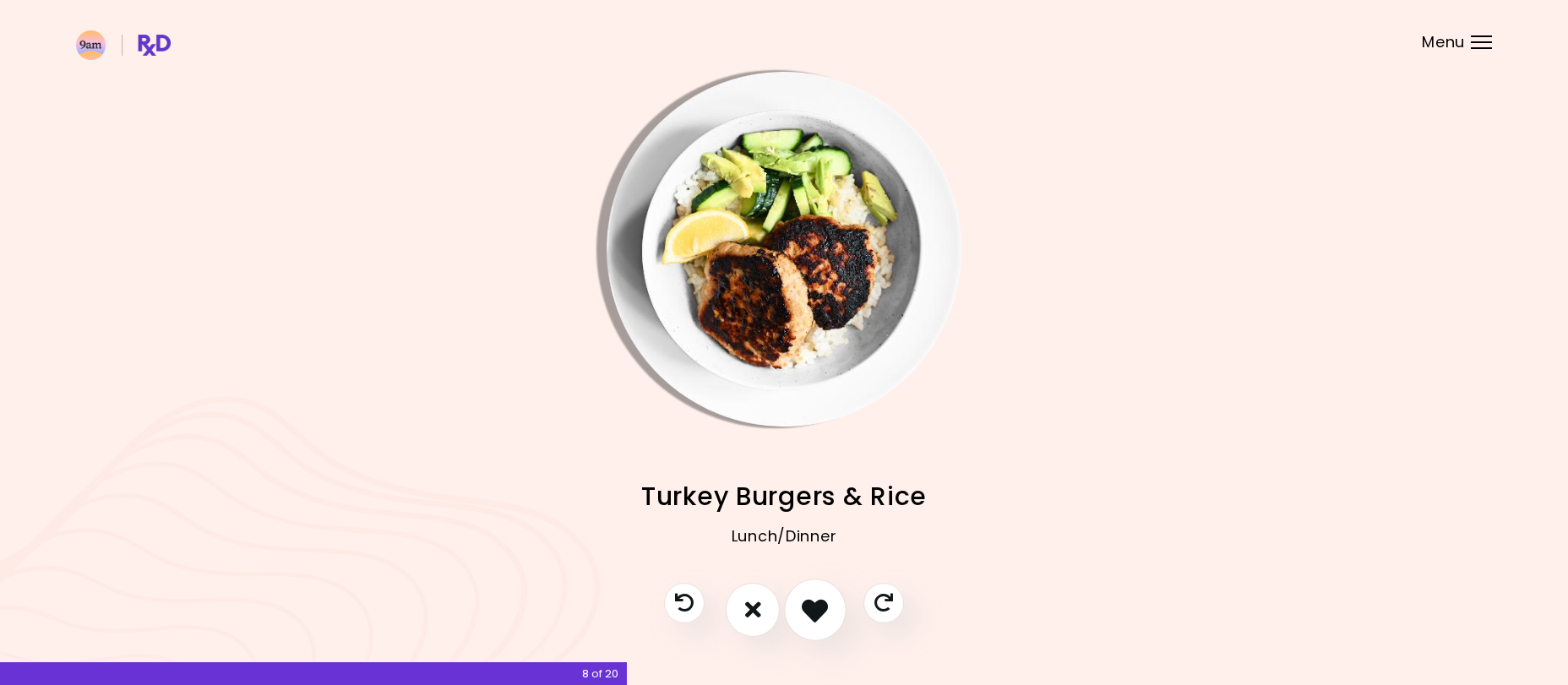
click at [809, 610] on icon "I like this recipe" at bounding box center [814, 609] width 26 height 26
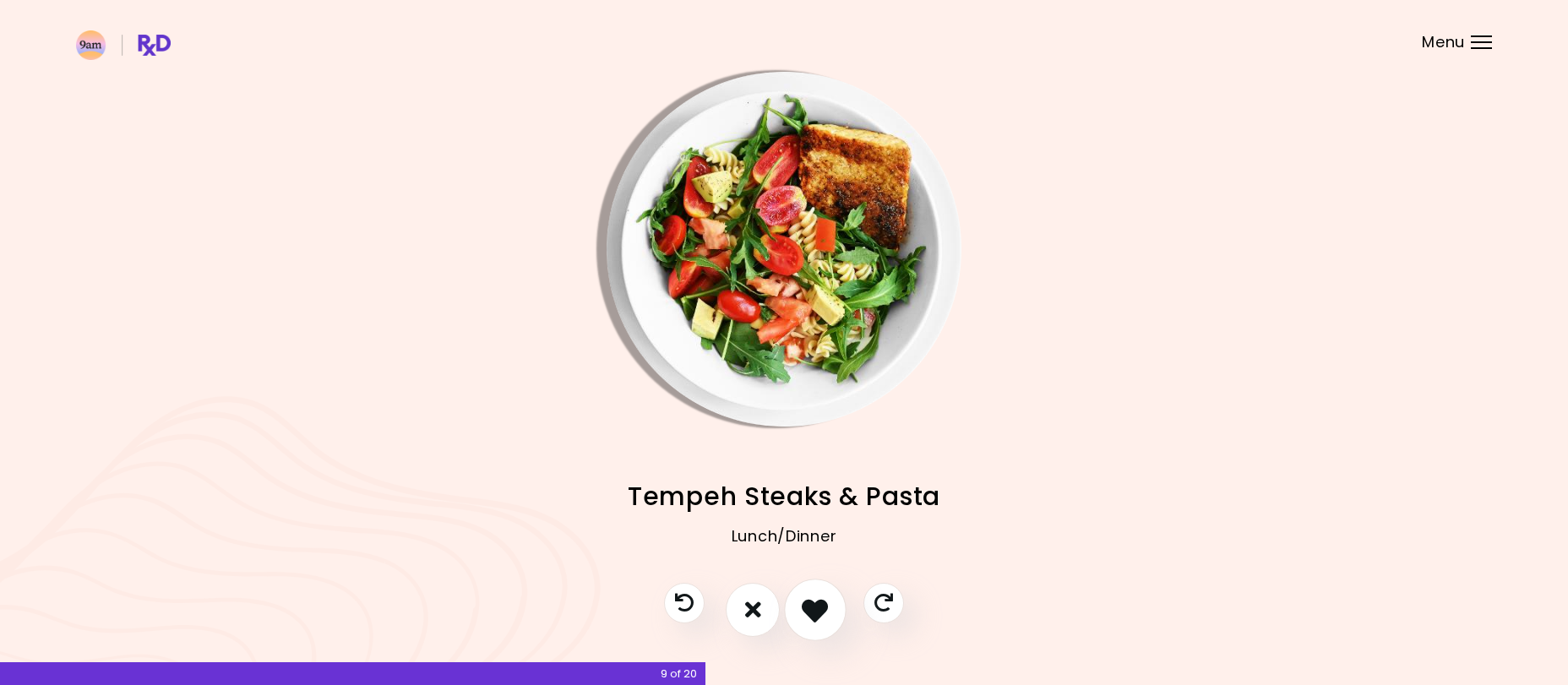
click at [807, 610] on icon "I like this recipe" at bounding box center [814, 609] width 26 height 26
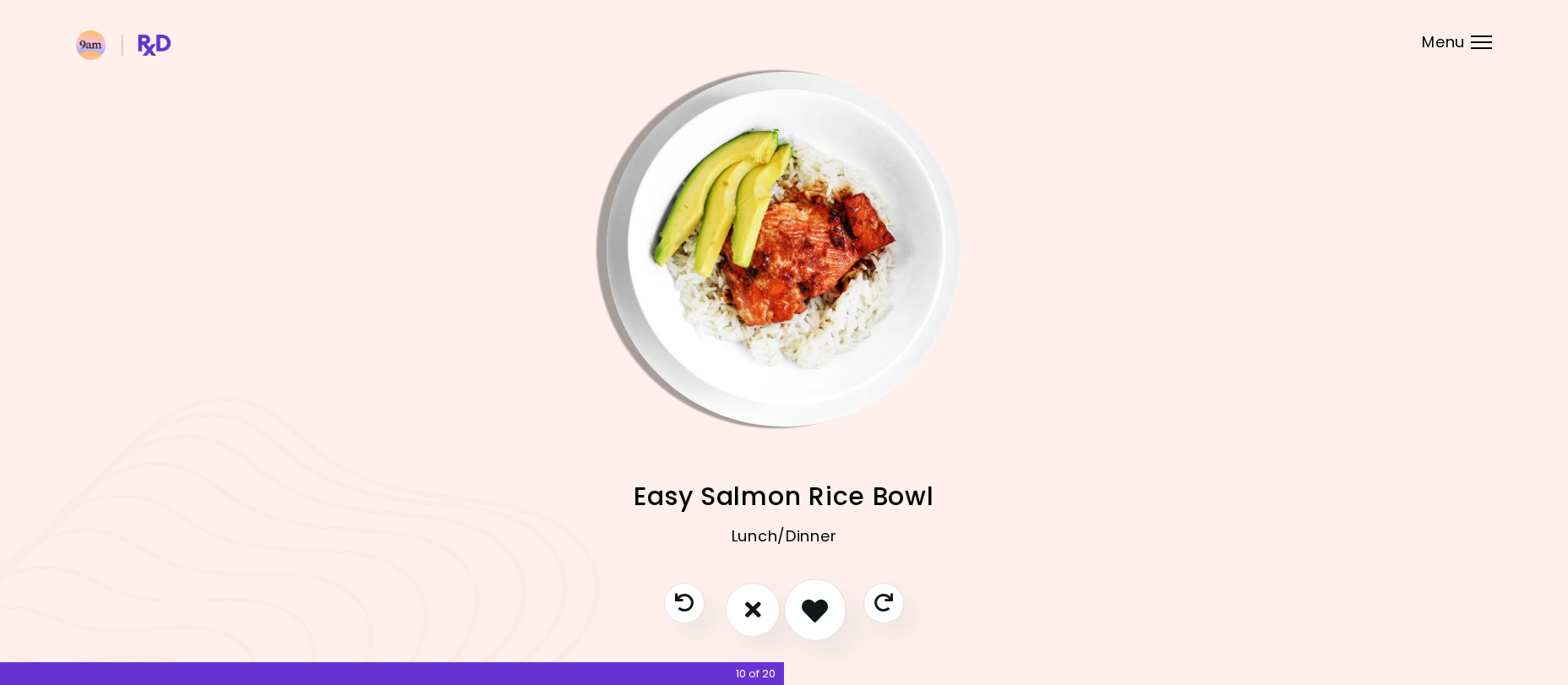
click at [809, 610] on icon "I like this recipe" at bounding box center [814, 609] width 26 height 26
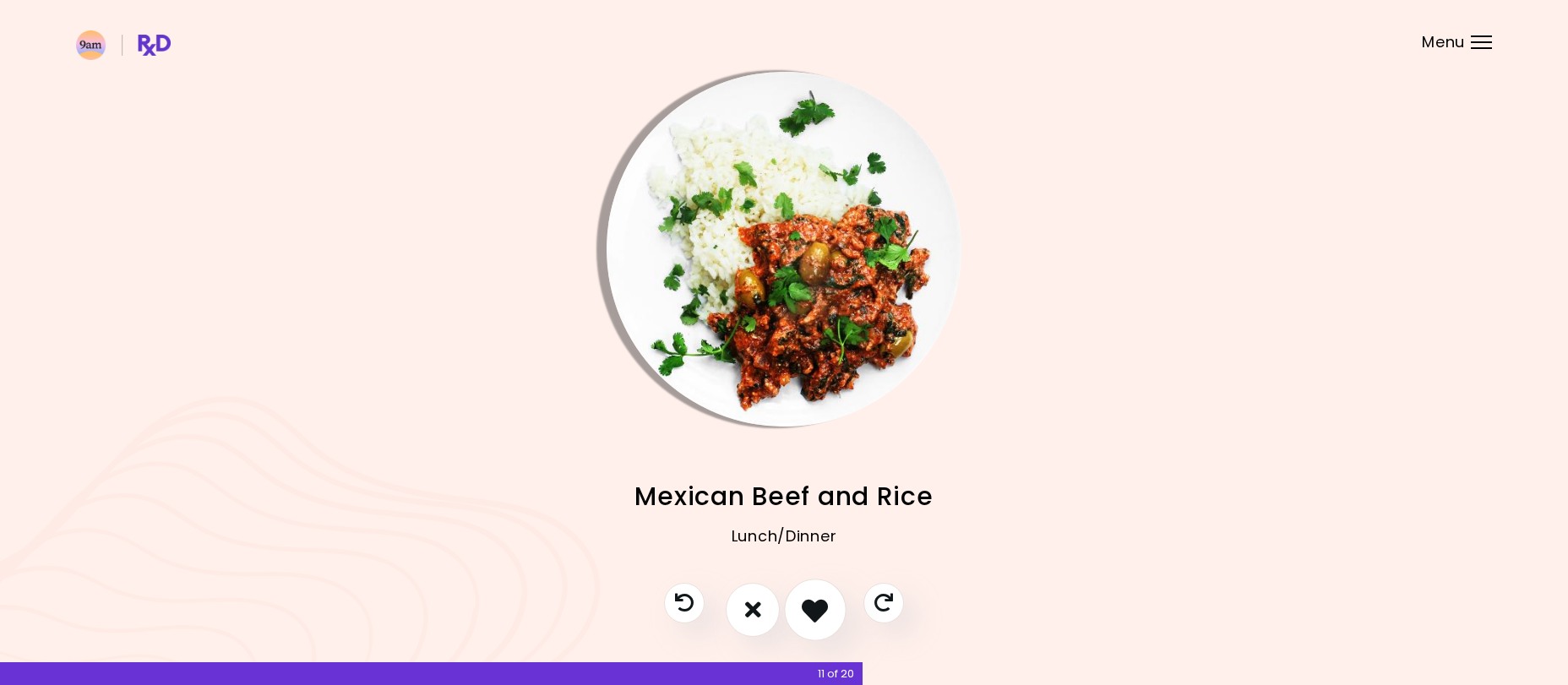
click at [809, 610] on icon "I like this recipe" at bounding box center [814, 609] width 26 height 26
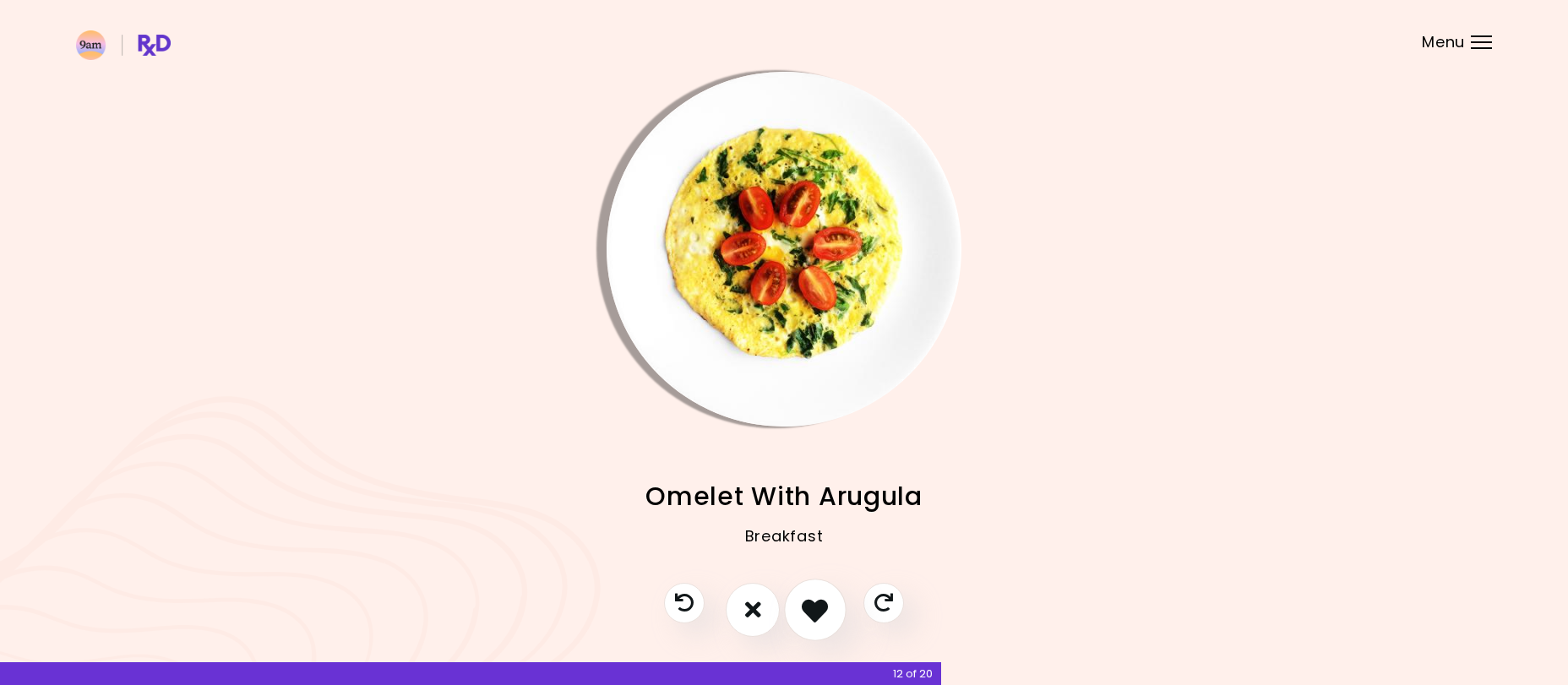
click at [809, 610] on icon "I like this recipe" at bounding box center [814, 609] width 26 height 26
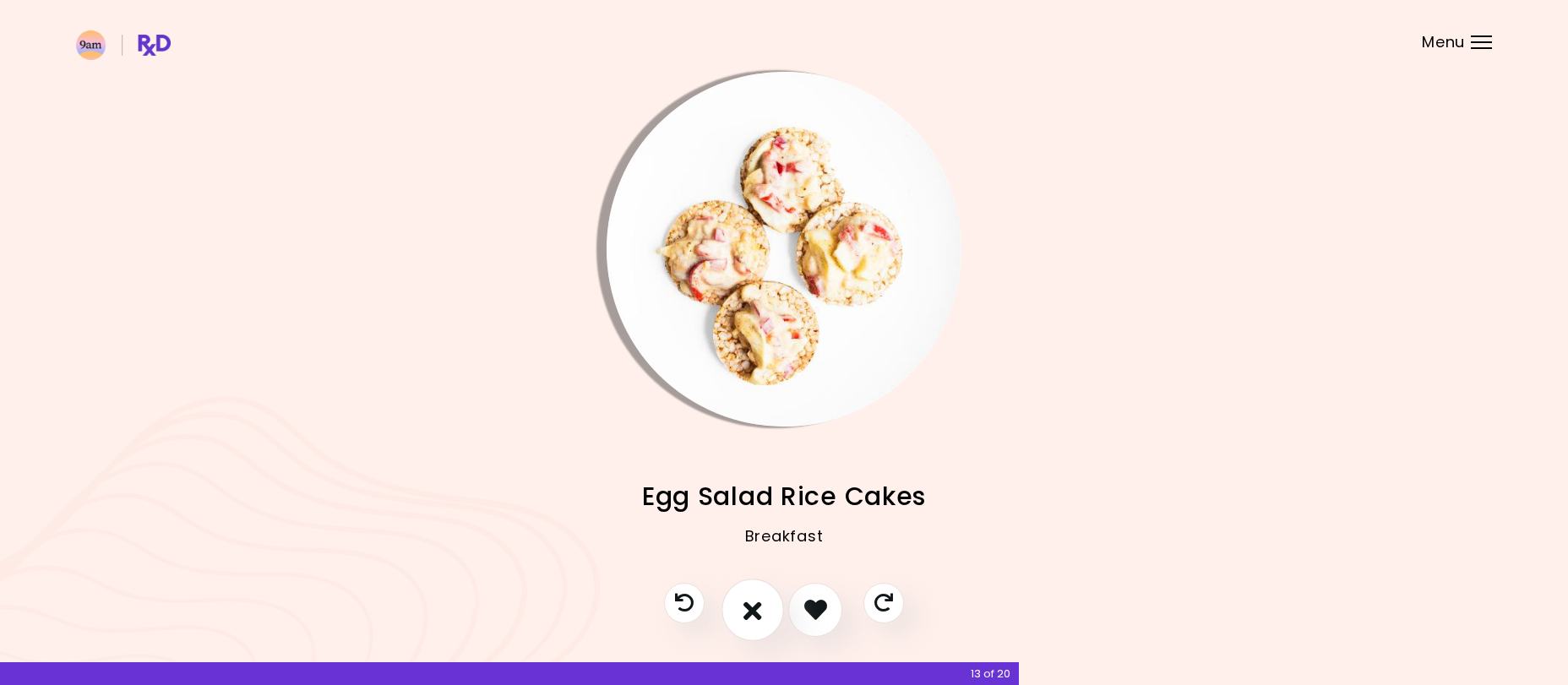
click at [737, 609] on button "I don't like this recipe" at bounding box center [753, 610] width 63 height 63
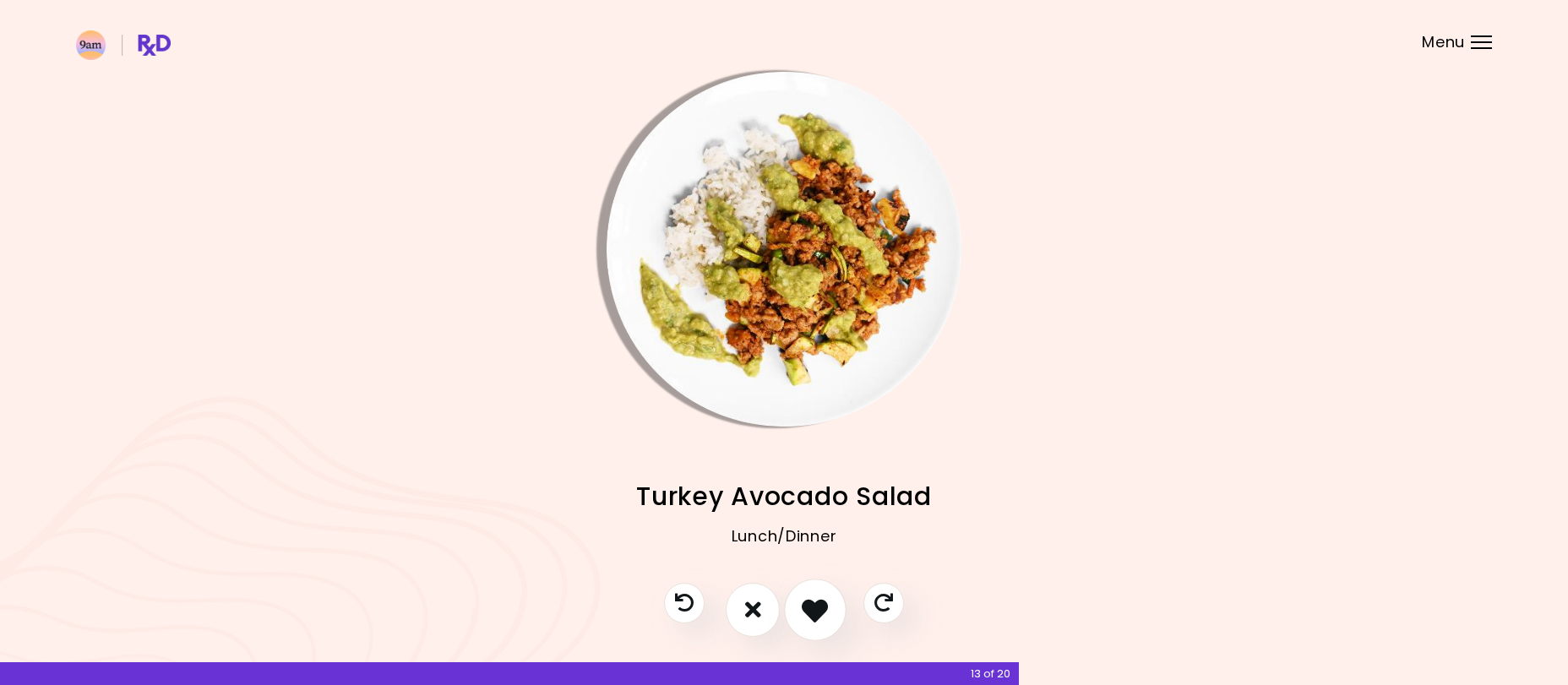
click at [808, 606] on icon "I like this recipe" at bounding box center [814, 609] width 26 height 26
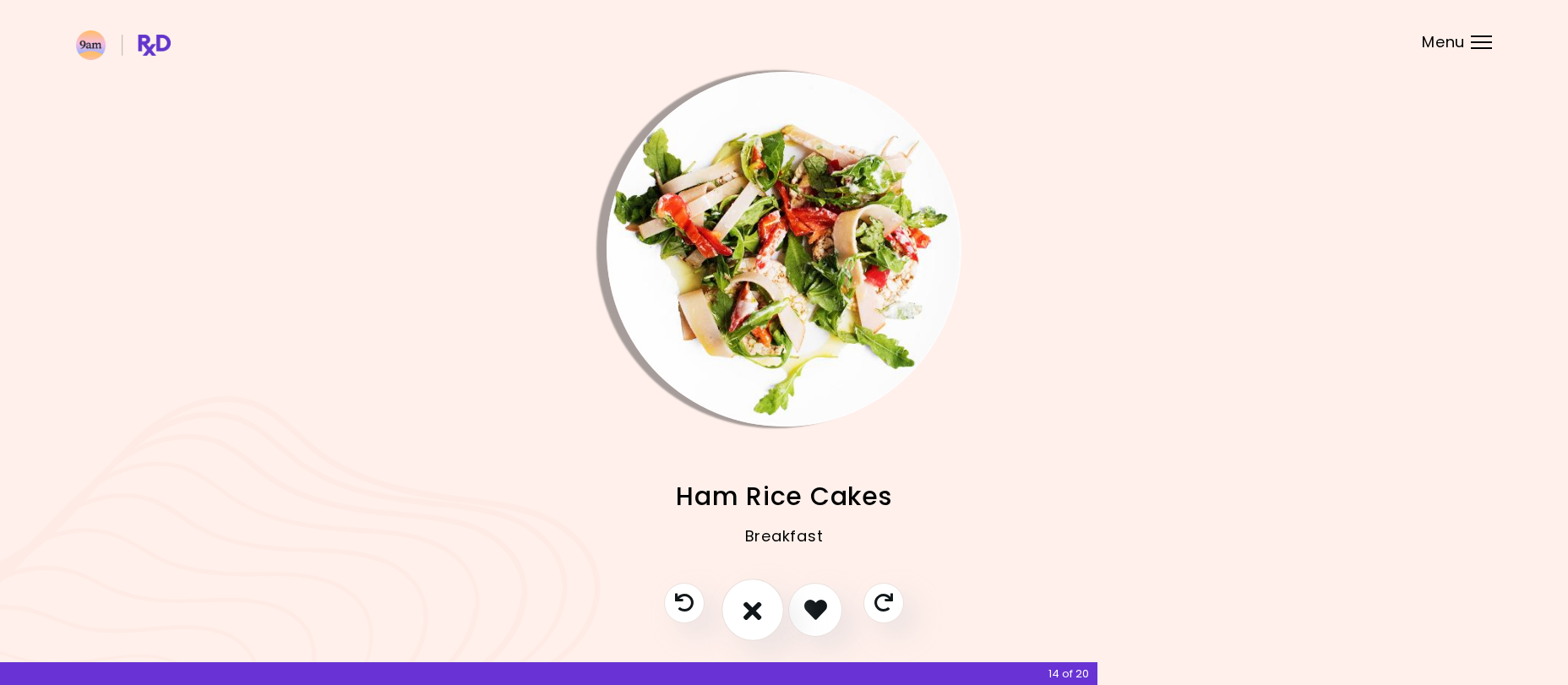
click at [748, 610] on icon "I don't like this recipe" at bounding box center [753, 609] width 18 height 26
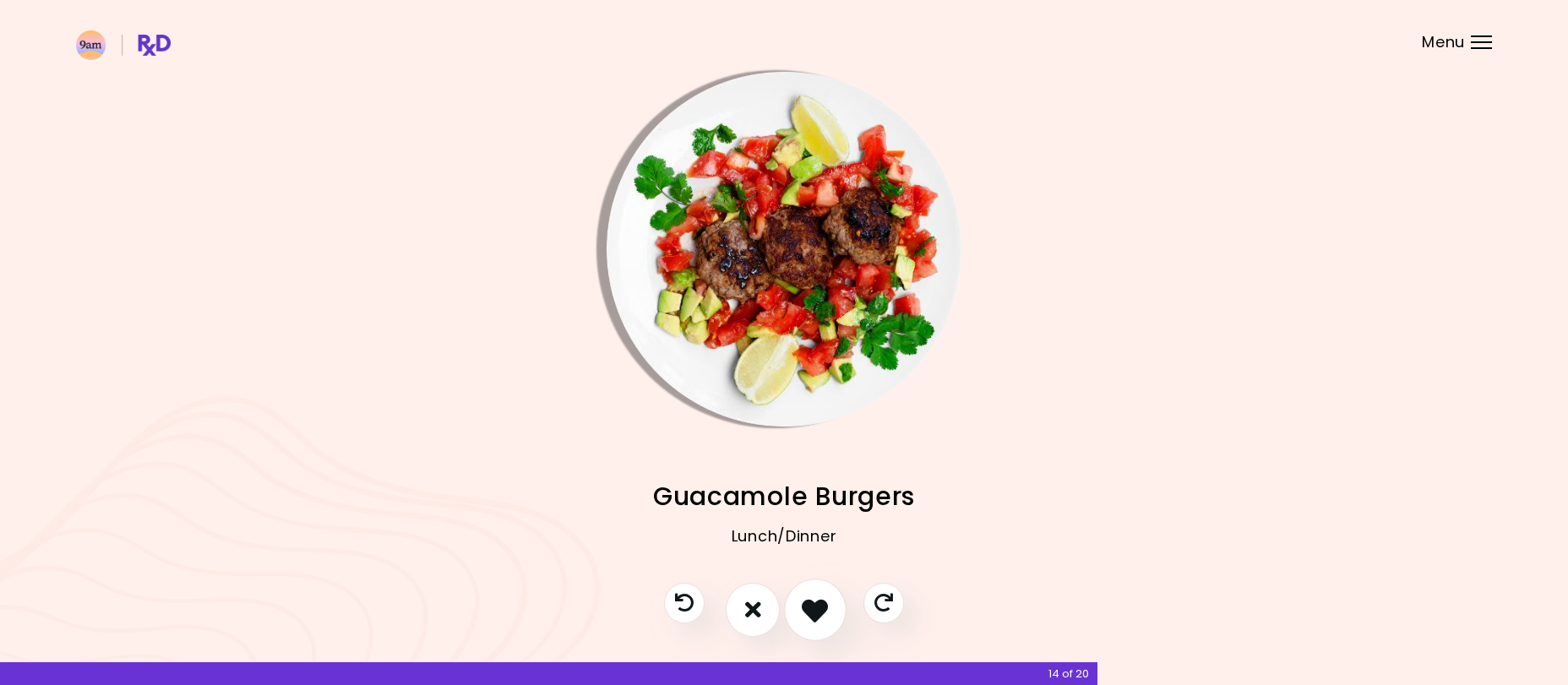
click at [813, 608] on icon "I like this recipe" at bounding box center [814, 609] width 26 height 26
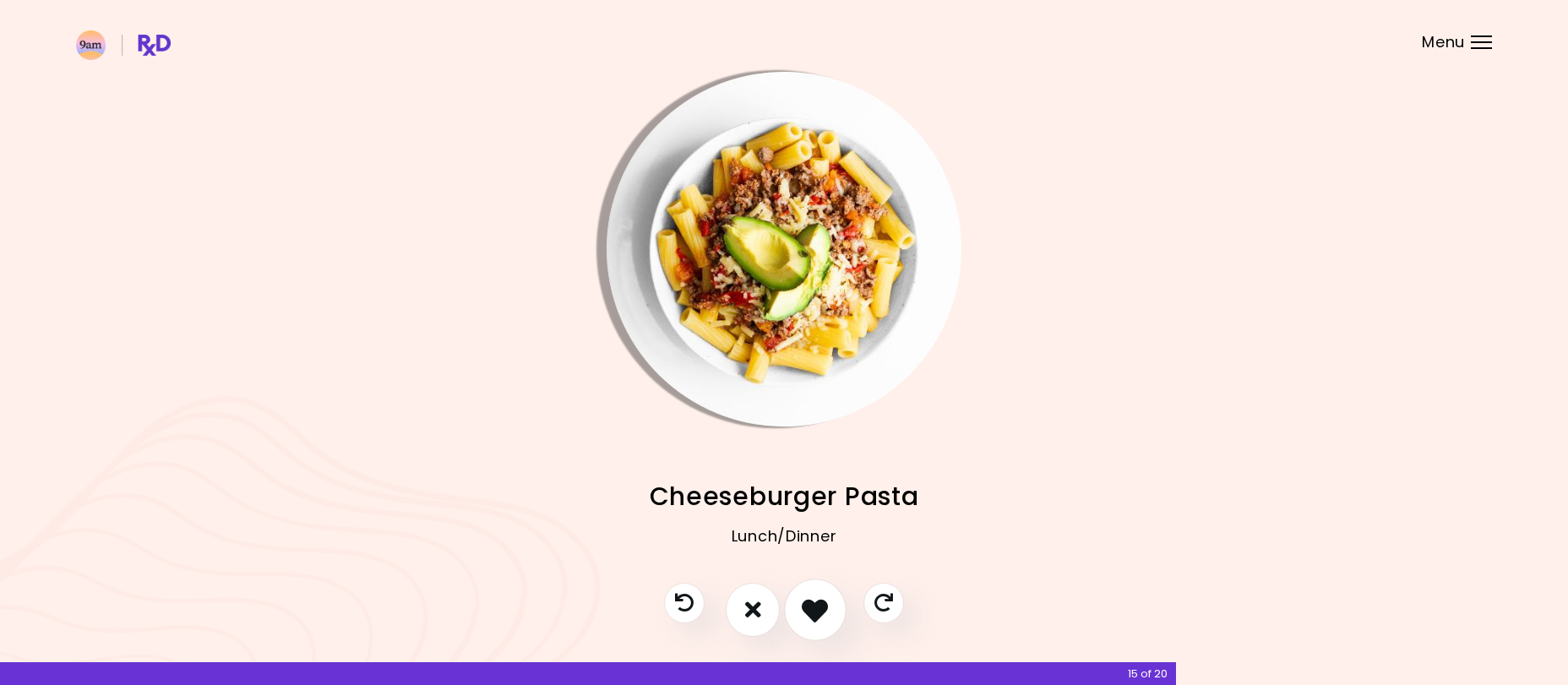
click at [814, 606] on icon "I like this recipe" at bounding box center [814, 609] width 26 height 26
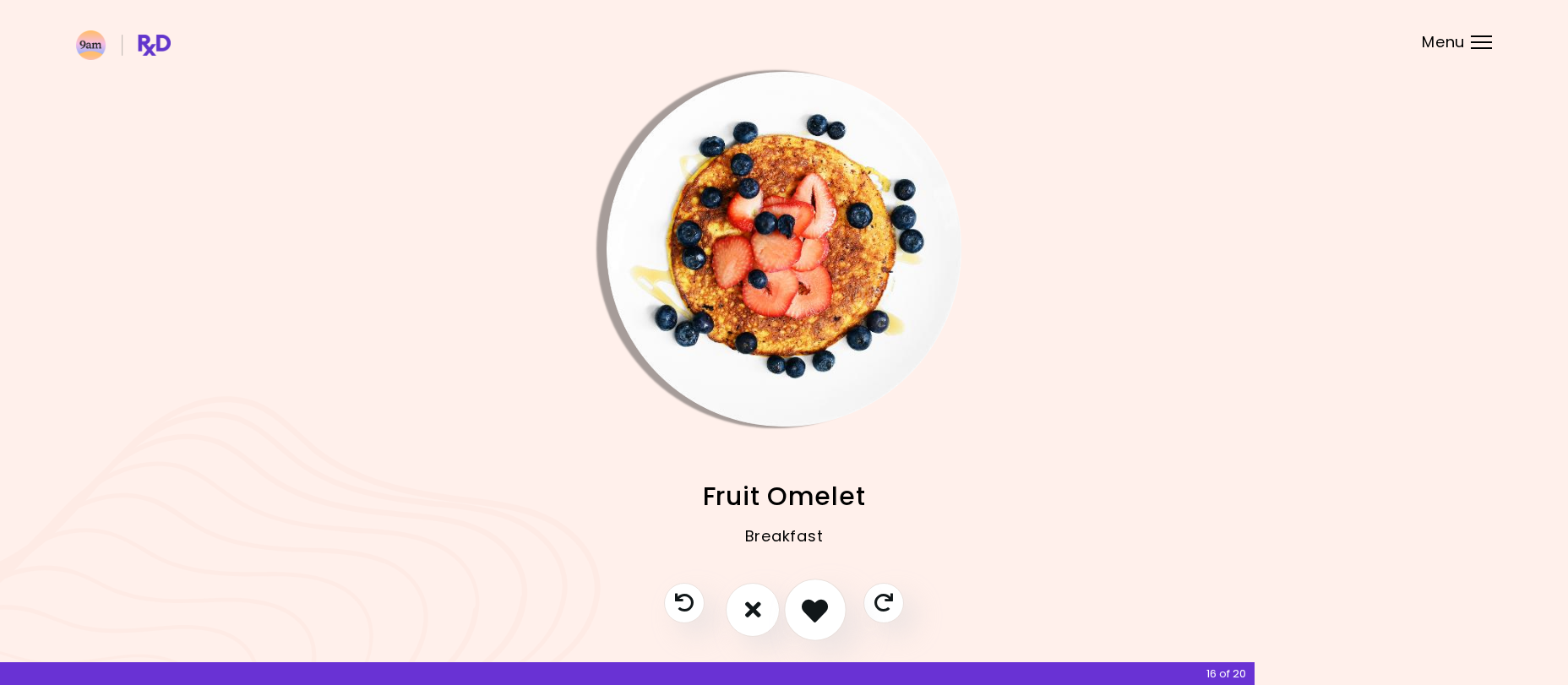
click at [802, 610] on button "I like this recipe" at bounding box center [815, 610] width 63 height 63
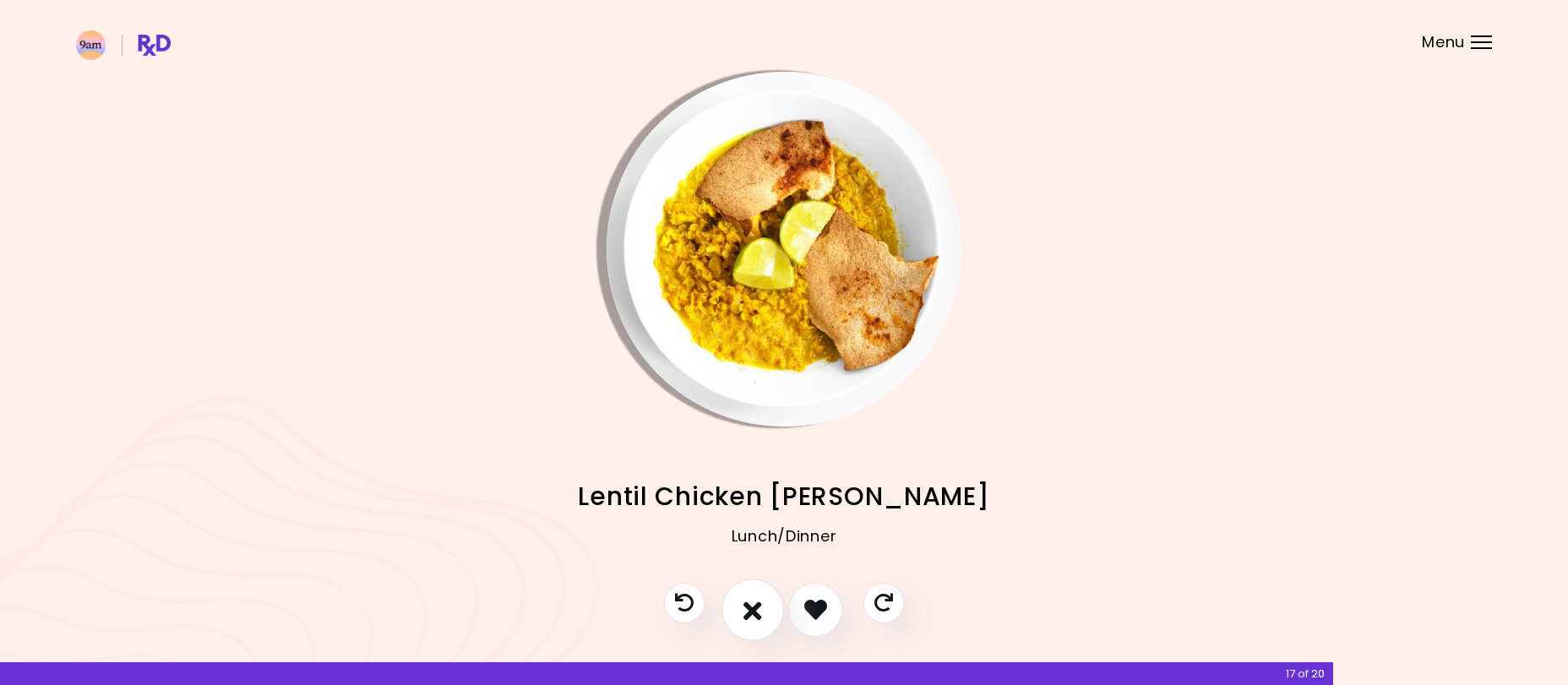
click at [759, 608] on icon "I don't like this recipe" at bounding box center [753, 609] width 18 height 26
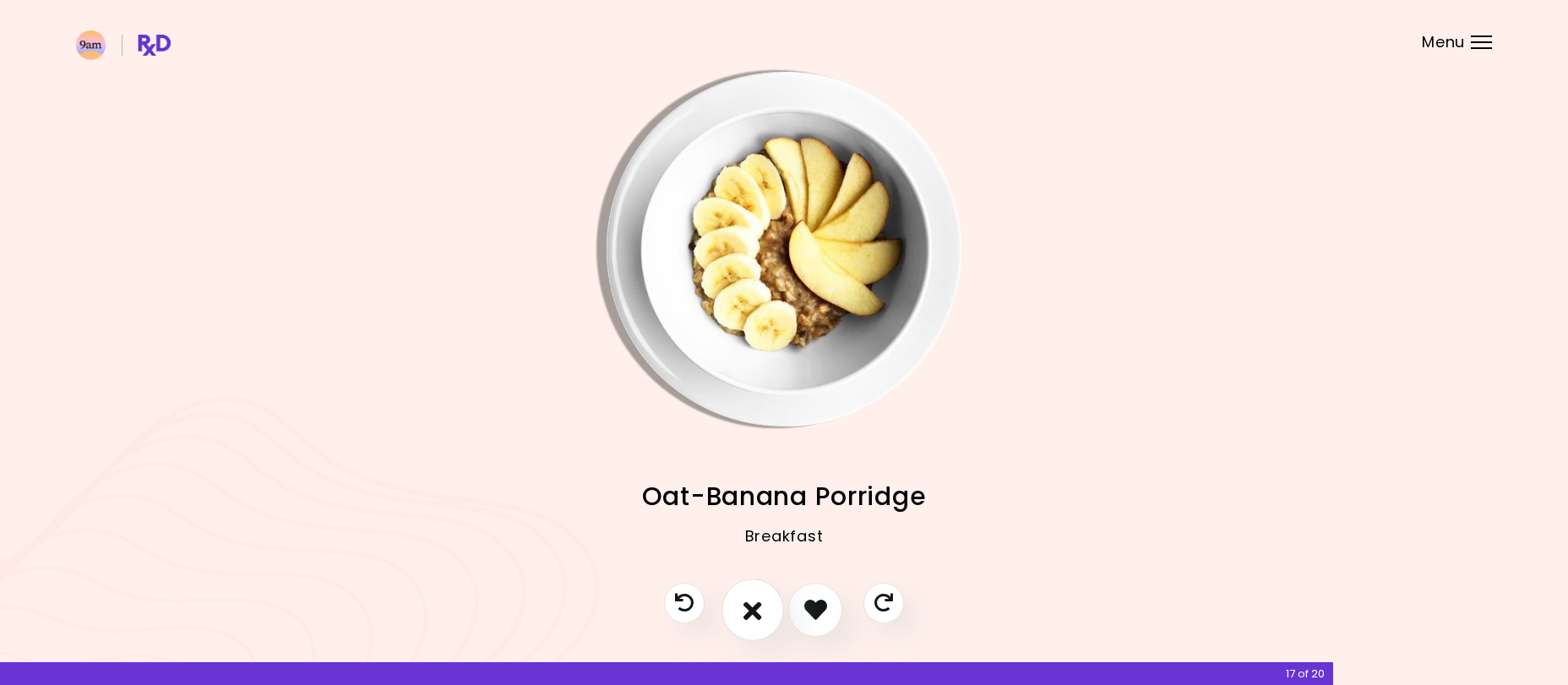
click at [759, 608] on icon "I don't like this recipe" at bounding box center [753, 609] width 18 height 26
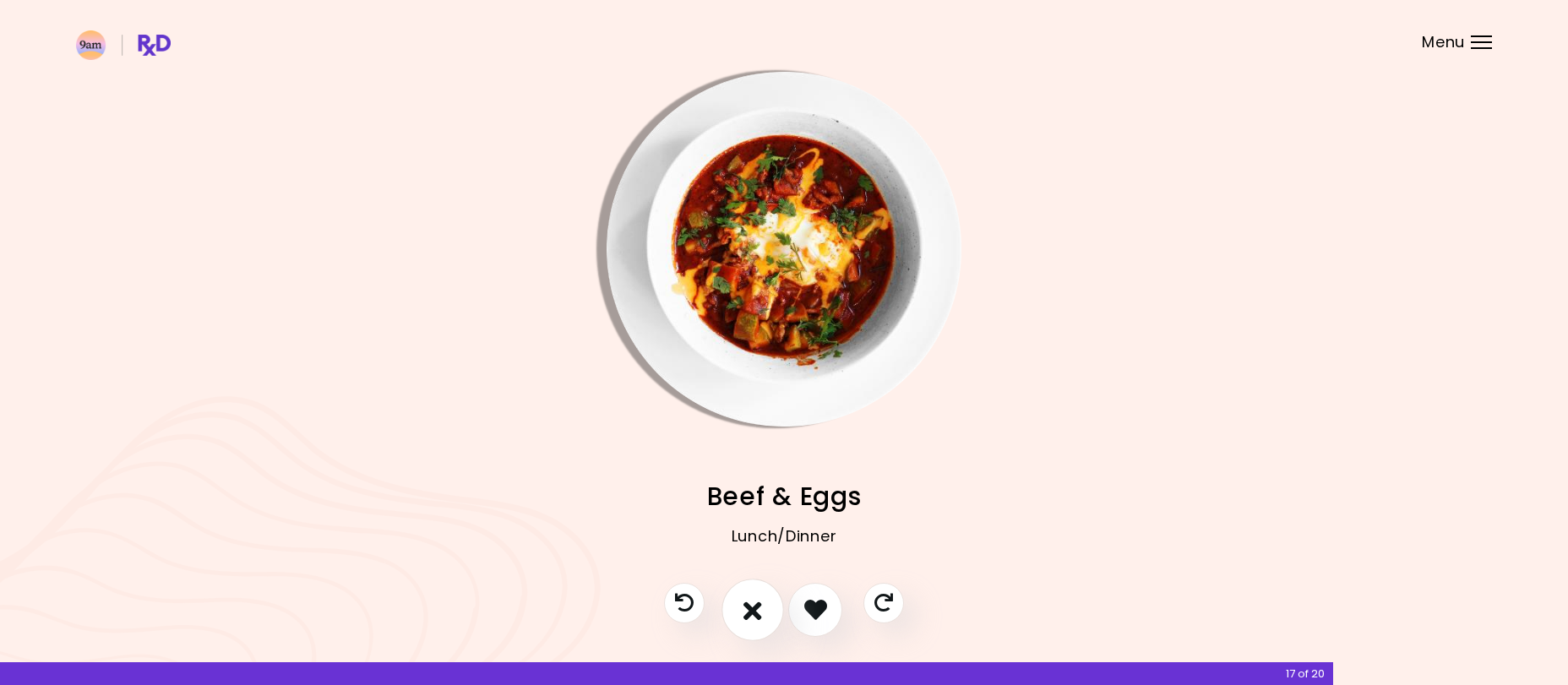
click at [759, 608] on icon "I don't like this recipe" at bounding box center [753, 609] width 18 height 26
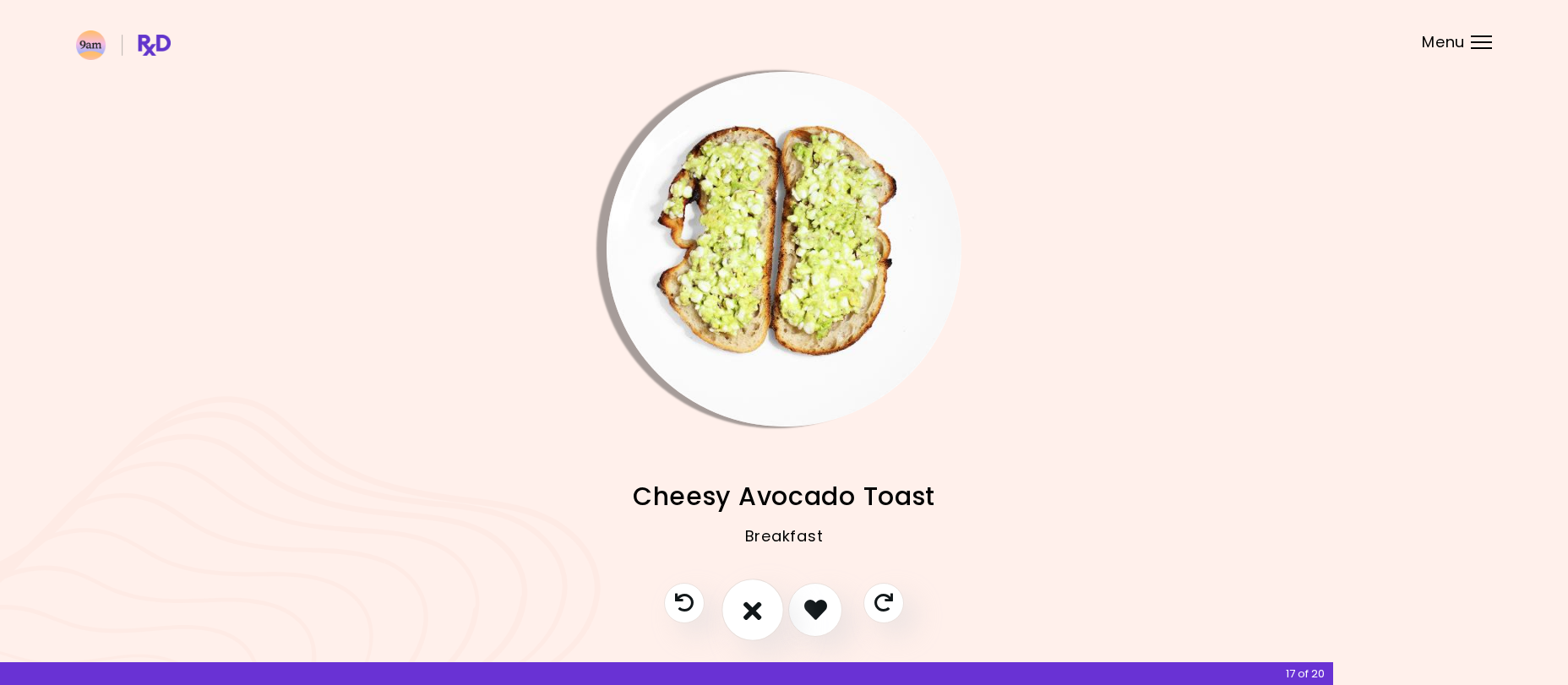
click at [759, 608] on icon "I don't like this recipe" at bounding box center [753, 609] width 18 height 26
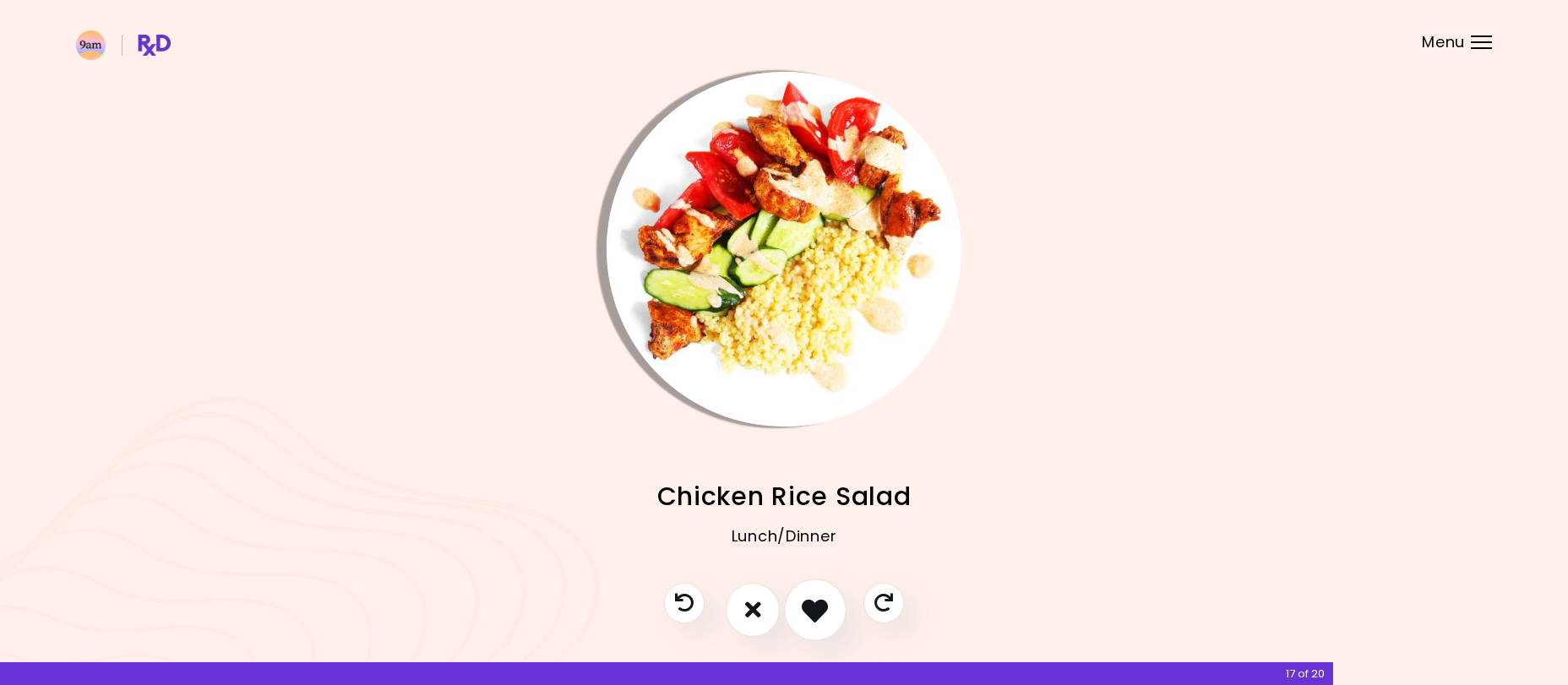
click at [819, 604] on icon "I like this recipe" at bounding box center [814, 609] width 26 height 26
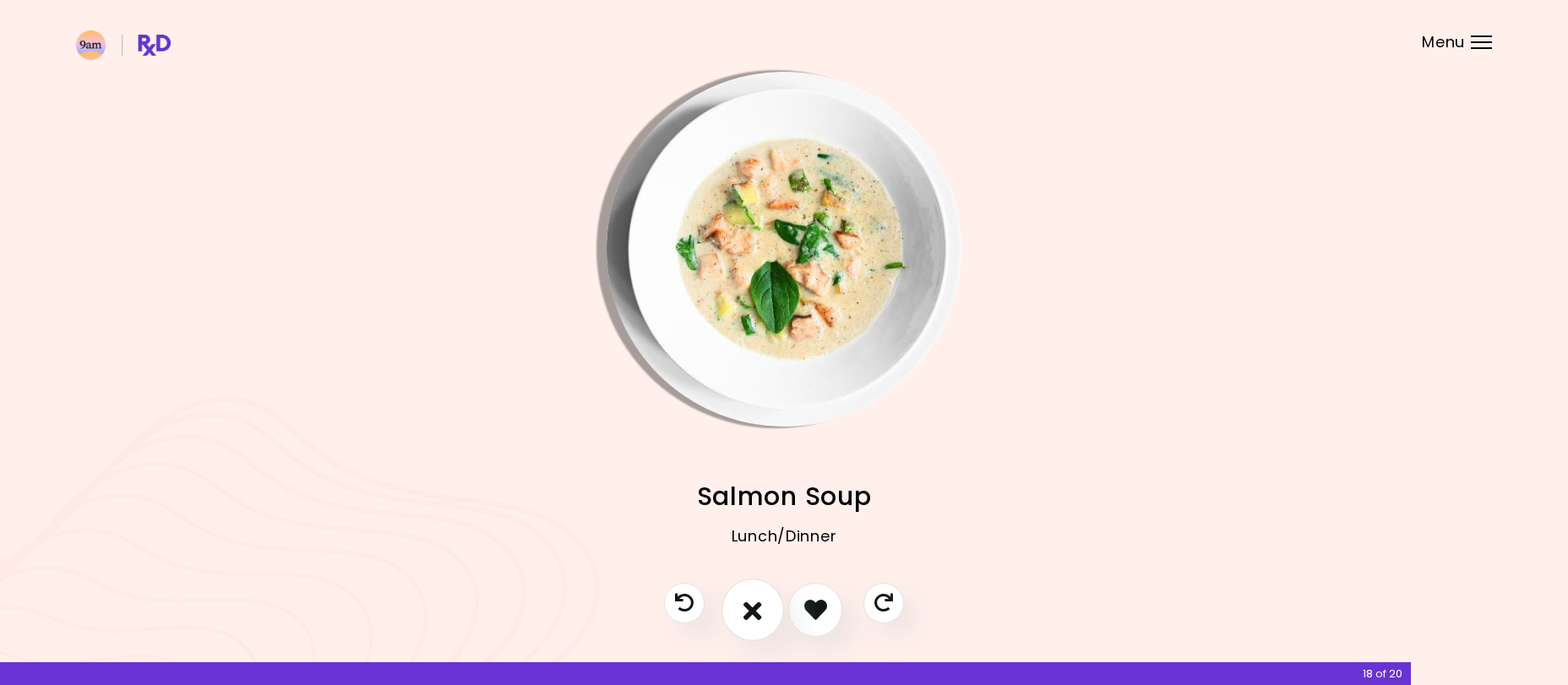
click at [756, 612] on icon "I don't like this recipe" at bounding box center [753, 609] width 18 height 26
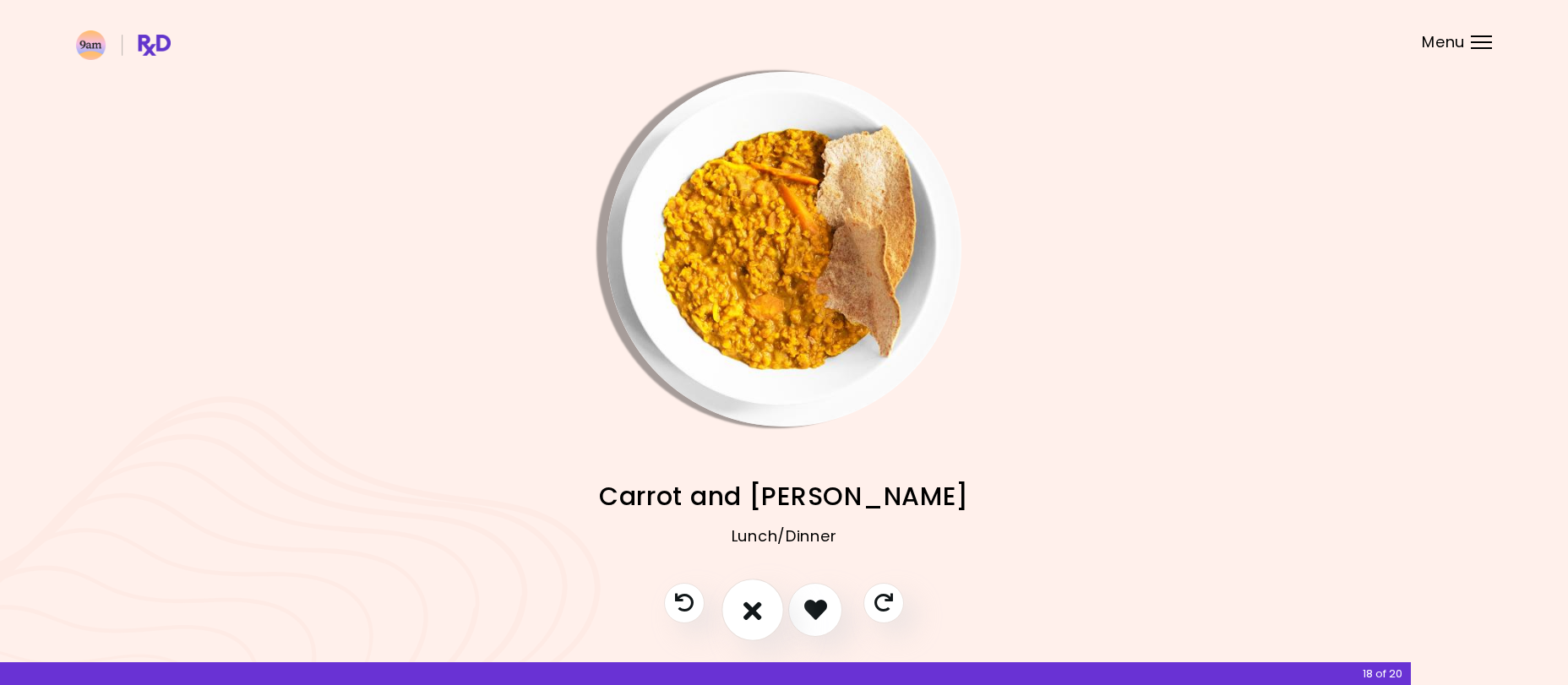
click at [757, 610] on icon "I don't like this recipe" at bounding box center [753, 609] width 18 height 26
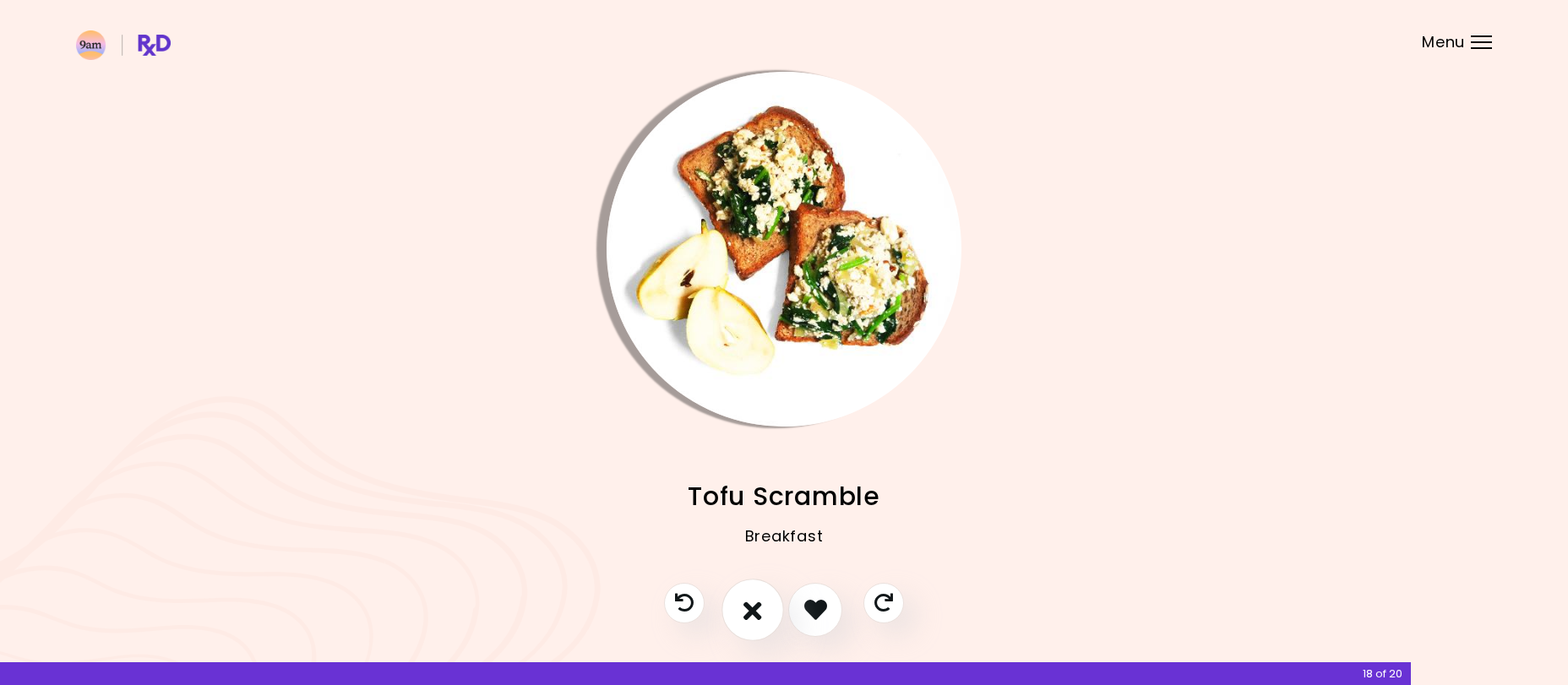
click at [757, 610] on icon "I don't like this recipe" at bounding box center [753, 609] width 18 height 26
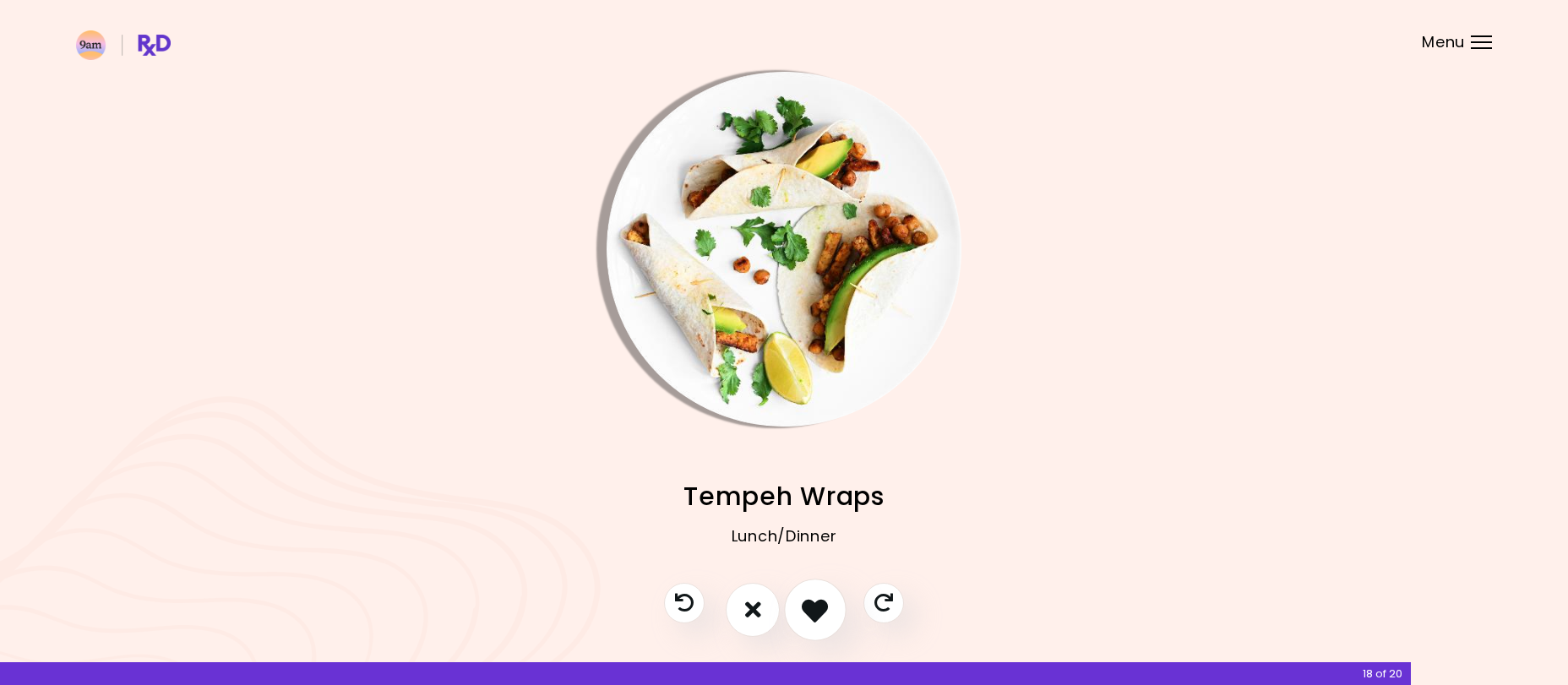
click at [813, 605] on icon "I like this recipe" at bounding box center [814, 609] width 26 height 26
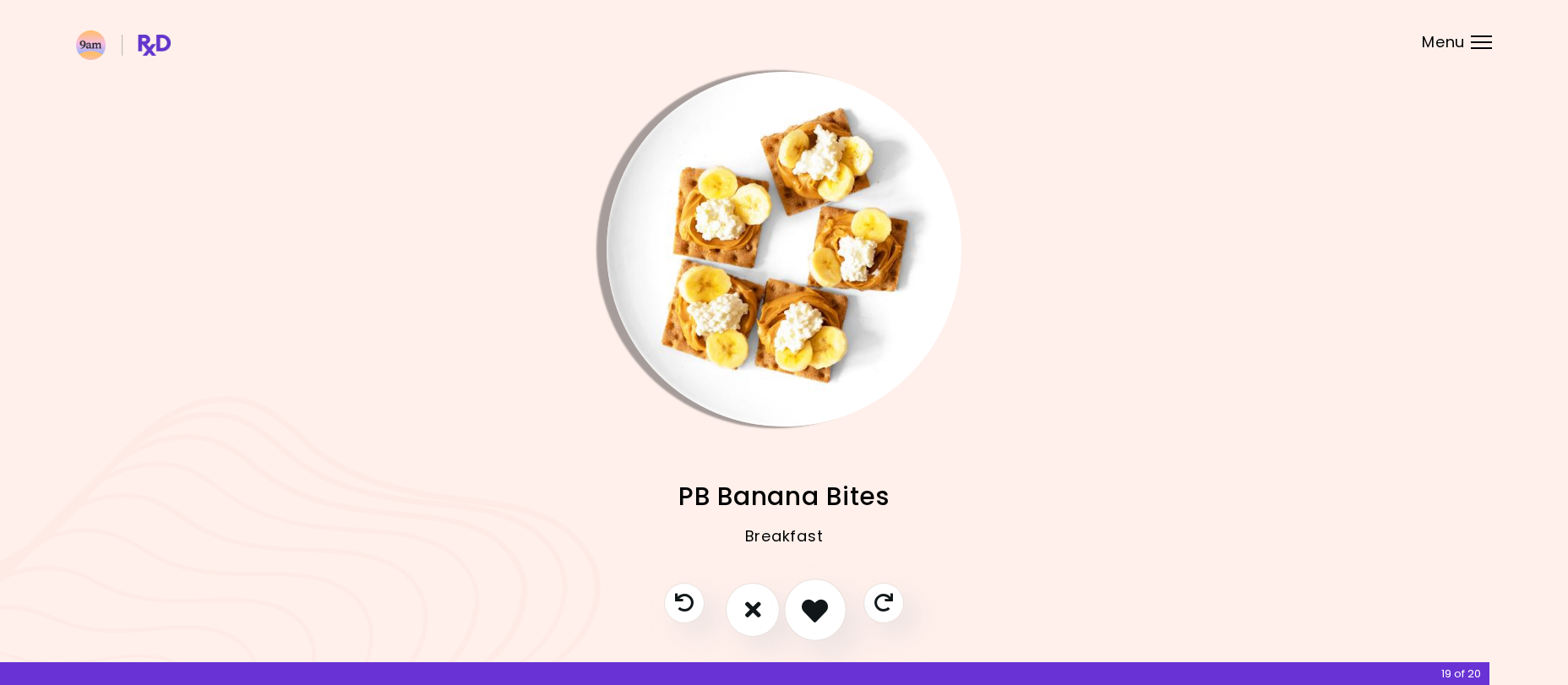
click at [813, 605] on icon "I like this recipe" at bounding box center [814, 609] width 26 height 26
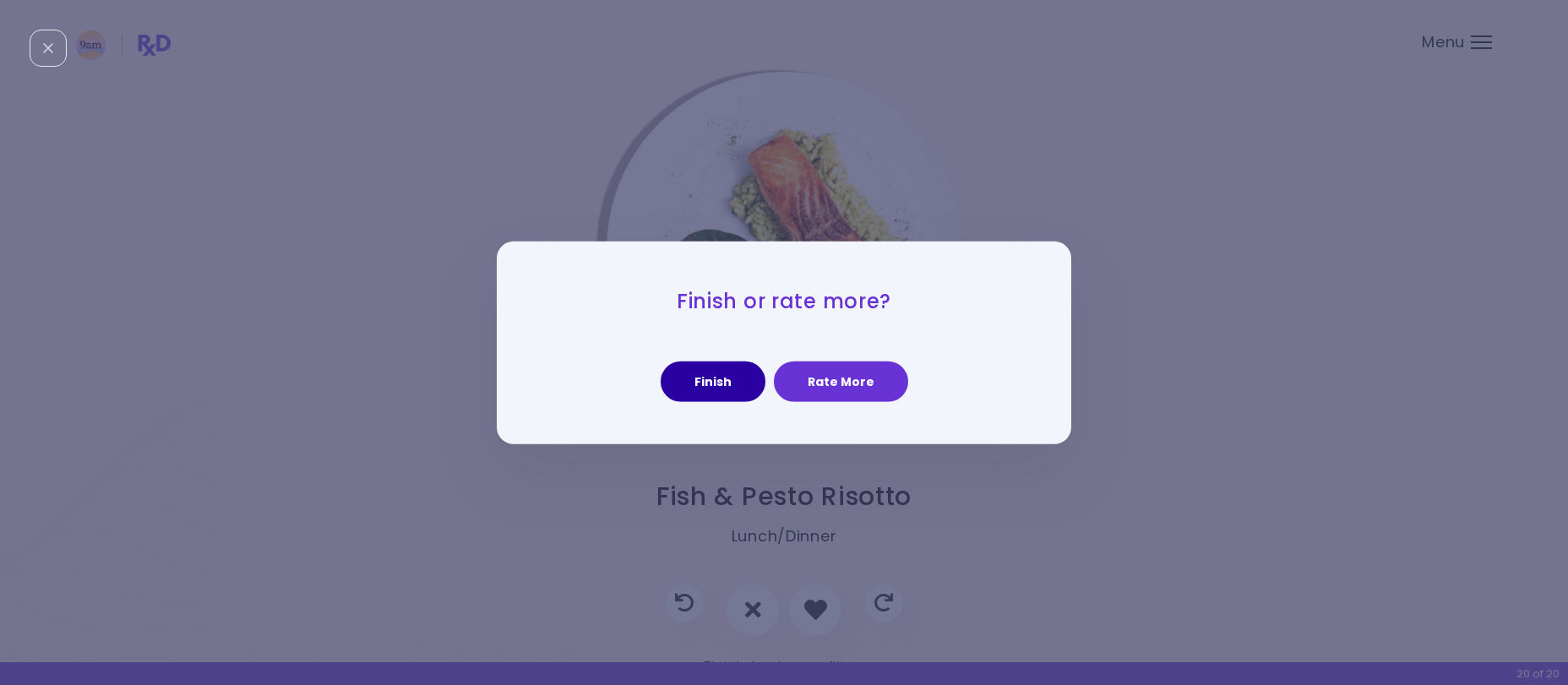
click at [719, 384] on button "Finish" at bounding box center [713, 382] width 104 height 41
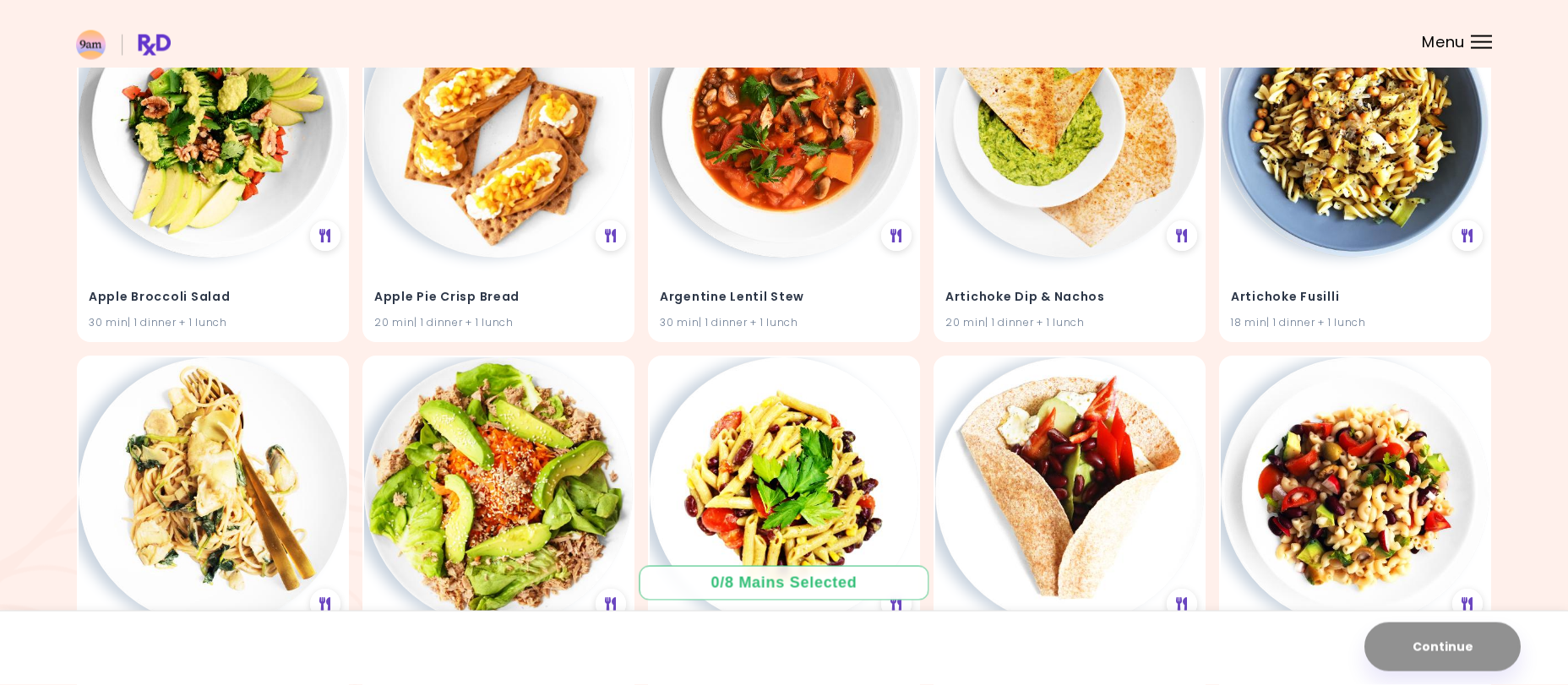
scroll to position [259, 0]
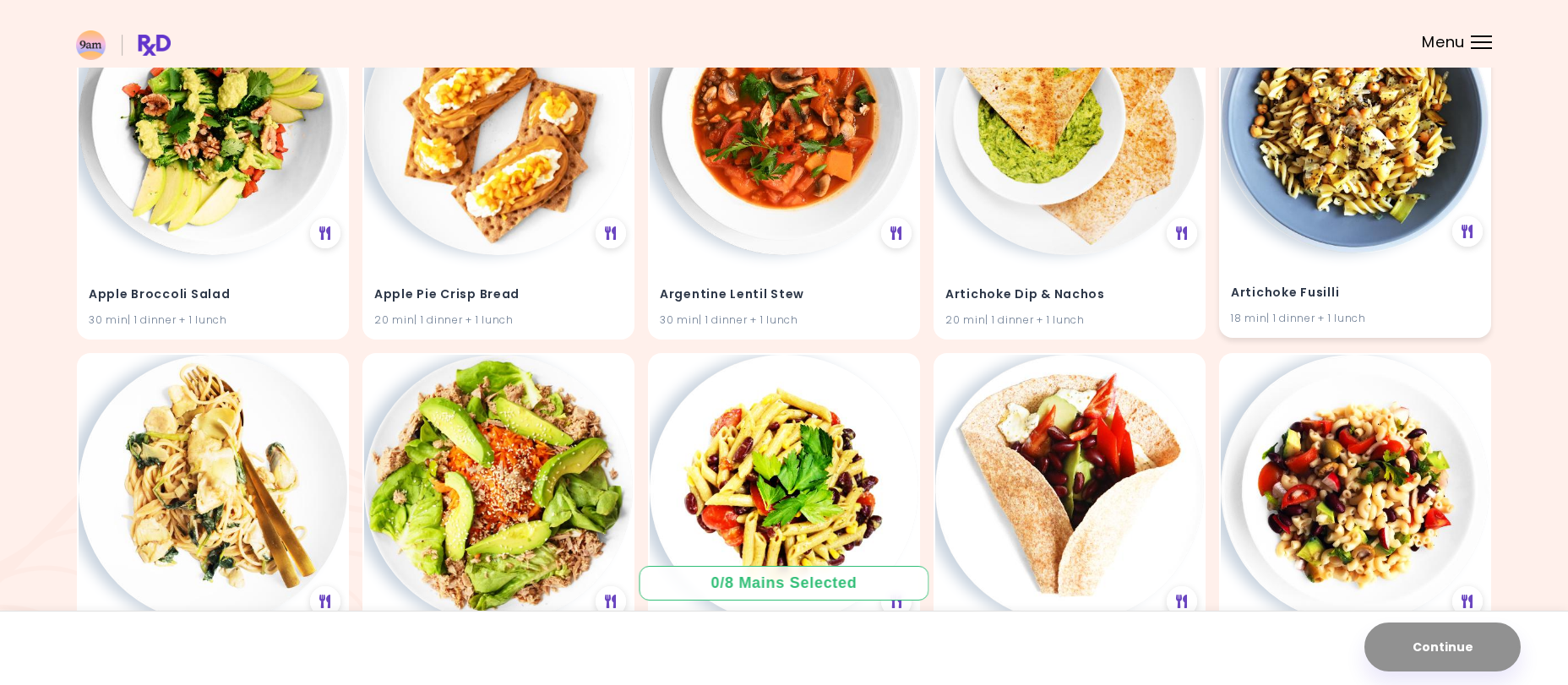
click at [1251, 299] on h4 "Artichoke Fusilli" at bounding box center [1354, 293] width 248 height 27
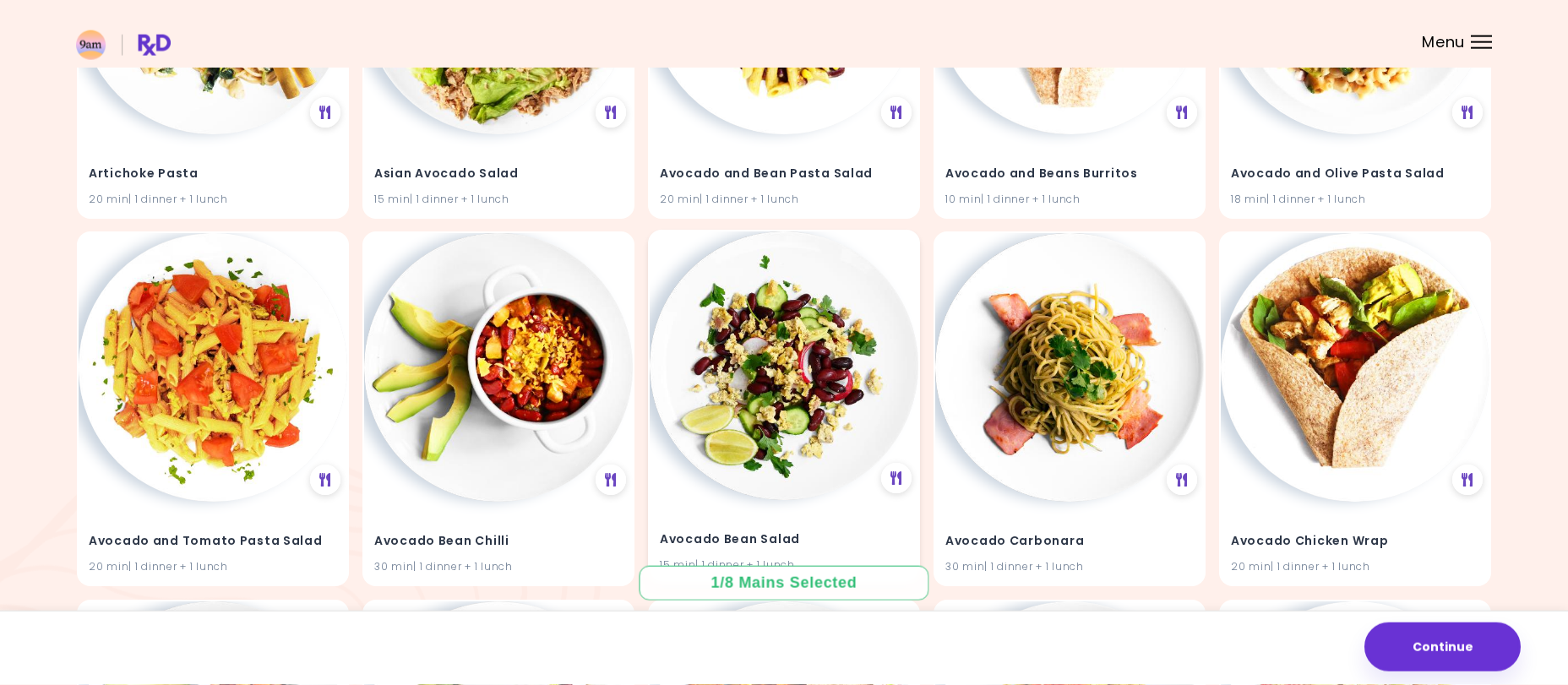
scroll to position [776, 0]
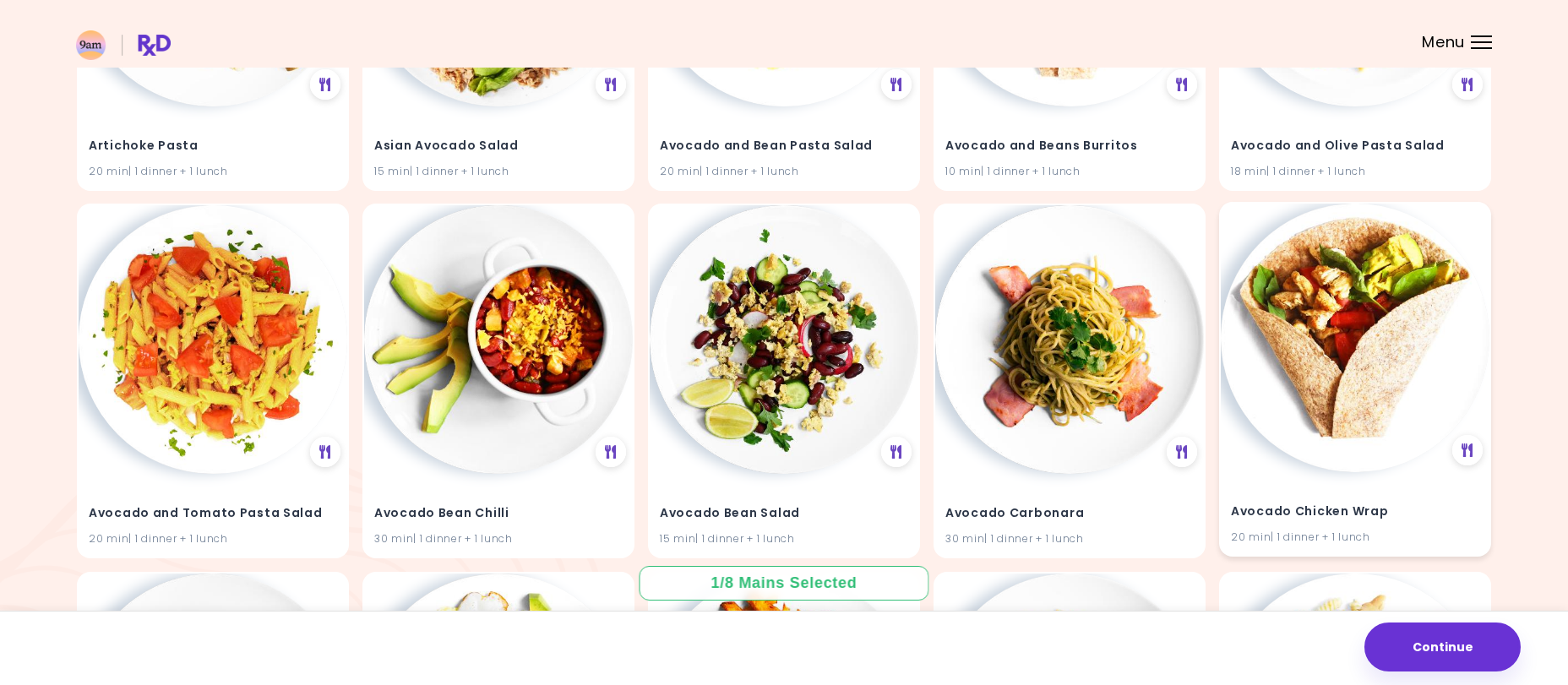
click at [1299, 514] on h4 "Avocado Chicken Wrap" at bounding box center [1354, 512] width 248 height 27
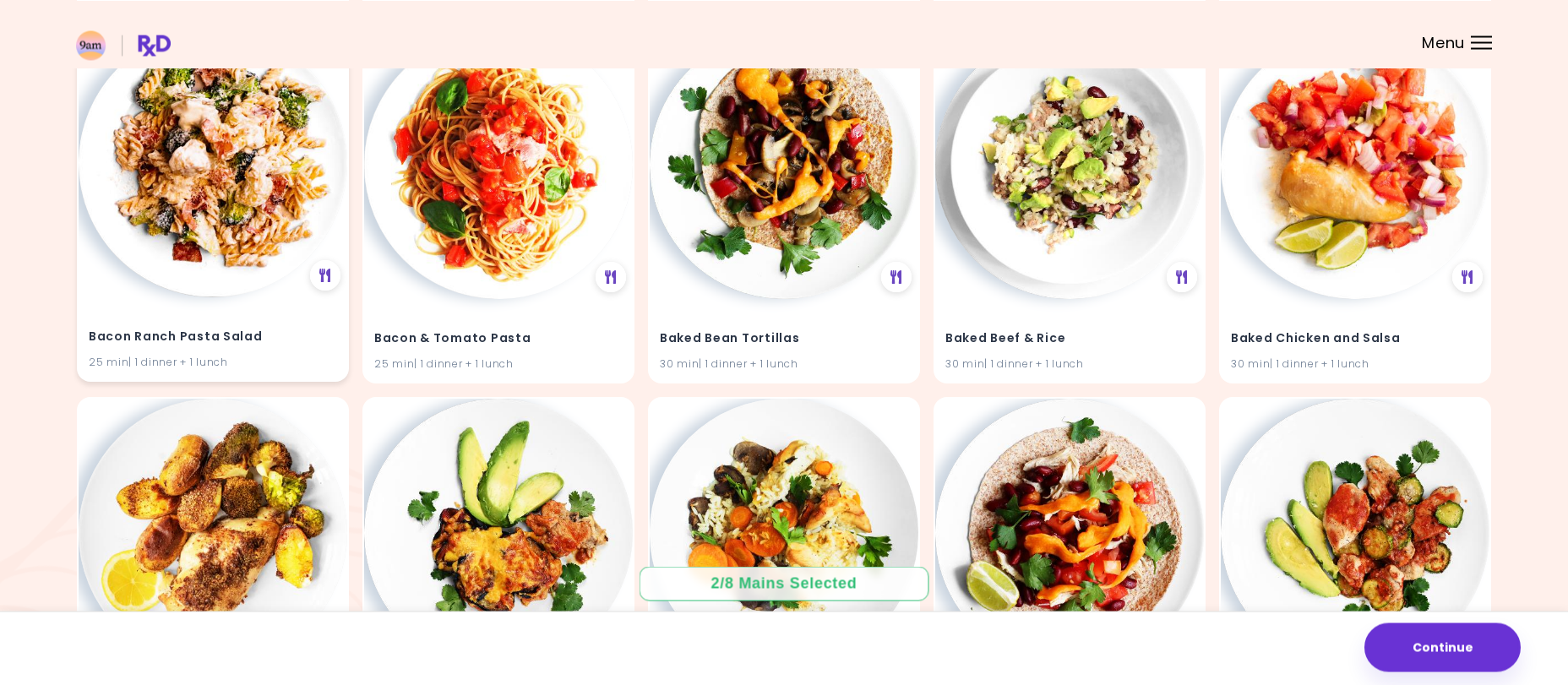
scroll to position [3189, 0]
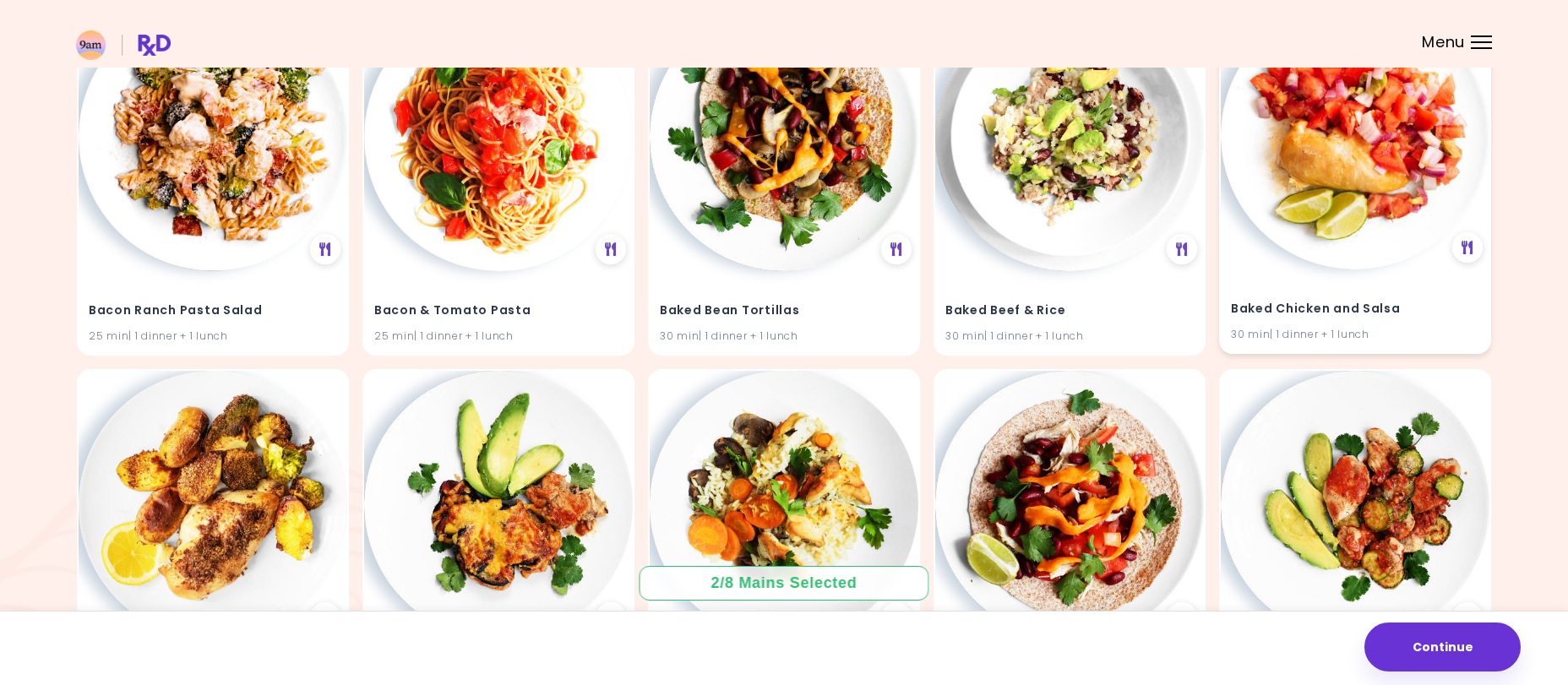
click at [1252, 306] on h4 "Baked Chicken and Salsa" at bounding box center [1354, 308] width 248 height 27
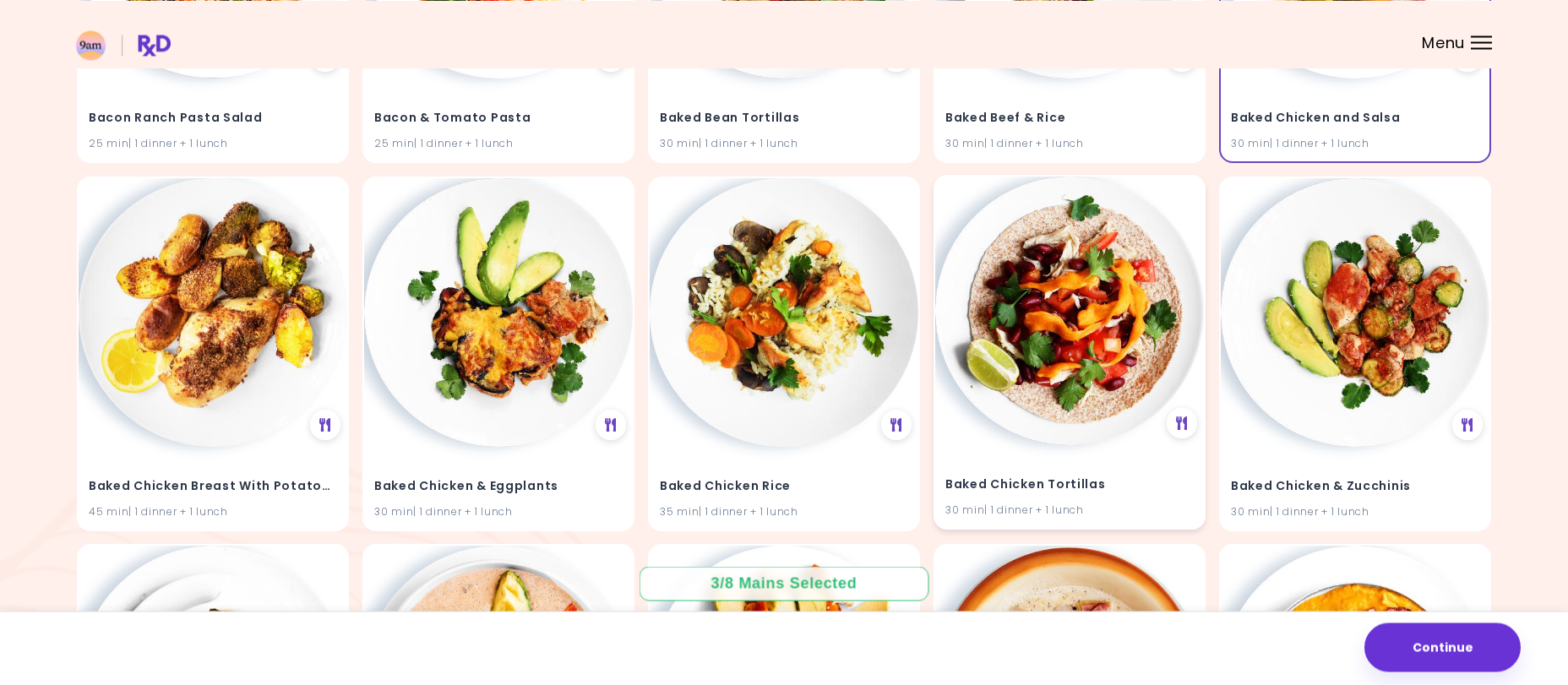
scroll to position [3447, 0]
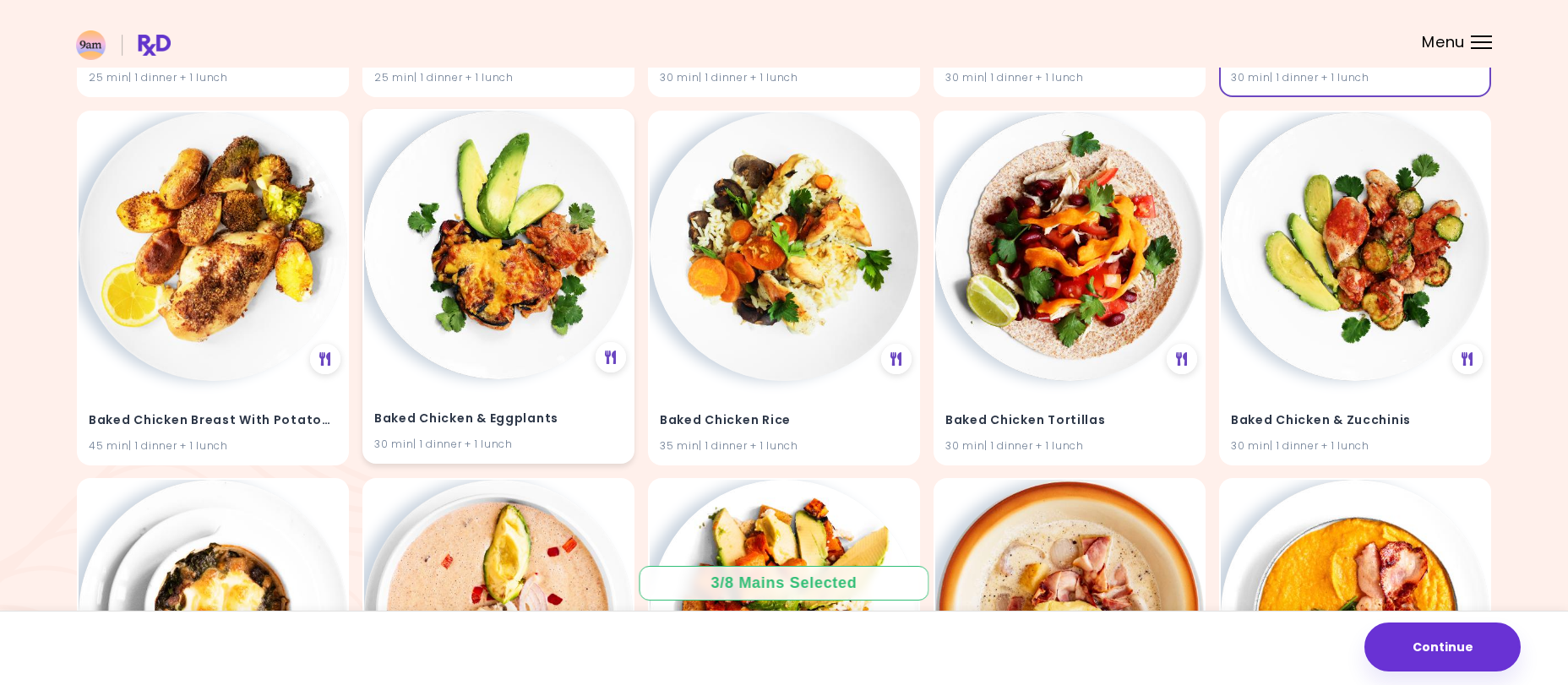
click at [519, 410] on h4 "Baked Chicken & Eggplants" at bounding box center [498, 418] width 248 height 27
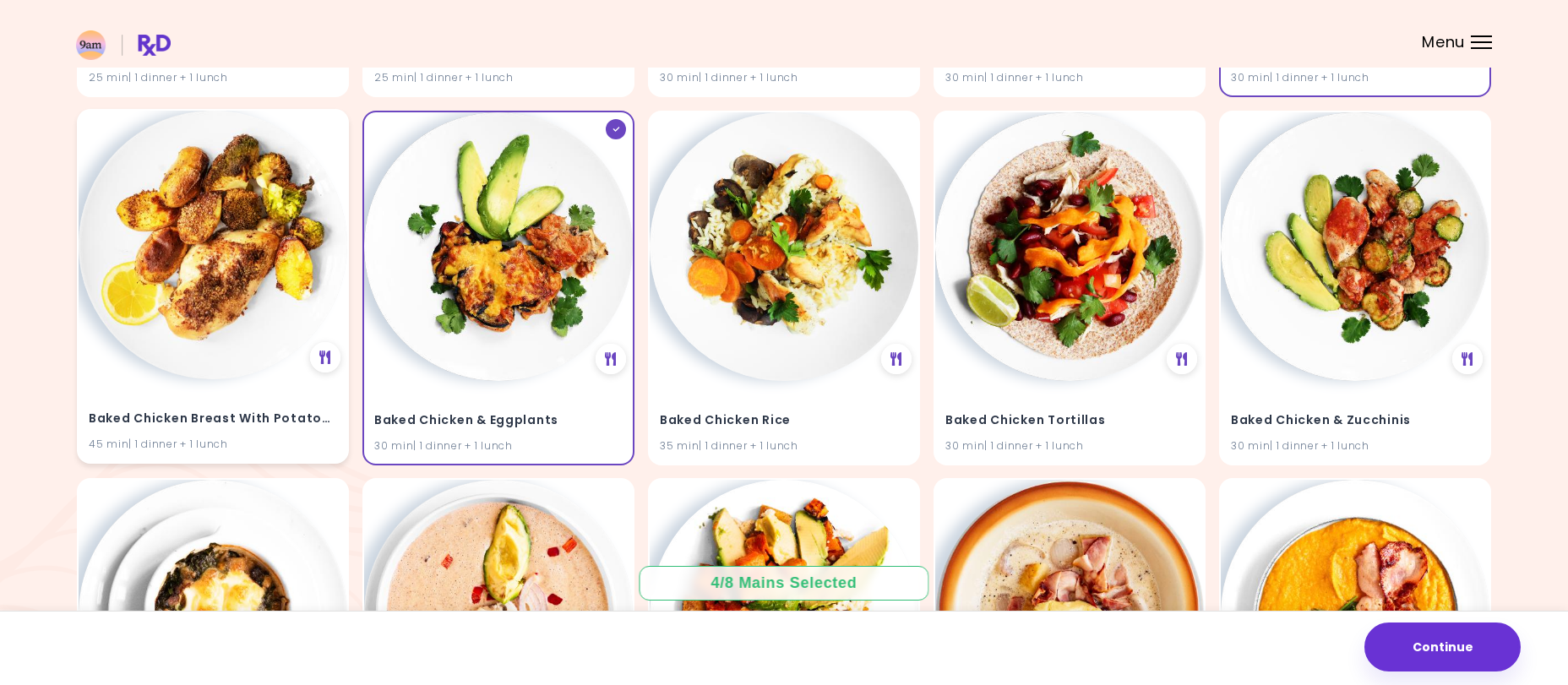
click at [268, 419] on h4 "Baked Chicken Breast With Potatoes" at bounding box center [213, 418] width 248 height 27
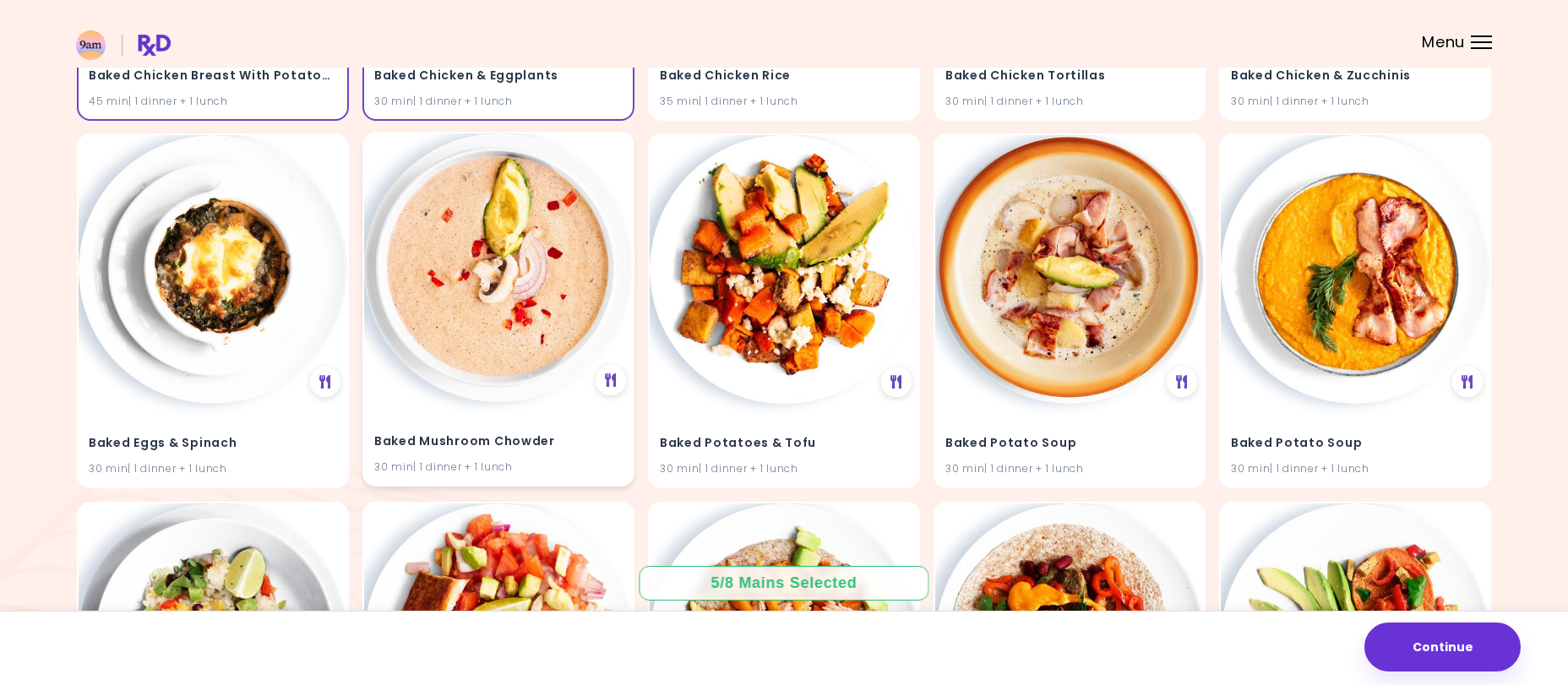
scroll to position [4051, 0]
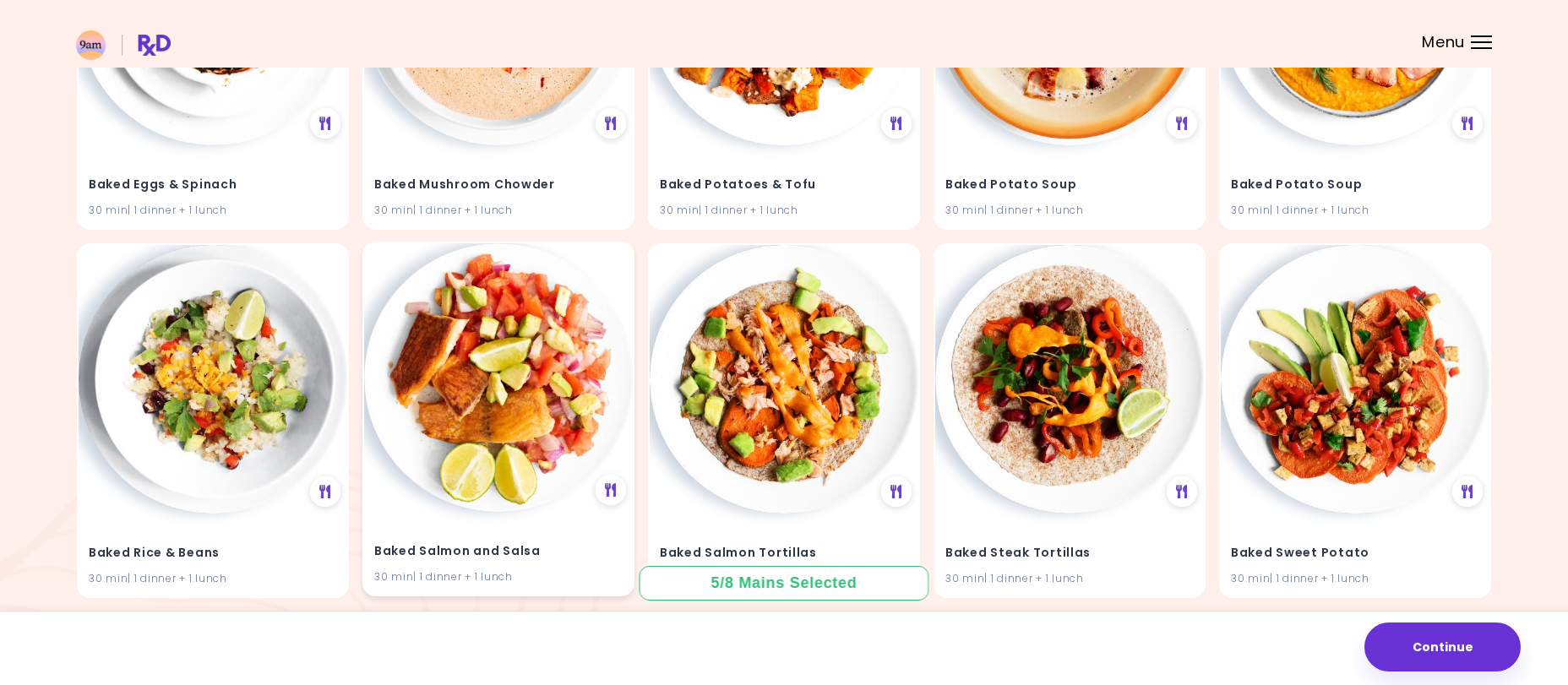
click at [486, 554] on h4 "Baked Salmon and Salsa" at bounding box center [498, 552] width 248 height 27
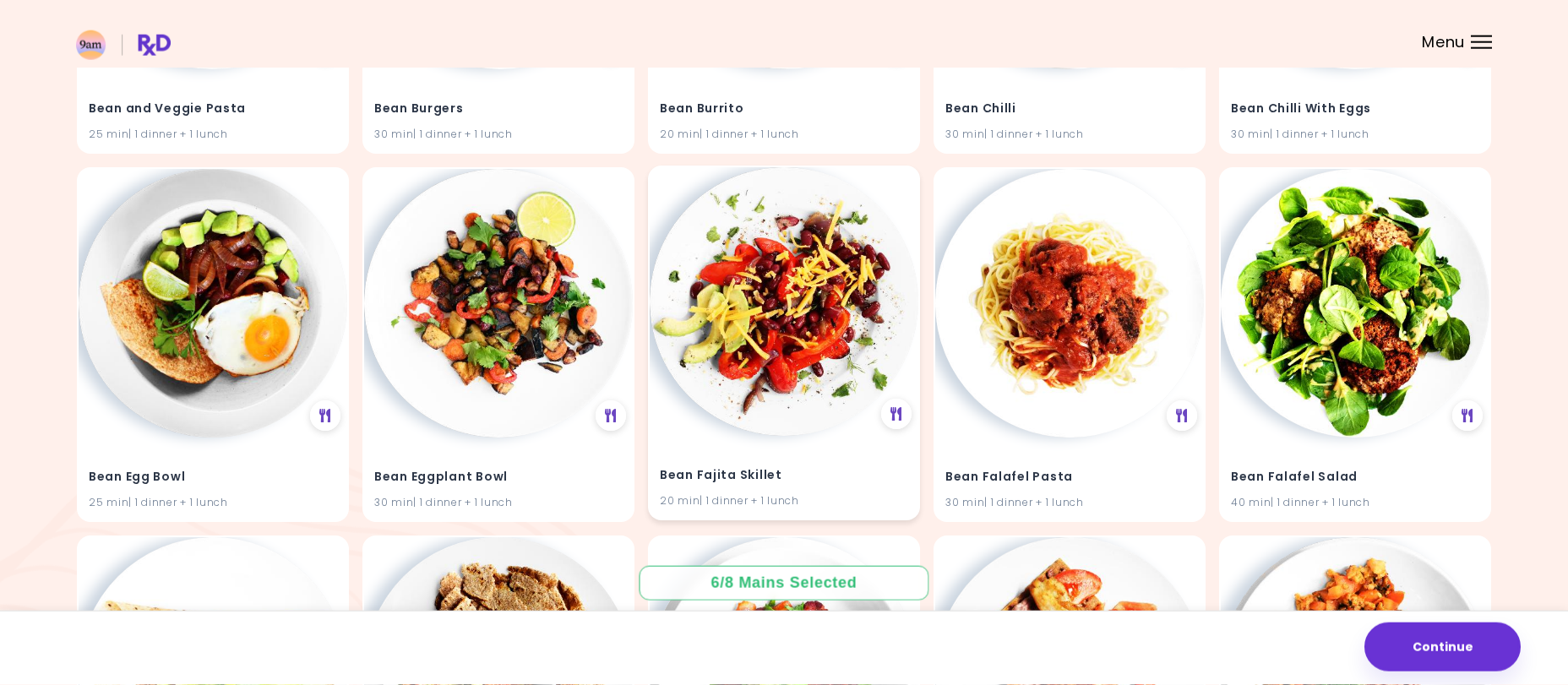
scroll to position [6722, 0]
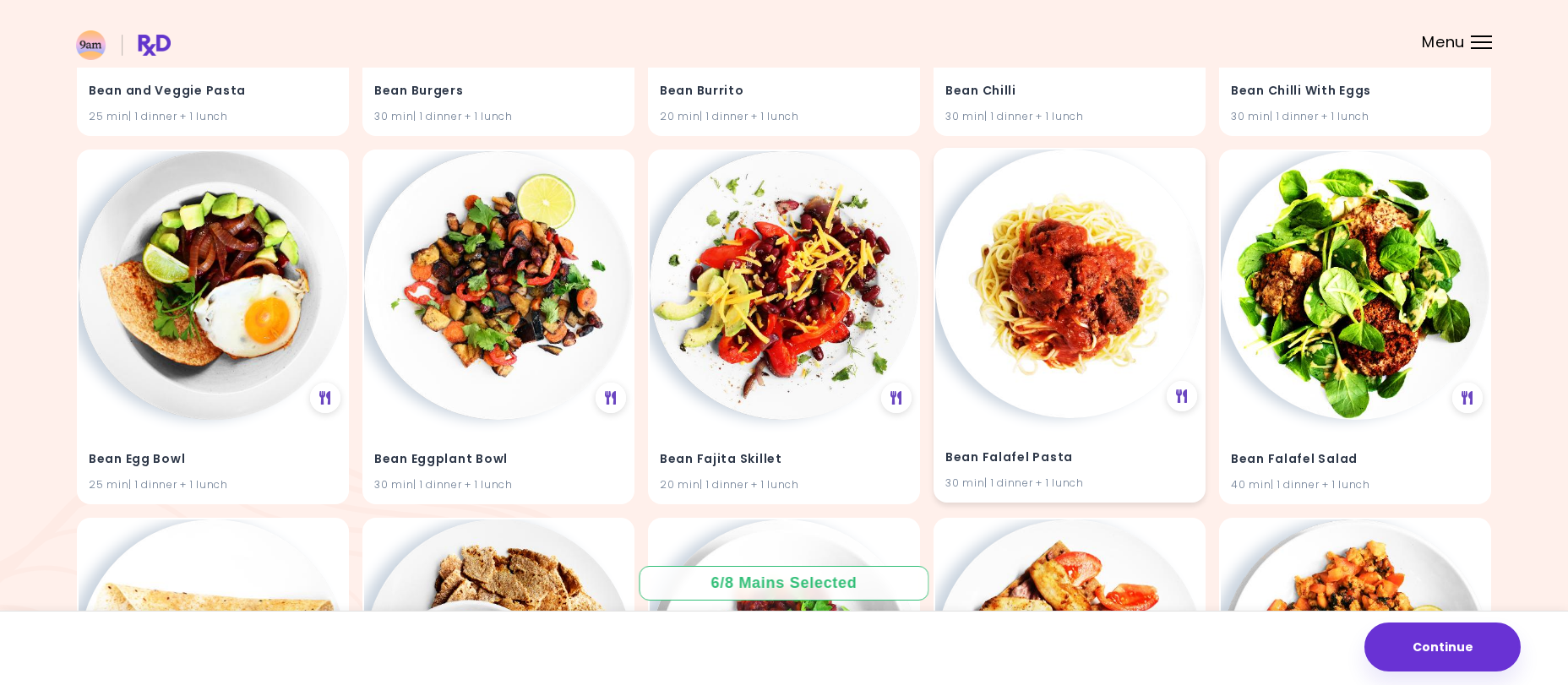
click at [993, 458] on h4 "Bean Falafel Pasta" at bounding box center [1069, 458] width 248 height 27
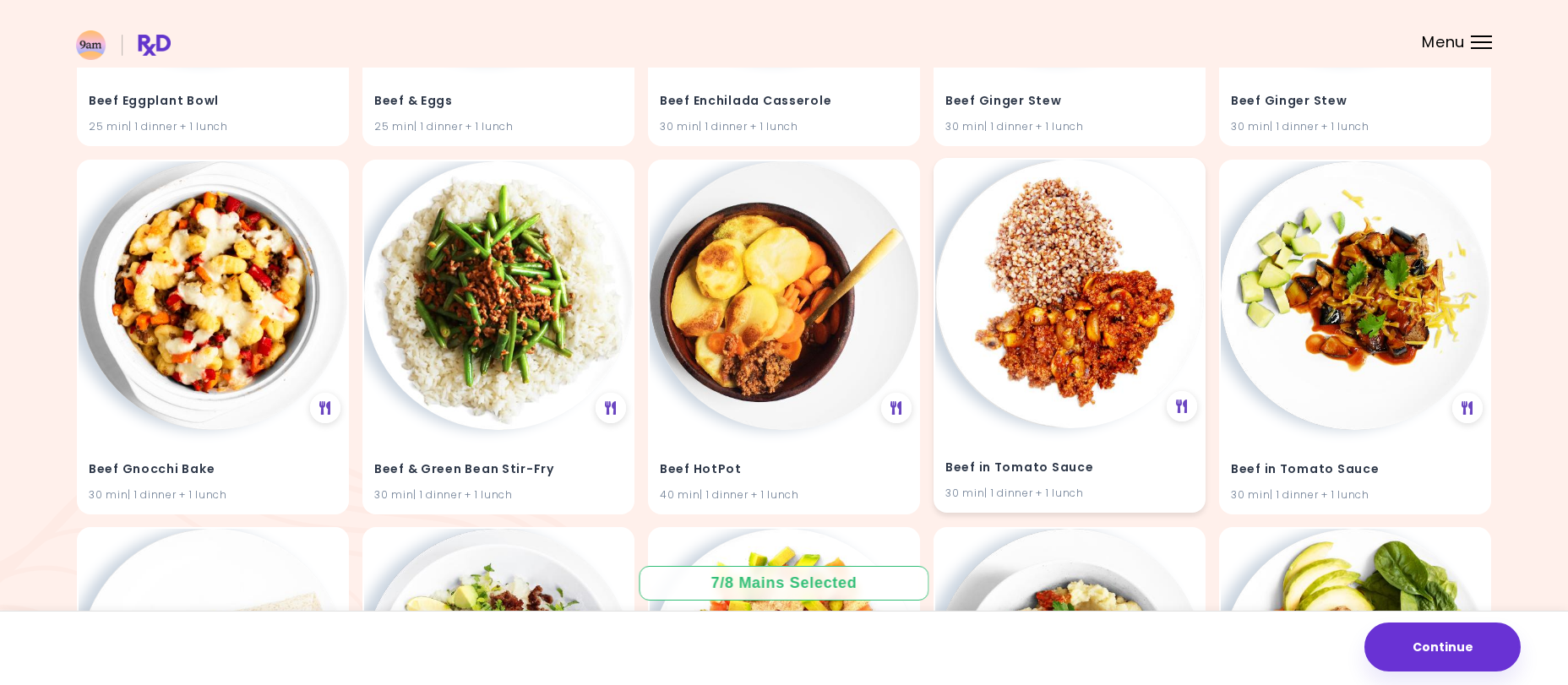
scroll to position [11485, 0]
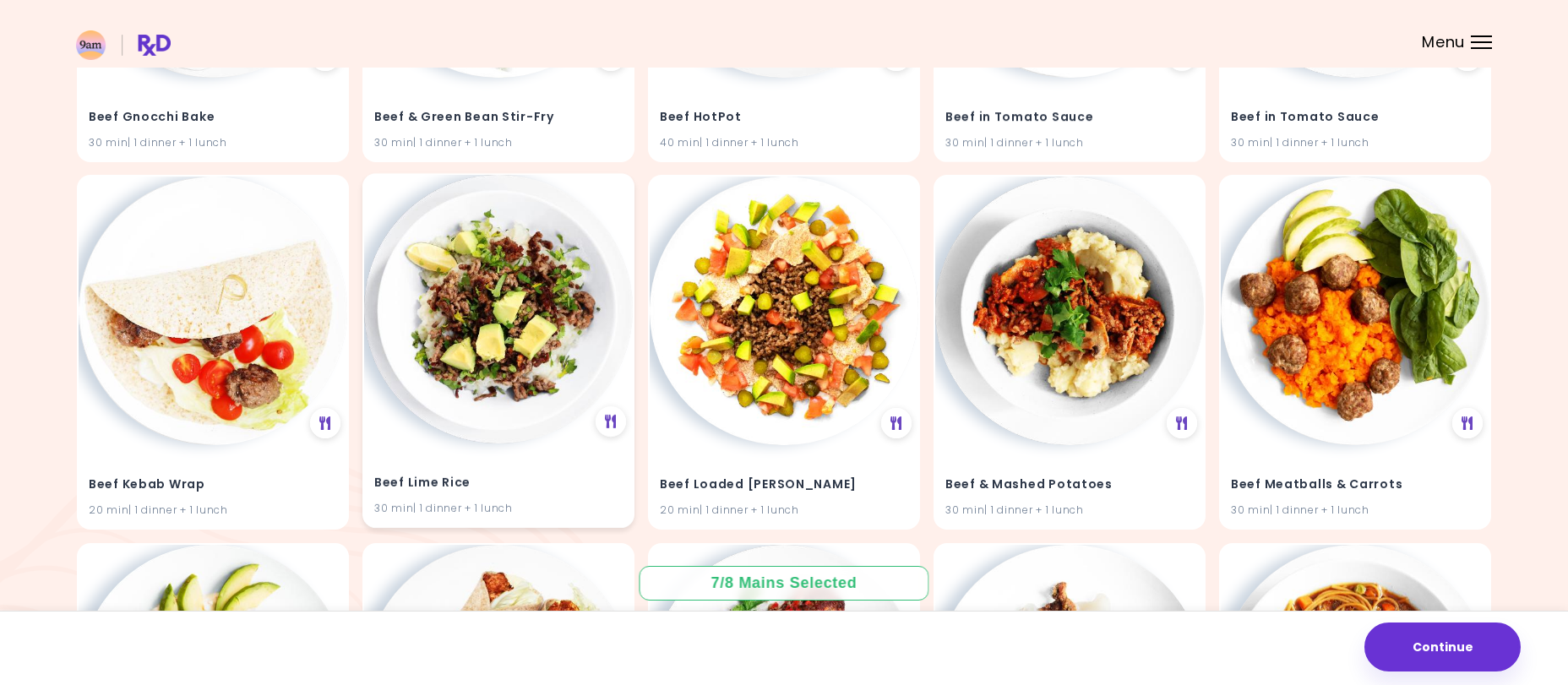
click at [442, 483] on h4 "Beef Lime Rice" at bounding box center [498, 483] width 248 height 27
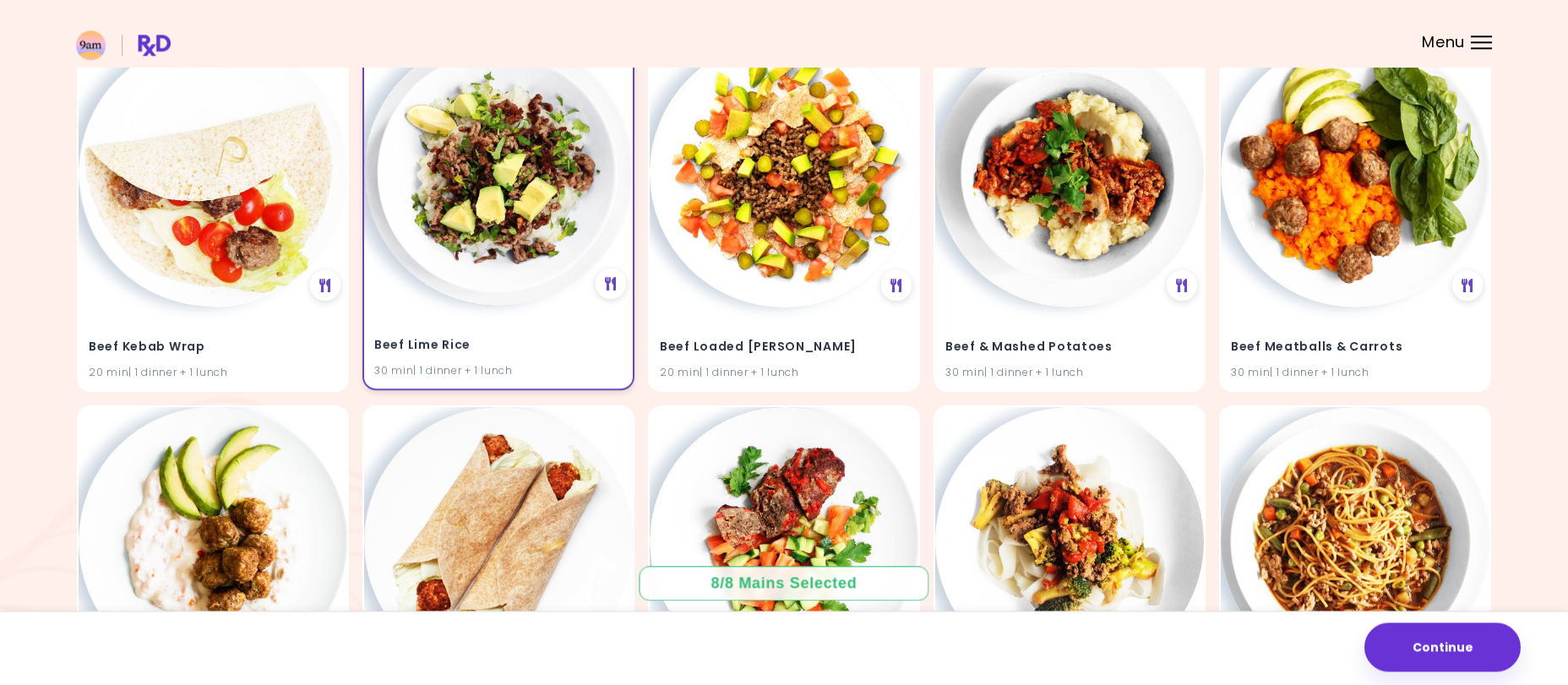
scroll to position [11830, 0]
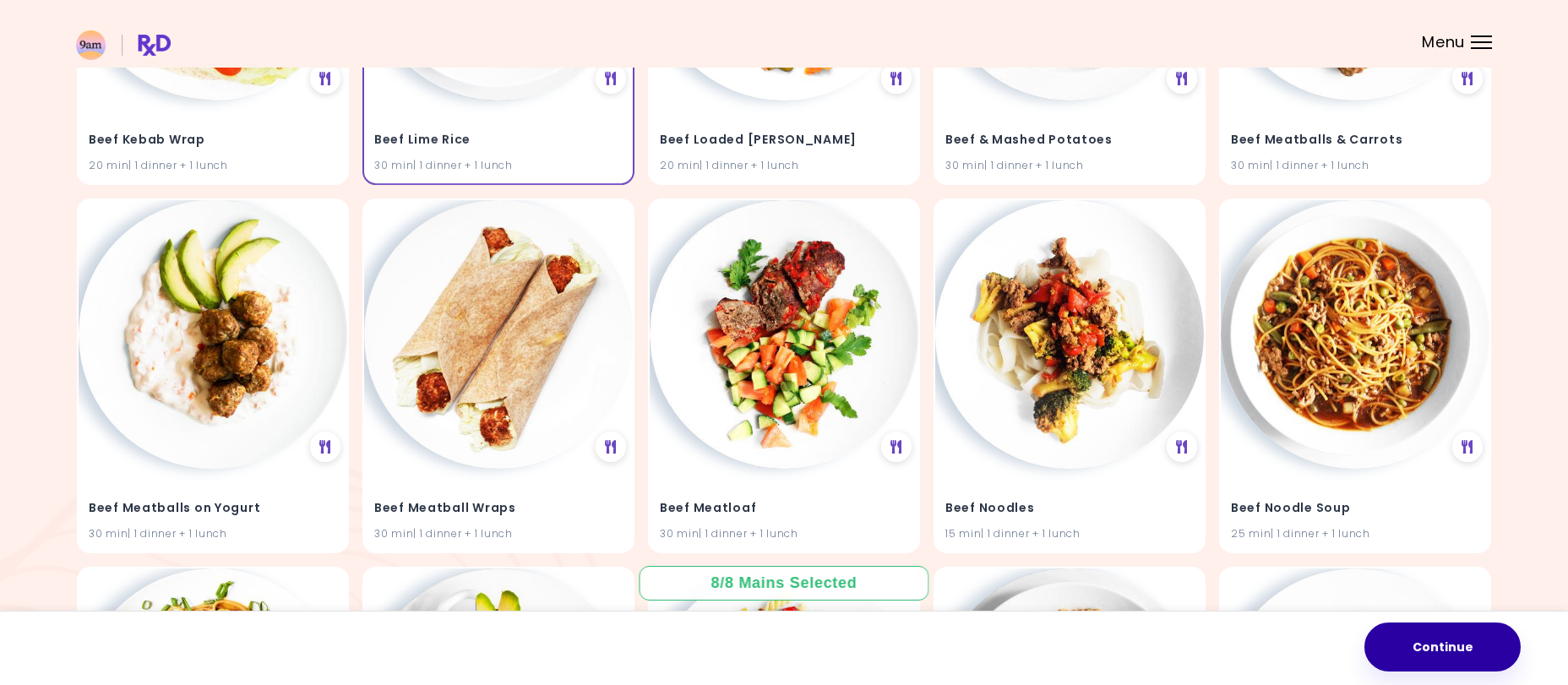
click at [1453, 653] on button "Continue" at bounding box center [1442, 647] width 157 height 49
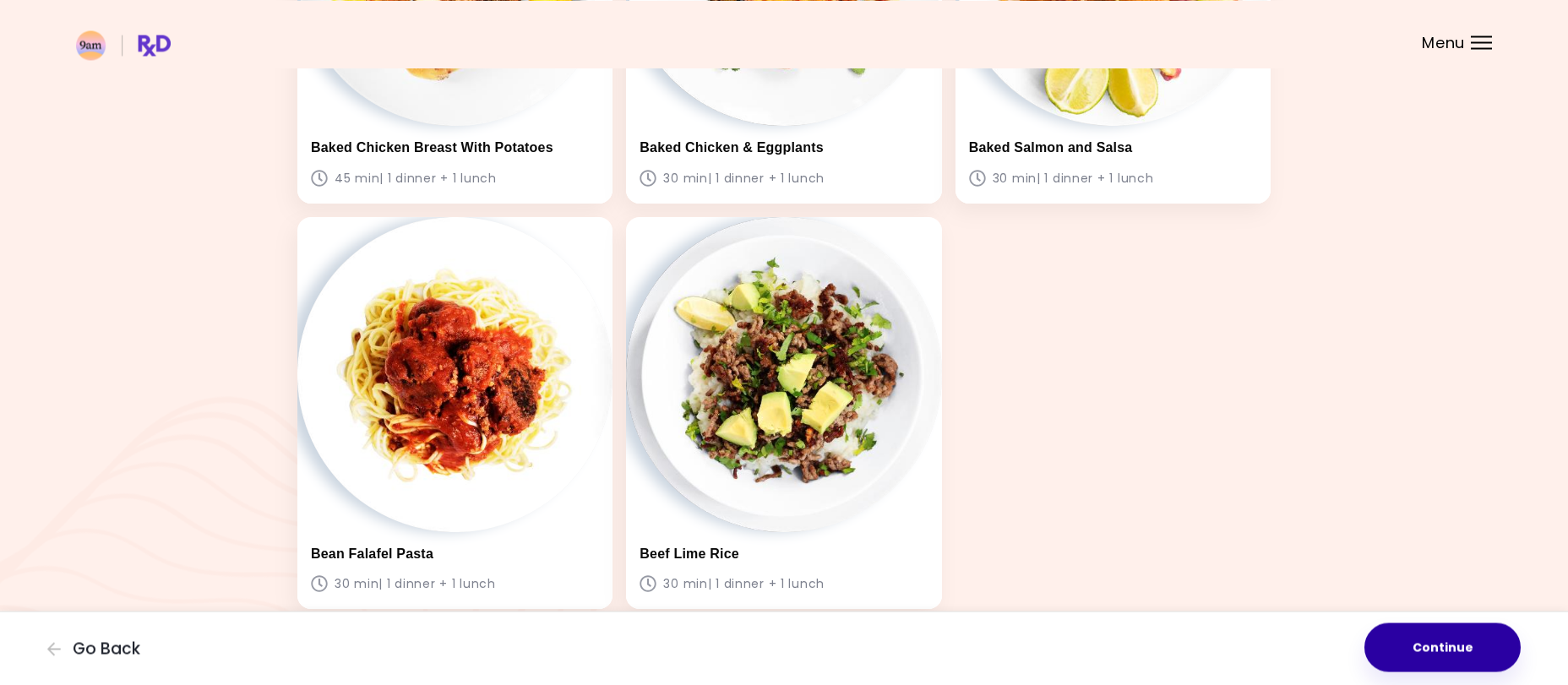
scroll to position [833, 0]
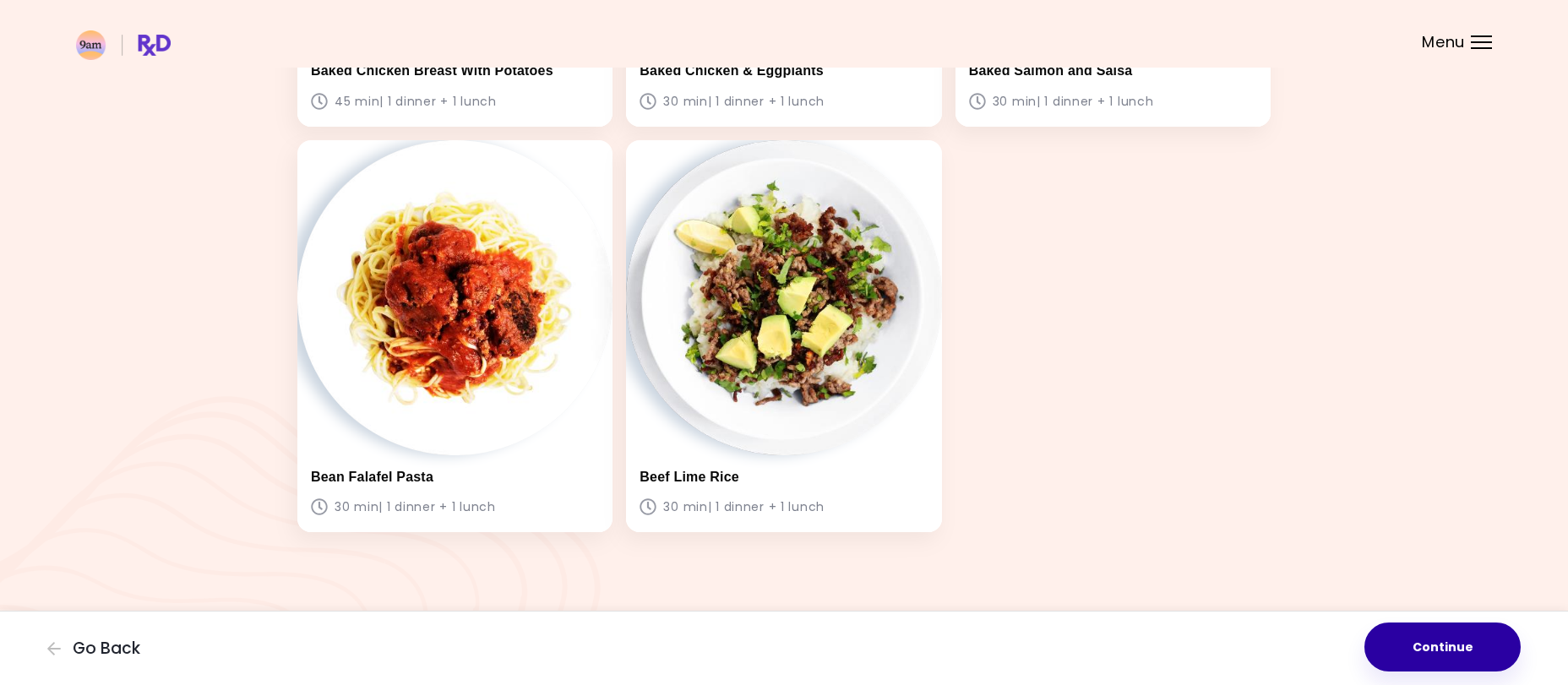
click at [1378, 637] on button "Continue" at bounding box center [1442, 647] width 157 height 49
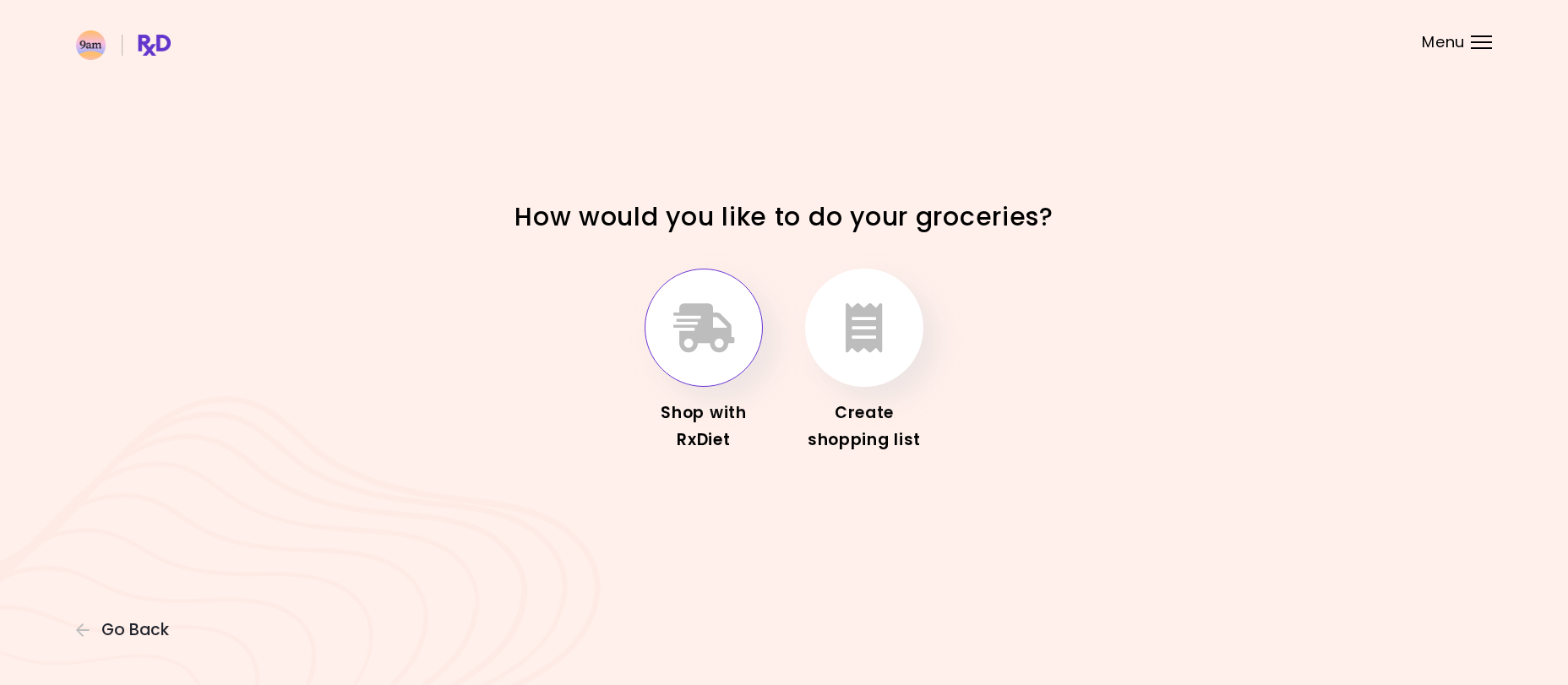
click at [697, 347] on icon "button" at bounding box center [704, 328] width 62 height 49
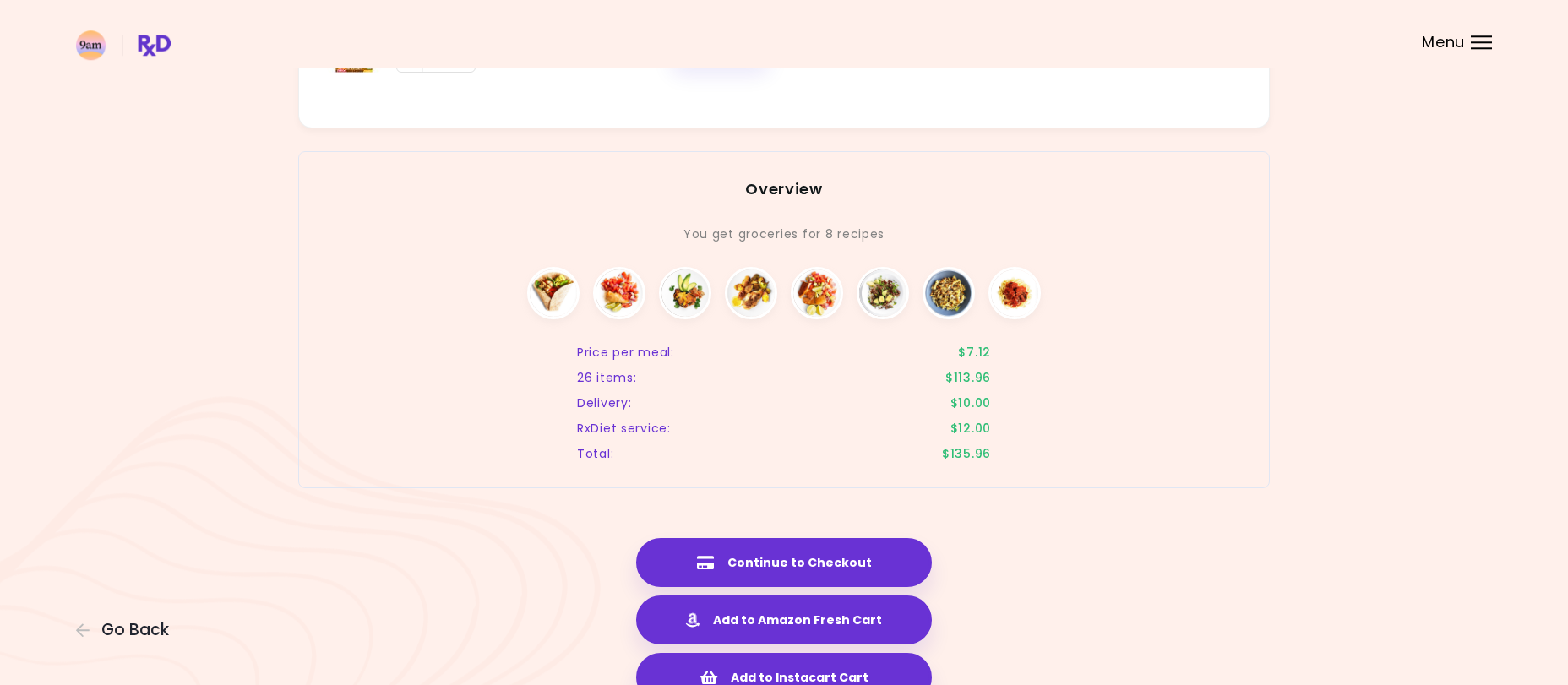
scroll to position [2671, 0]
